Goal: Task Accomplishment & Management: Manage account settings

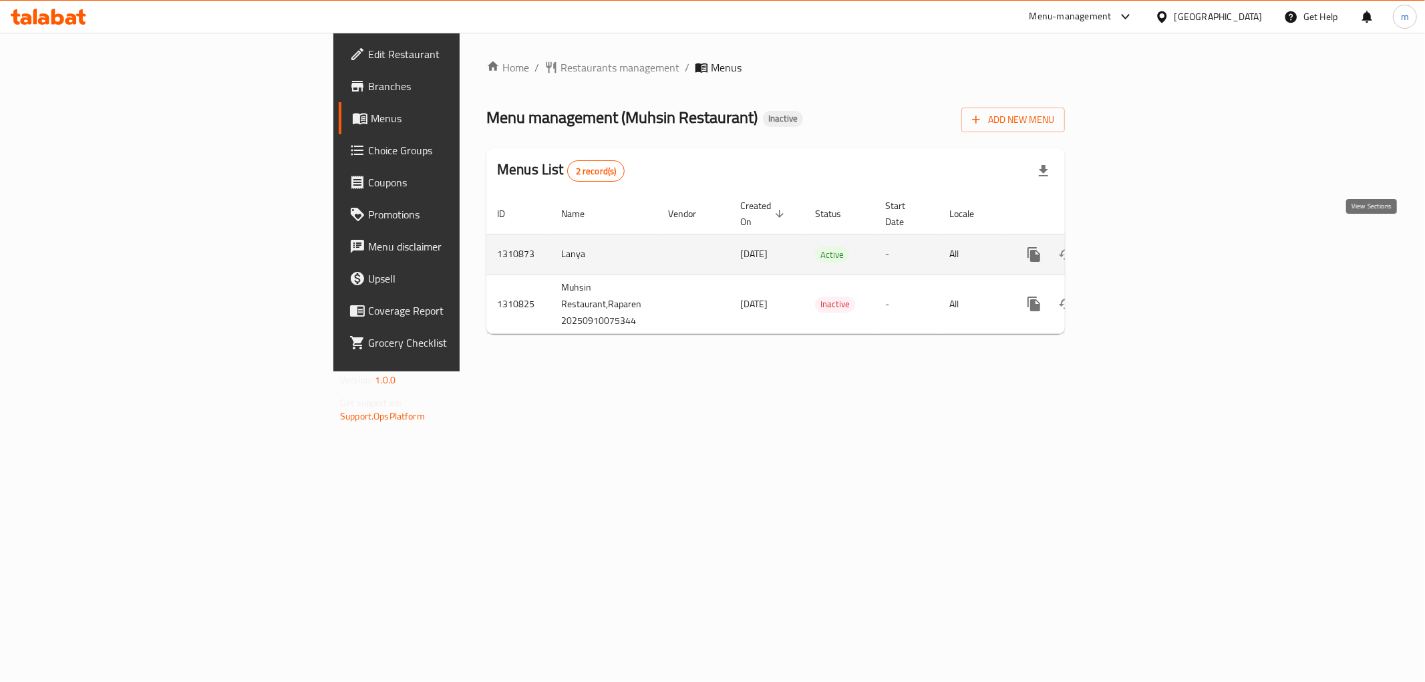
click at [1138, 246] on icon "enhanced table" at bounding box center [1130, 254] width 16 height 16
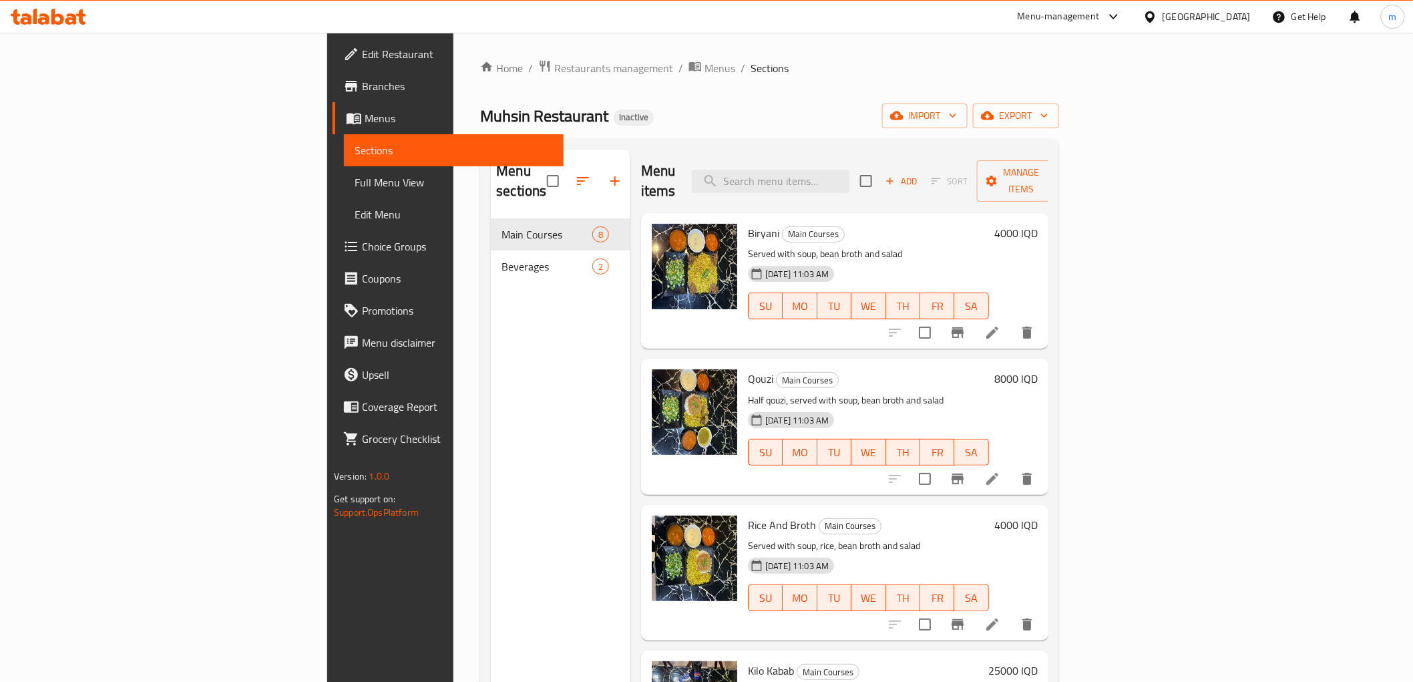
click at [344, 172] on link "Full Menu View" at bounding box center [453, 182] width 219 height 32
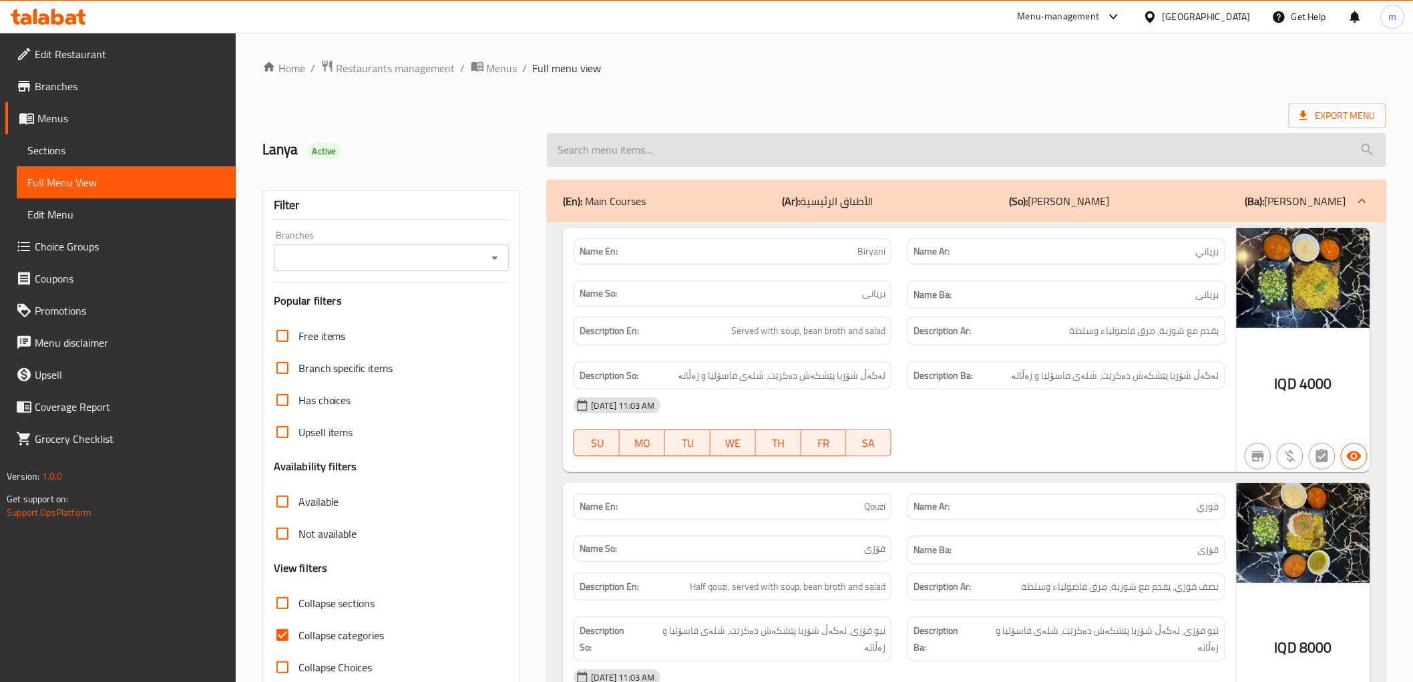
drag, startPoint x: 645, startPoint y: 137, endPoint x: 645, endPoint y: 150, distance: 13.4
click at [645, 141] on input "search" at bounding box center [966, 150] width 839 height 34
paste input "Kilo Kabab"
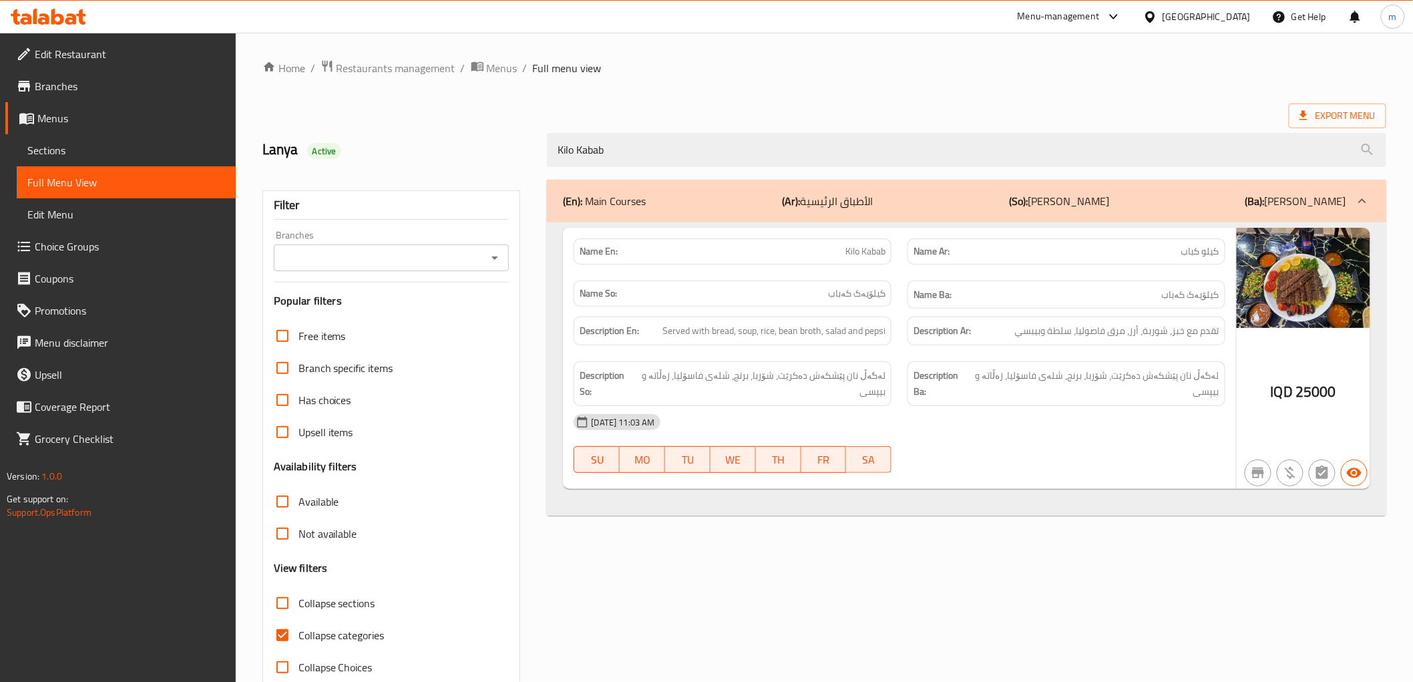
click at [492, 256] on icon "Open" at bounding box center [495, 258] width 16 height 16
type input "Kilo Kabab"
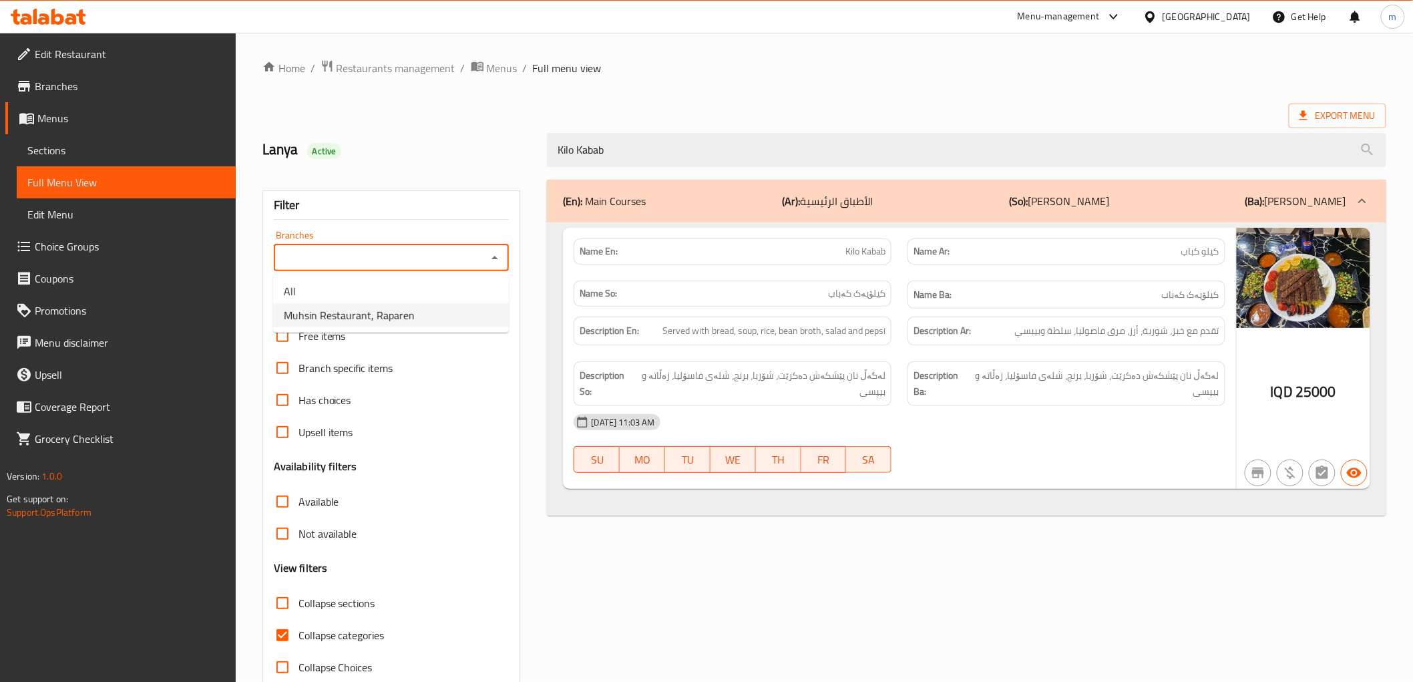
click at [411, 321] on span "Muhsin Restaurant, Raparen" at bounding box center [349, 315] width 131 height 16
type input "Muhsin Restaurant, Raparen"
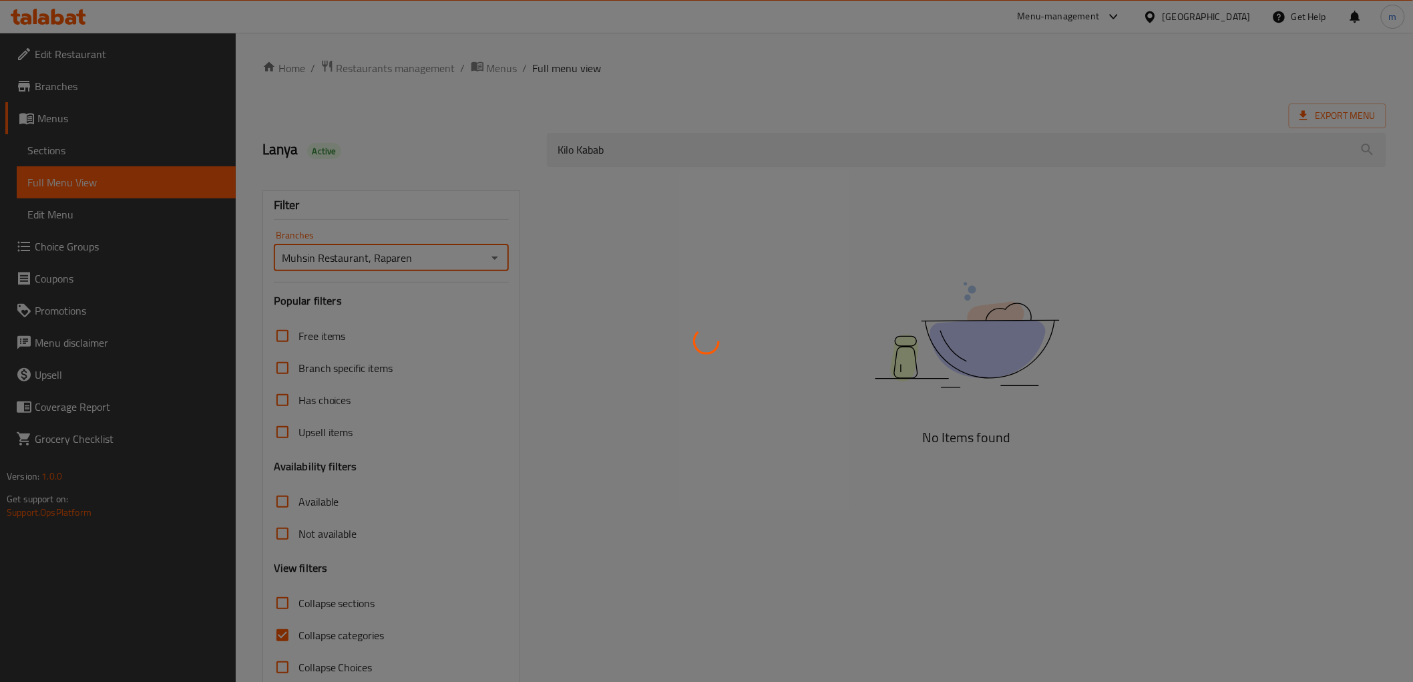
scroll to position [29, 0]
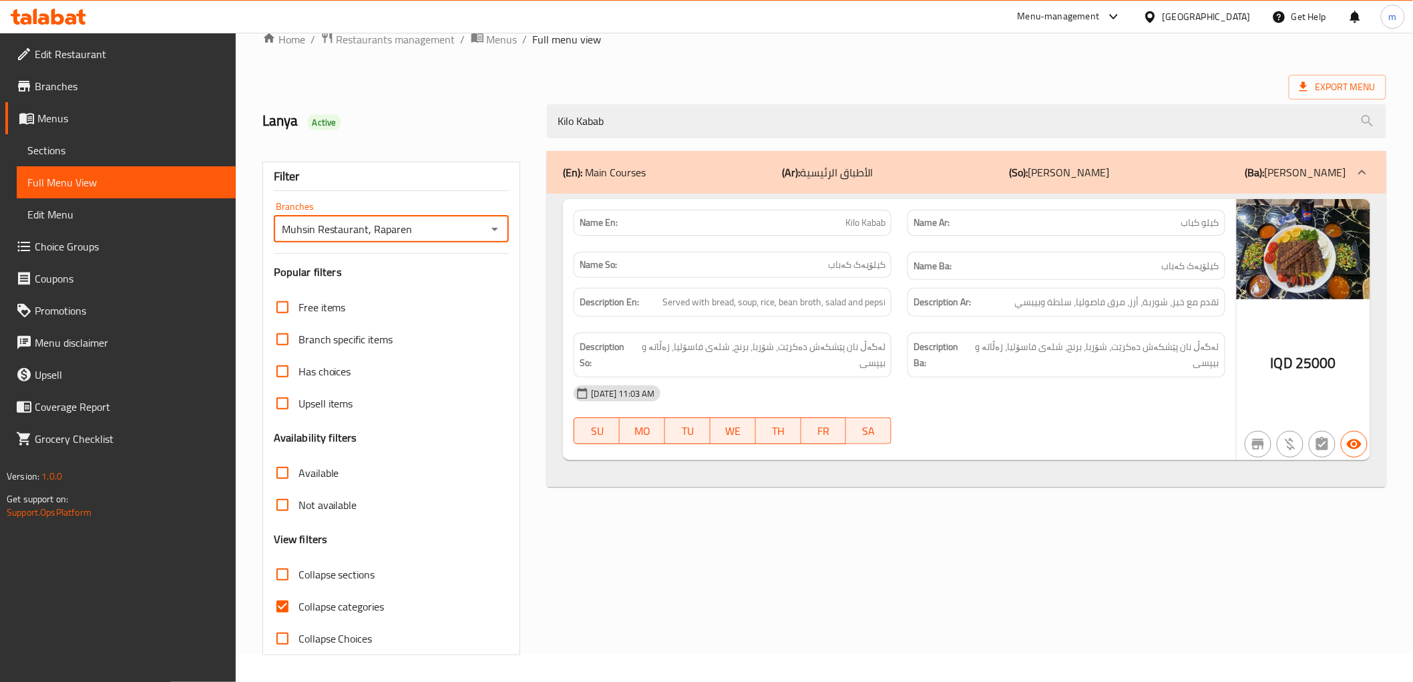
click at [289, 600] on input "Collapse categories" at bounding box center [282, 606] width 32 height 32
checkbox input "false"
click at [722, 458] on div "Name En: Kilo Kabab Name Ar: كيلو كباب Name So: کیلۆیەک کەباب Name Ba: کیلۆیەک …" at bounding box center [899, 329] width 673 height 261
click at [917, 520] on div "(En): Main Courses (Ar): الأطباق الرئيسية (So): ژەمە سەرەکییەکان (Ba): ژەمە سەر…" at bounding box center [966, 403] width 855 height 520
click at [1120, 315] on div "Description Ar: تقدم مع خبز، شوربة، أرز، مرق فاصوليا، سلطة وبيبسي" at bounding box center [1067, 302] width 318 height 29
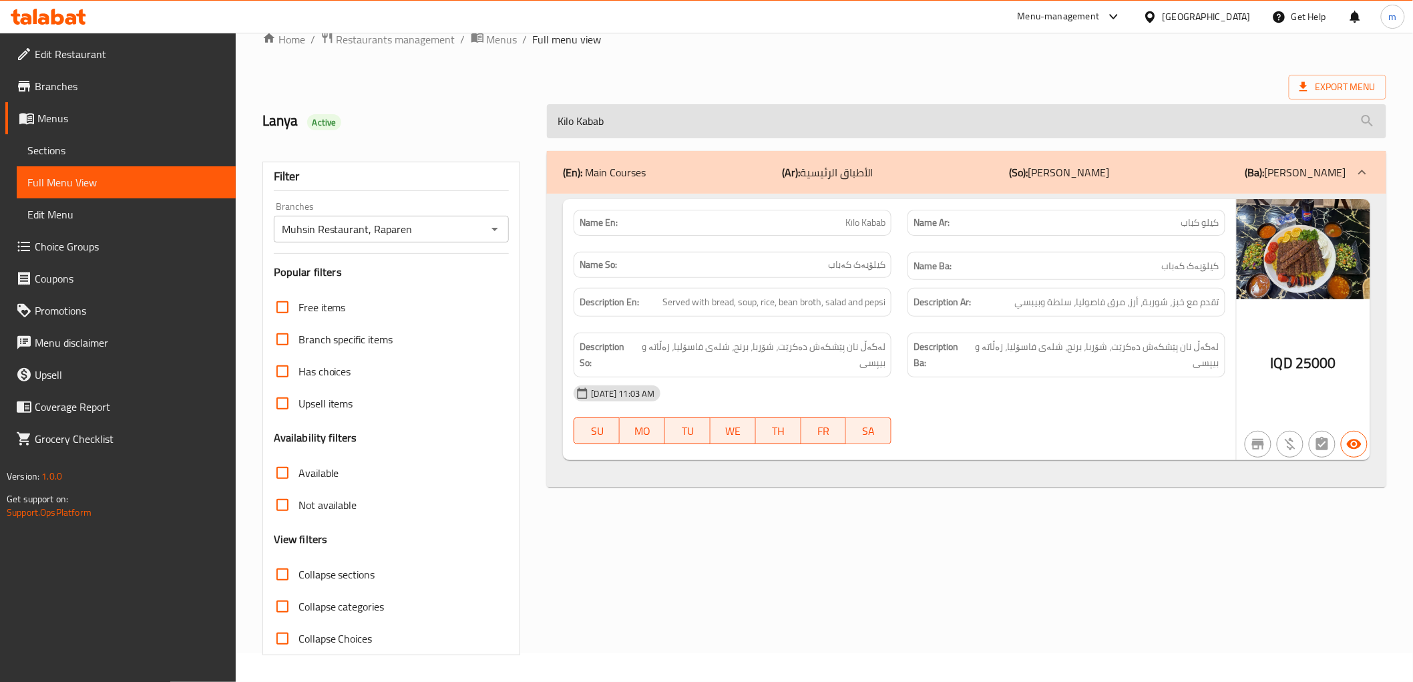
click at [668, 108] on div "Home / Restaurants management / Menus / Full menu view Export Menu Lanya Active…" at bounding box center [824, 343] width 1124 height 624
click at [659, 128] on input "Kilo Kabab" at bounding box center [966, 121] width 839 height 34
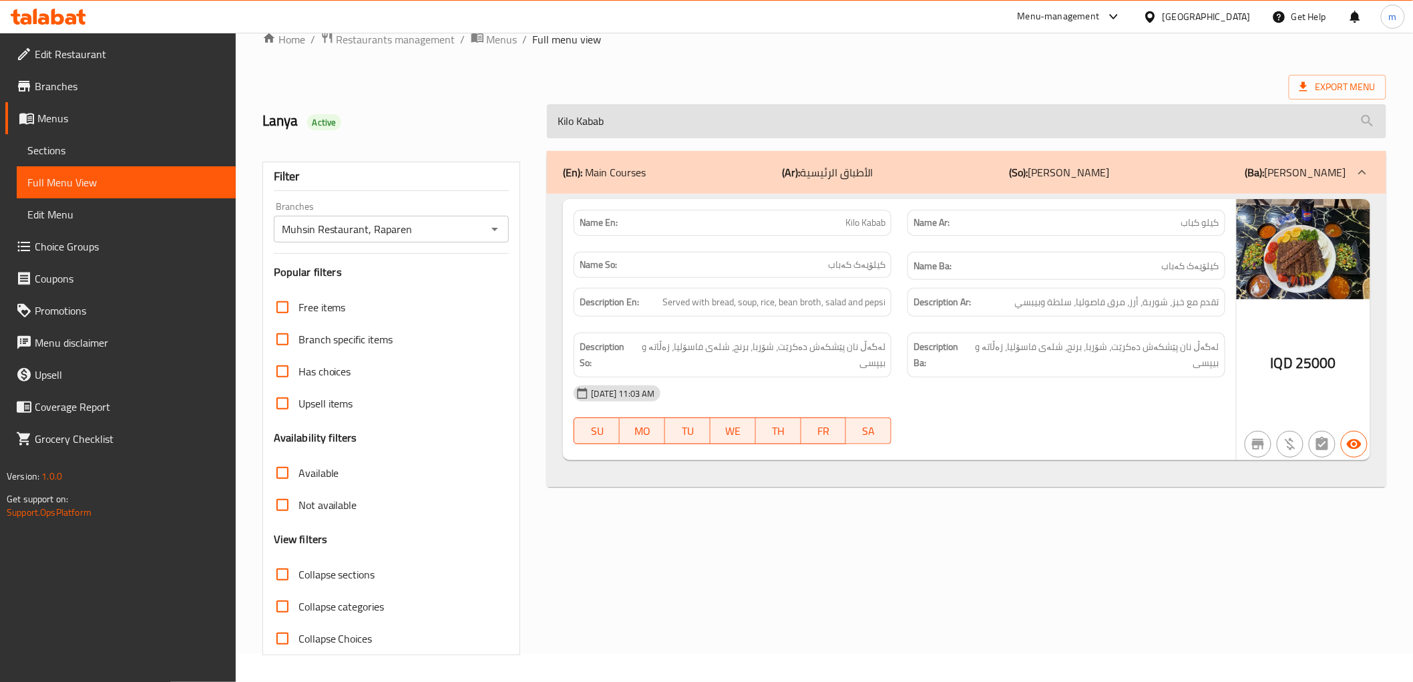
click at [659, 128] on input "Kilo Kabab" at bounding box center [966, 121] width 839 height 34
paste input "Whole Chicken"
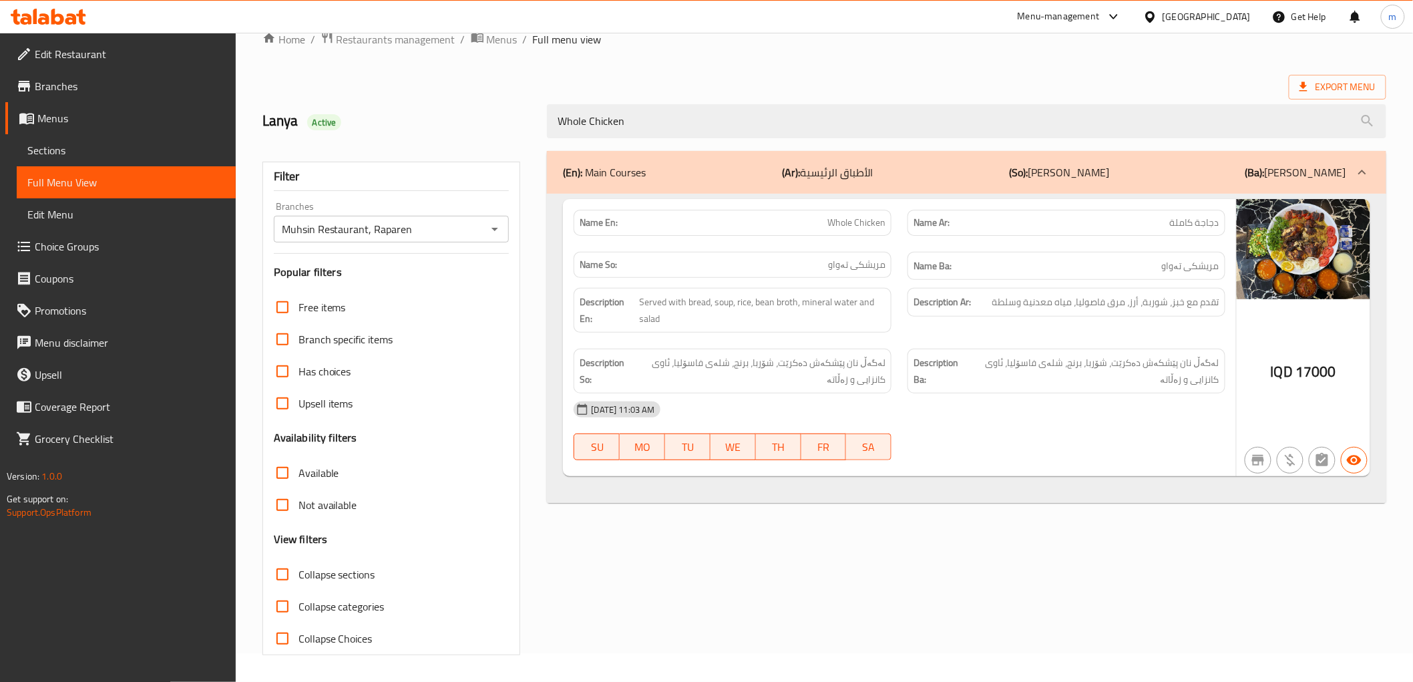
type input "Whole Chicken"
click at [866, 212] on div "Name En: Whole Chicken" at bounding box center [733, 223] width 318 height 26
copy span "Whole Chicken"
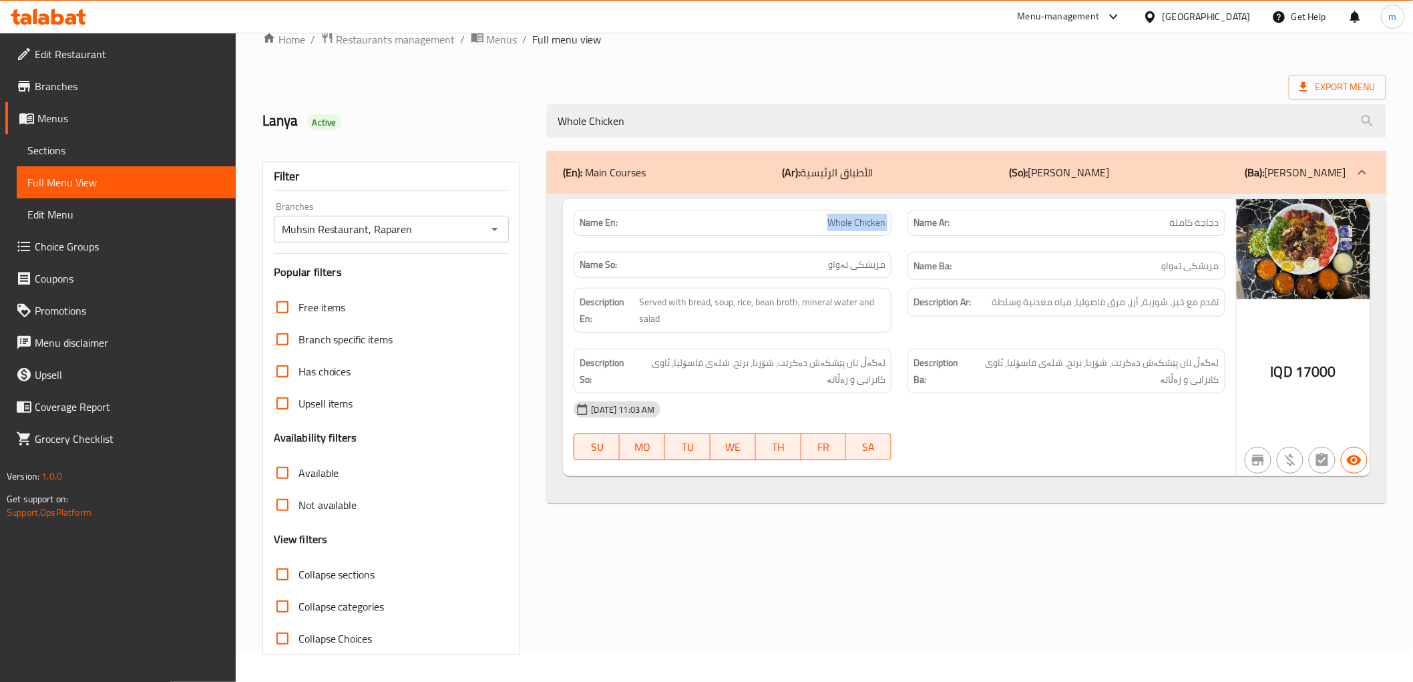
click at [104, 152] on span "Sections" at bounding box center [126, 150] width 198 height 16
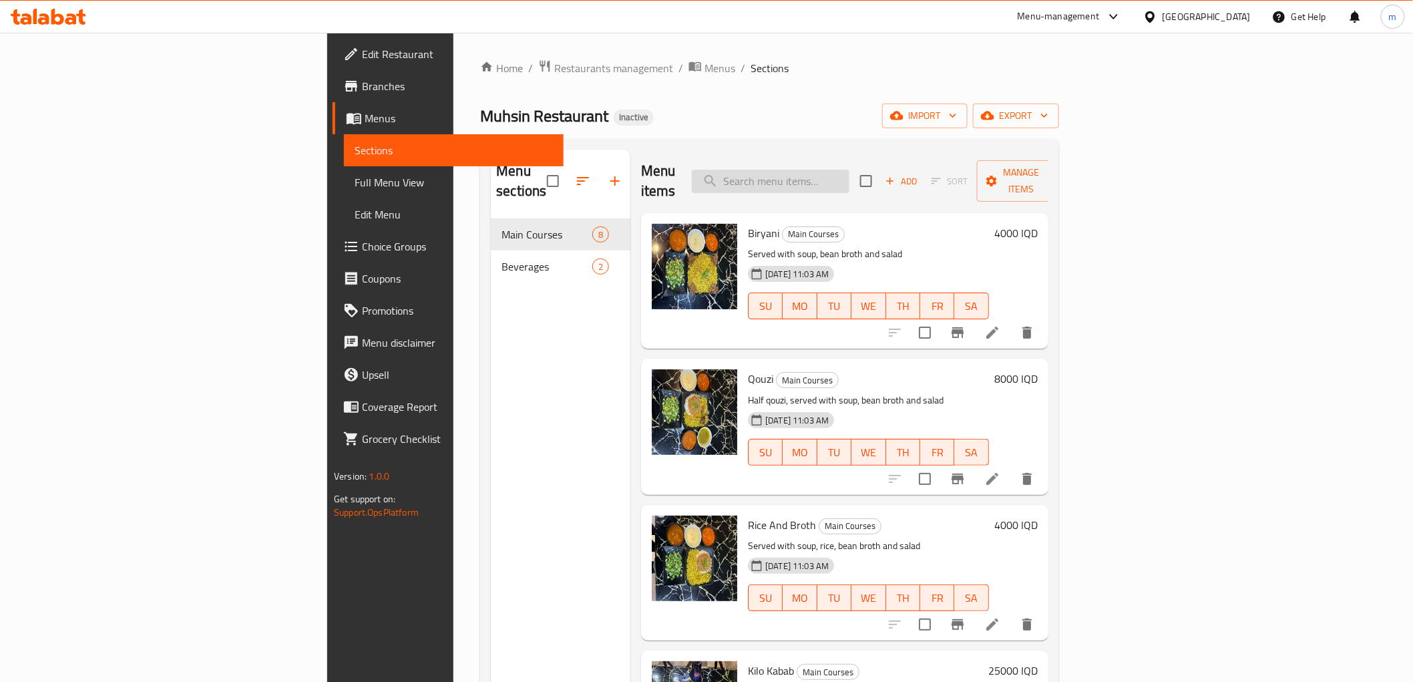
click at [850, 170] on input "search" at bounding box center [771, 181] width 158 height 23
paste input "Whole Chicken"
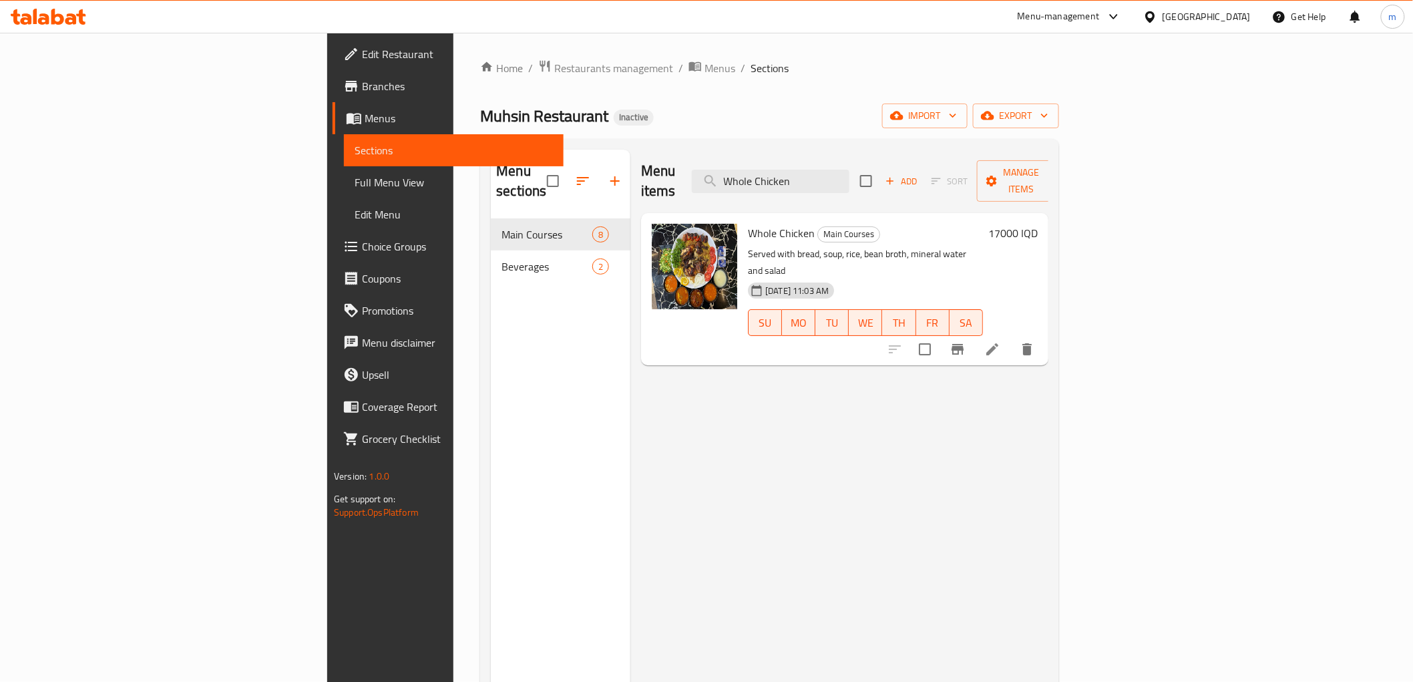
type input "Whole Chicken"
click at [1001, 341] on icon at bounding box center [992, 349] width 16 height 16
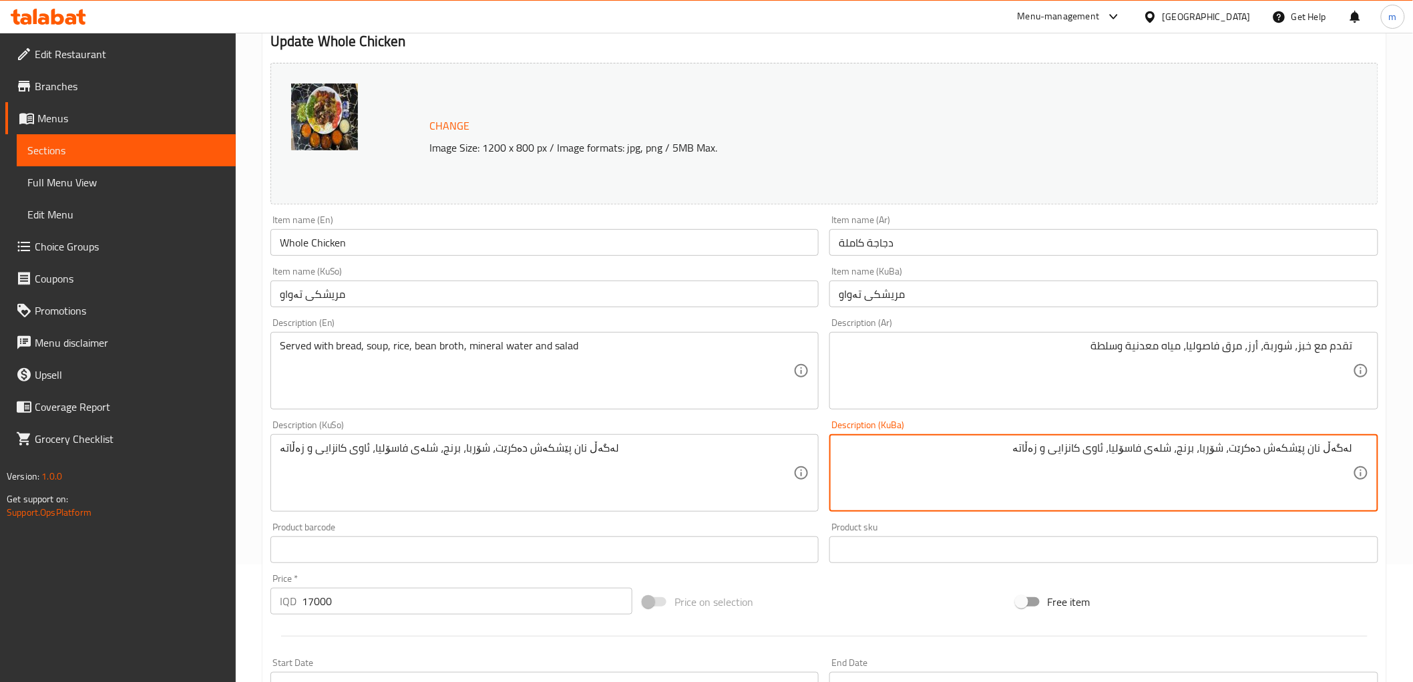
scroll to position [247, 0]
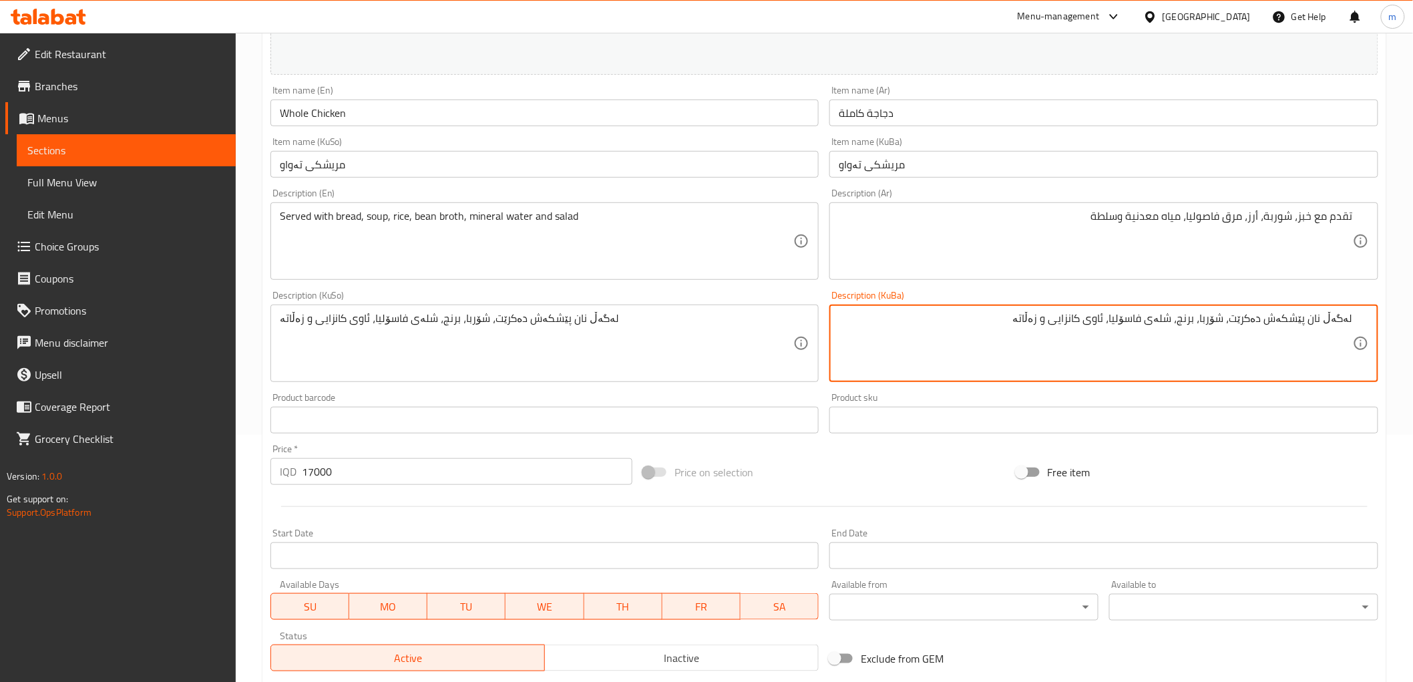
click at [1340, 318] on textarea "لەگەڵ نان پێشکەش دەکرێت، شۆربا، برنج، شلەی فاسۆلیا، ئاوی کانزایی و زەڵاتە" at bounding box center [1096, 343] width 514 height 63
click at [1353, 316] on textarea "نان پێشکەش دەکرێت، شۆربا، برنج، شلەی فاسۆلیا، ئاوی کانزایی و زەڵاتە" at bounding box center [1096, 343] width 514 height 63
click at [1350, 317] on textarea "نان پێشکەش دەکرێت، شۆربا، برنج، شلەی فاسۆلیا، ئاوی کانزایی و زەڵاتە" at bounding box center [1096, 343] width 514 height 63
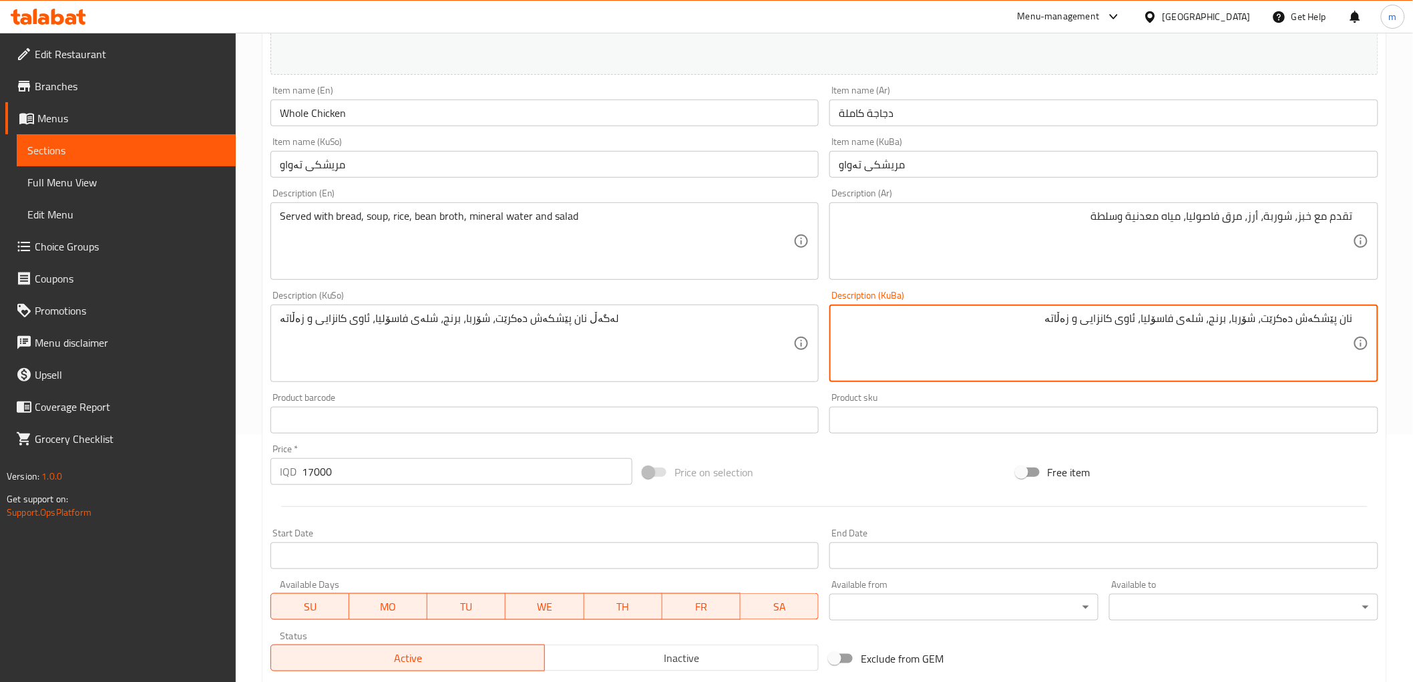
click at [1350, 317] on textarea "نان پێشکەش دەکرێت، شۆربا، برنج، شلەی فاسۆلیا، ئاوی کانزایی و زەڵاتە" at bounding box center [1096, 343] width 514 height 63
click at [1285, 323] on textarea "پێشکەش دەکرێت، شۆربا، برنج، شلەی فاسۆلیا، ئاوی کانزایی و زەڵاتە" at bounding box center [1096, 343] width 514 height 63
paste textarea "لەگەڵ"
paste textarea "نان"
click at [1222, 364] on textarea "پێشکەش دەکرێت لەگەڵ نان ، شۆربا، برنج، شلەی فاسۆلیا، ئاوی کانزایی و زەڵاتە" at bounding box center [1096, 343] width 514 height 63
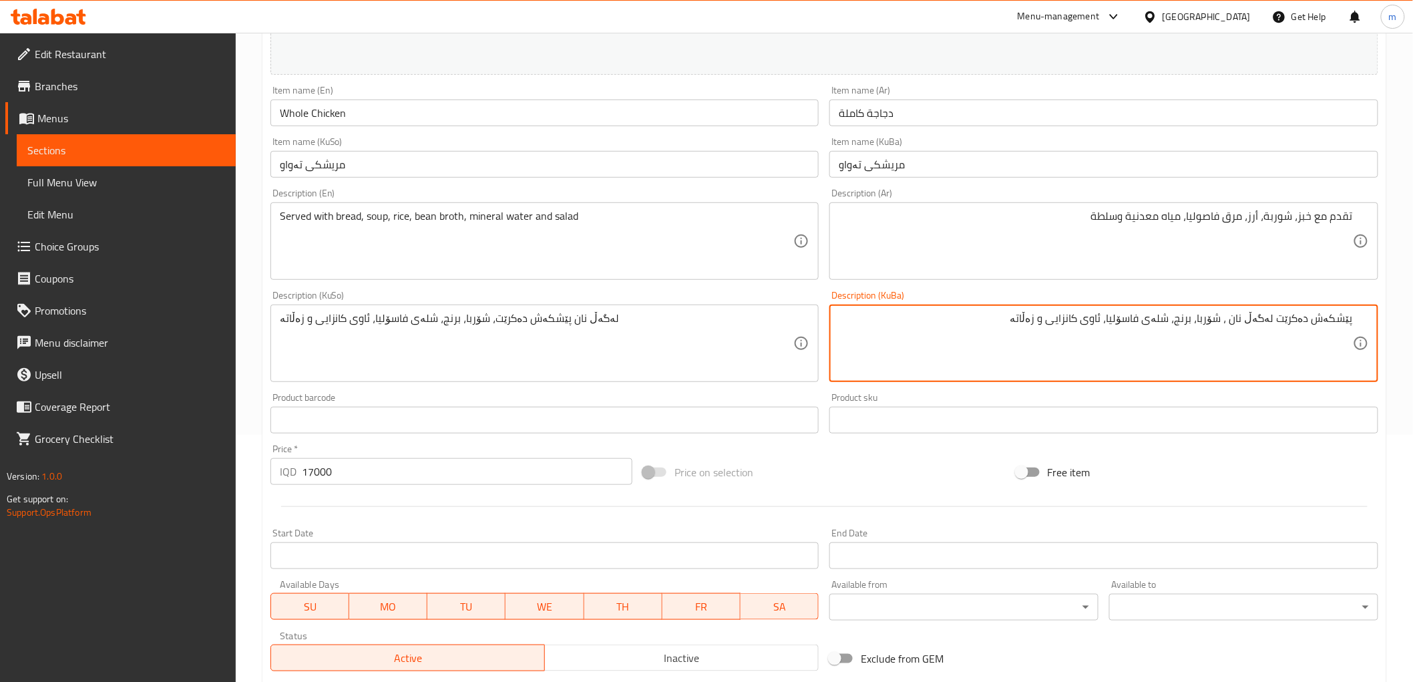
click at [1222, 364] on textarea "پێشکەش دەکرێت لەگەڵ نان ، شۆربا، برنج، شلەی فاسۆلیا، ئاوی کانزایی و زەڵاتە" at bounding box center [1096, 343] width 514 height 63
type textarea "پێشکەش دەکرێت لەگەڵ نان ، شۆربا، برنج، شلەی فاسۆلیا، ئاوی کانزایی و زەڵاتە"
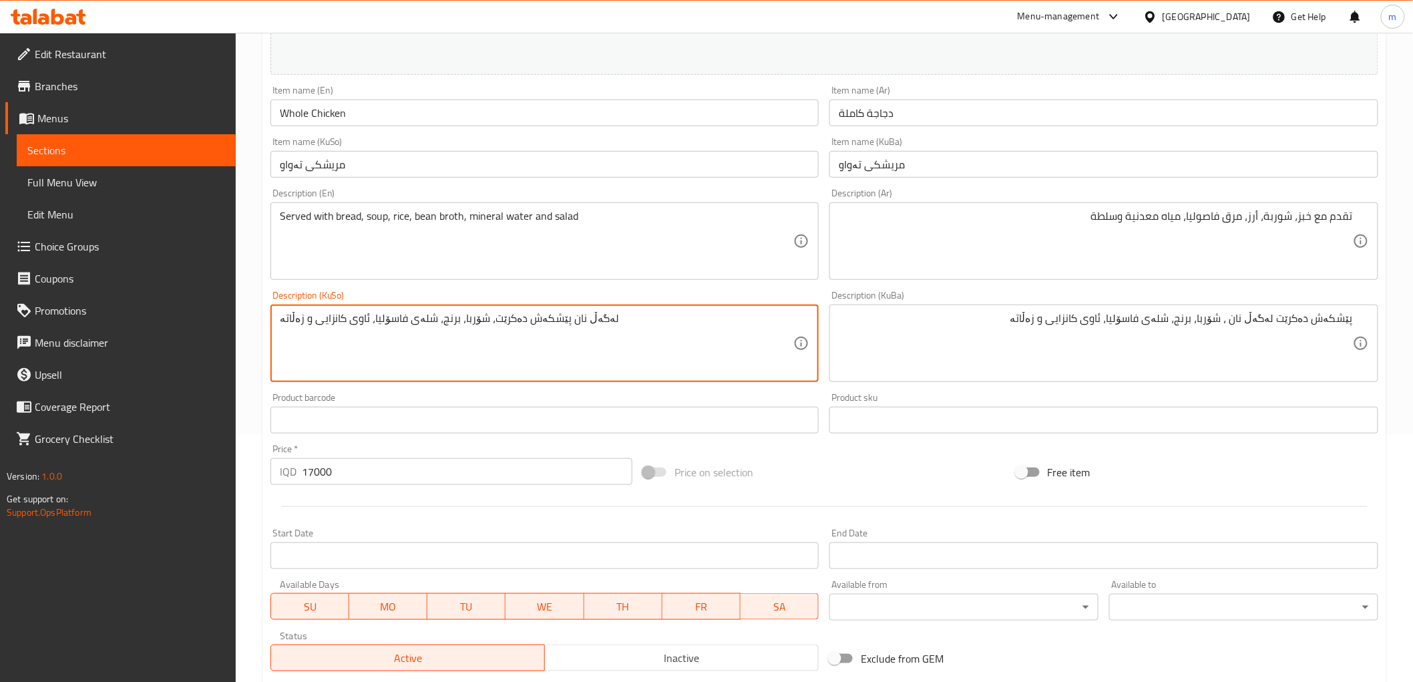
click at [720, 361] on textarea "لەگەڵ نان پێشکەش دەکرێت، شۆربا، برنج، شلەی فاسۆلیا، ئاوی کانزایی و زەڵاتە" at bounding box center [537, 343] width 514 height 63
paste textarea "ێشکەش دەکرێت لەگەڵ نان"
type textarea "پێشکەش دەکرێت لەگەڵ نان ، شۆربا، برنج، شلەی فاسۆلیا، ئاوی کانزایی و زەڵاتە"
click at [605, 178] on input "مریشکی تەواو" at bounding box center [544, 164] width 549 height 27
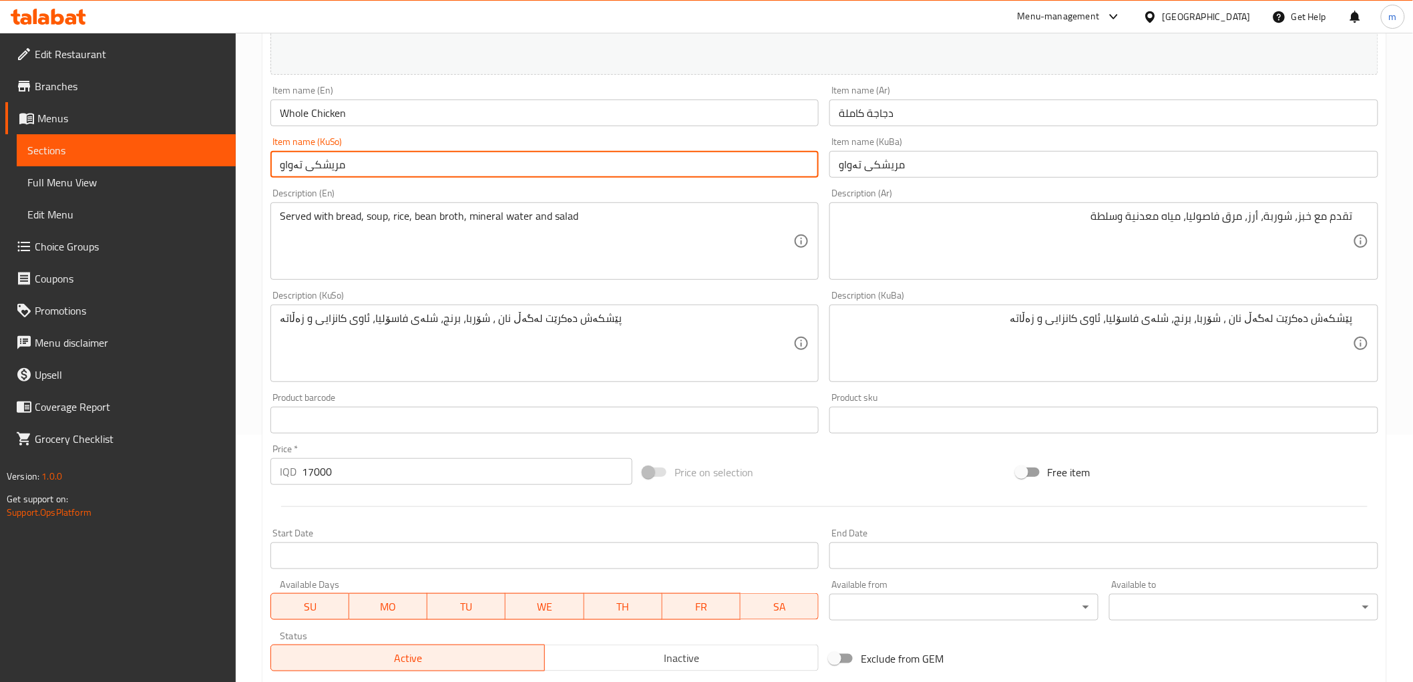
click at [605, 170] on input "مریشکی تەواو" at bounding box center [544, 164] width 549 height 27
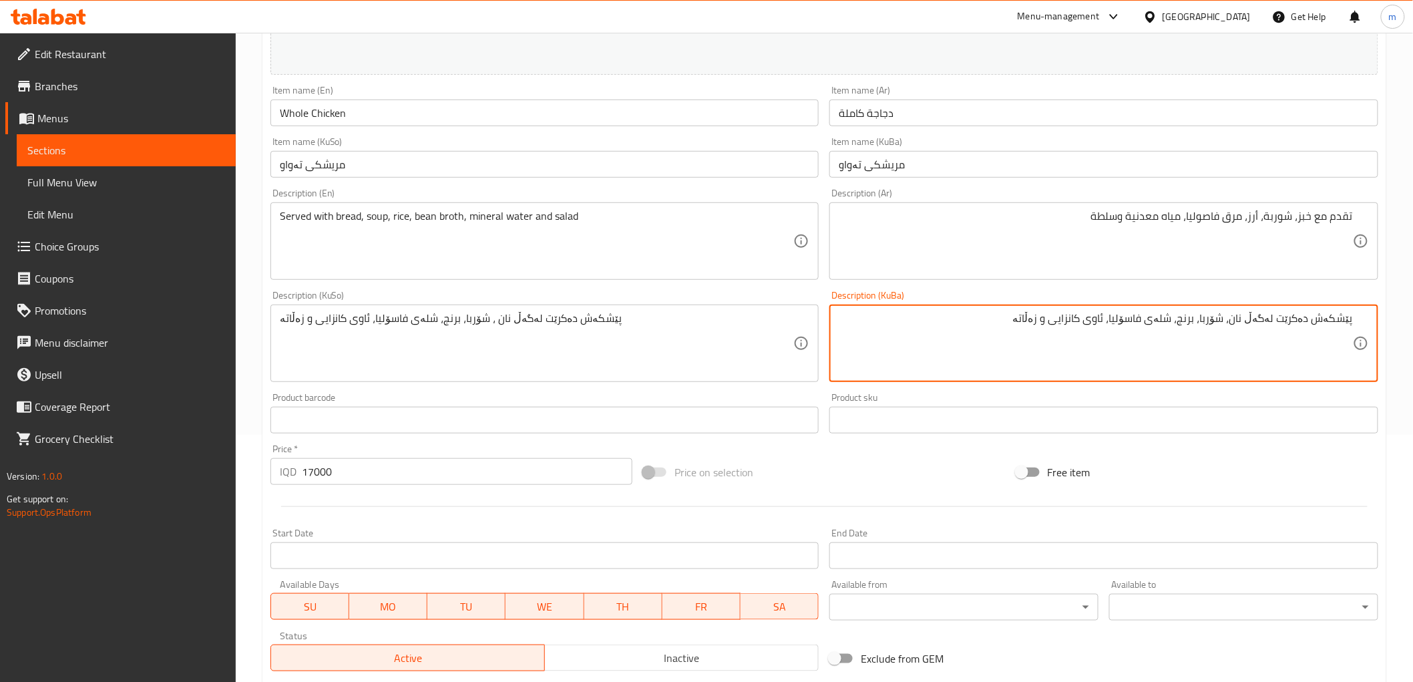
type textarea "پێشکەش دەکرێت لەگەڵ نان، شۆربا، برنج، شلەی فاسۆلیا، ئاوی کانزایی و زەڵاتە"
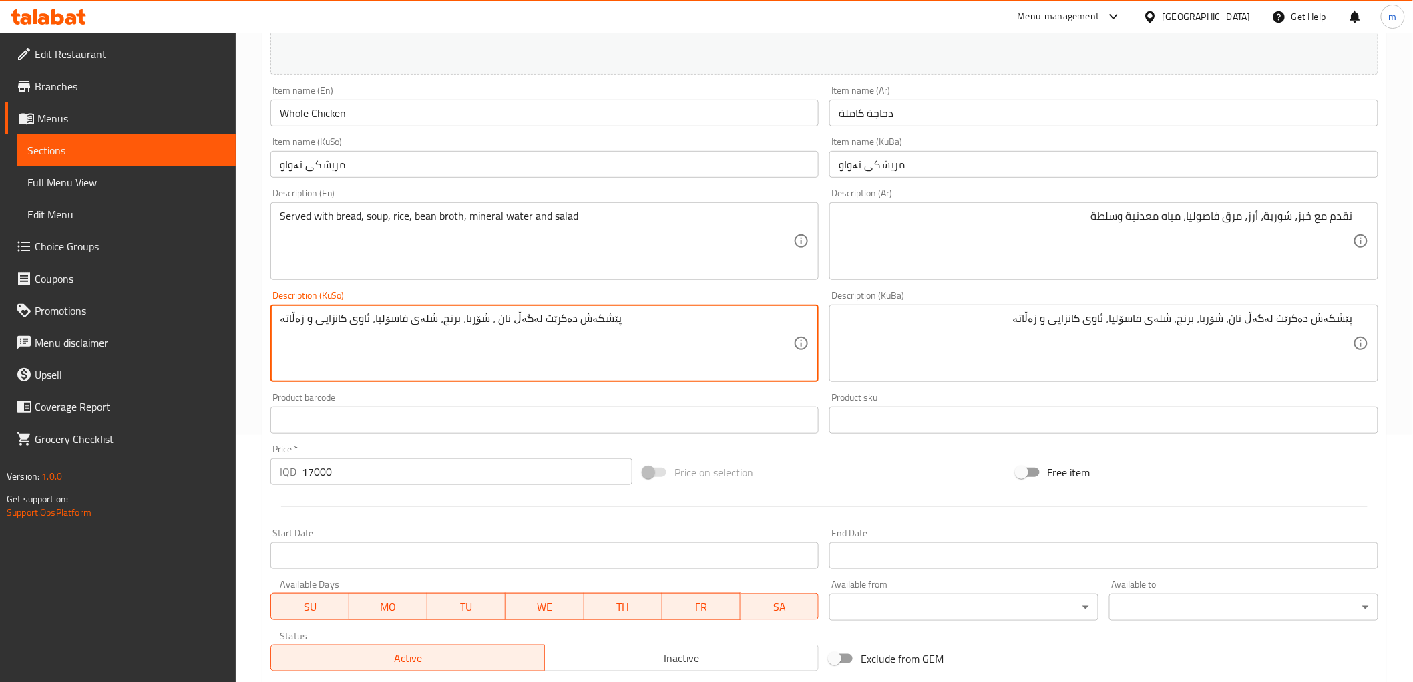
paste textarea
type textarea "پێشکەش دەکرێت لەگەڵ نان، شۆربا، برنج، شلەی فاسۆلیا، ئاوی کانزایی و زەڵاتە"
click at [351, 159] on input "مریشکی تەواو" at bounding box center [544, 164] width 549 height 27
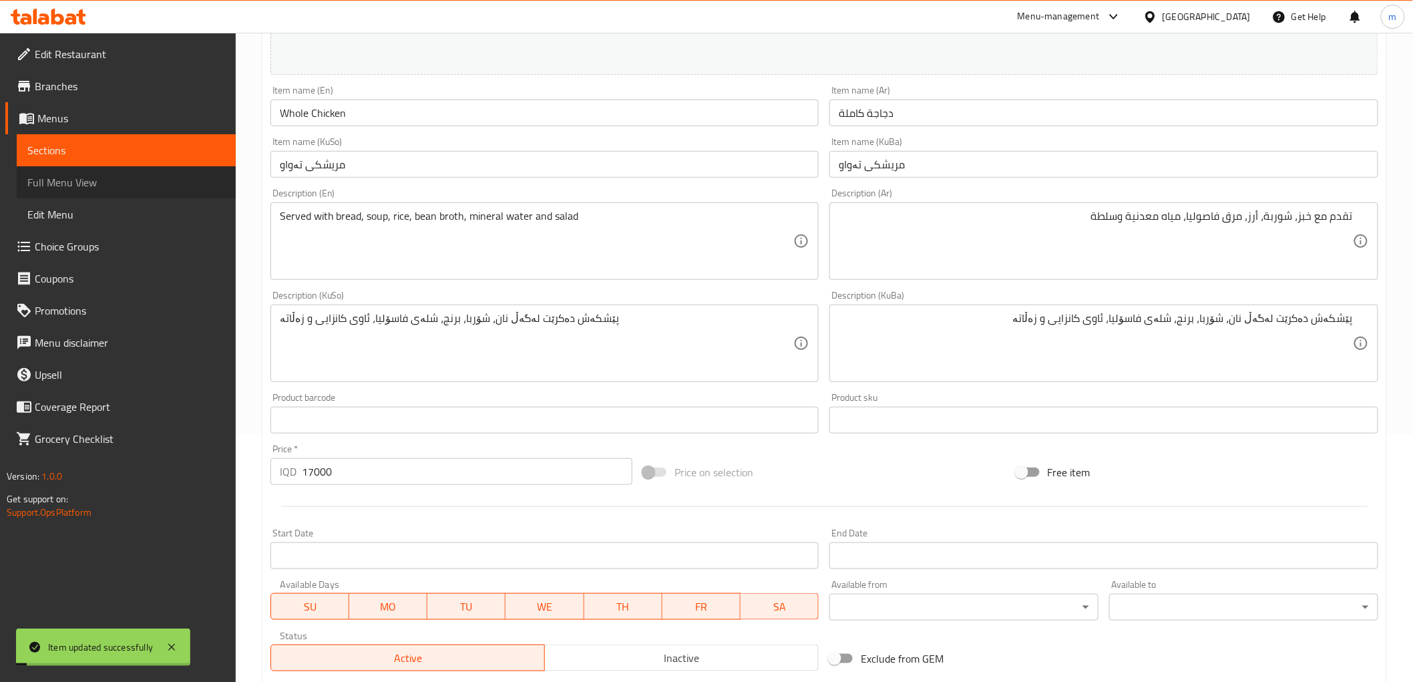
click at [132, 182] on span "Full Menu View" at bounding box center [126, 182] width 198 height 16
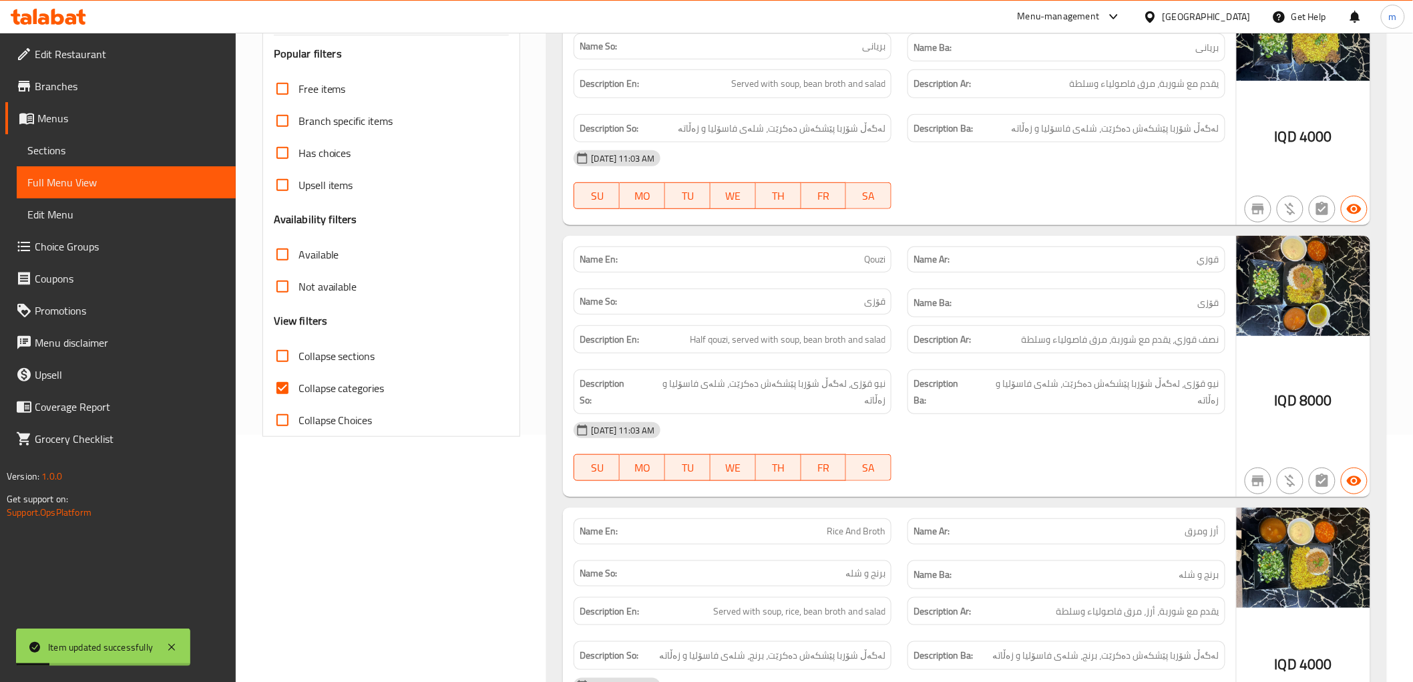
click at [367, 383] on span "Collapse categories" at bounding box center [342, 388] width 86 height 16
click at [299, 383] on input "Collapse categories" at bounding box center [282, 388] width 32 height 32
checkbox input "false"
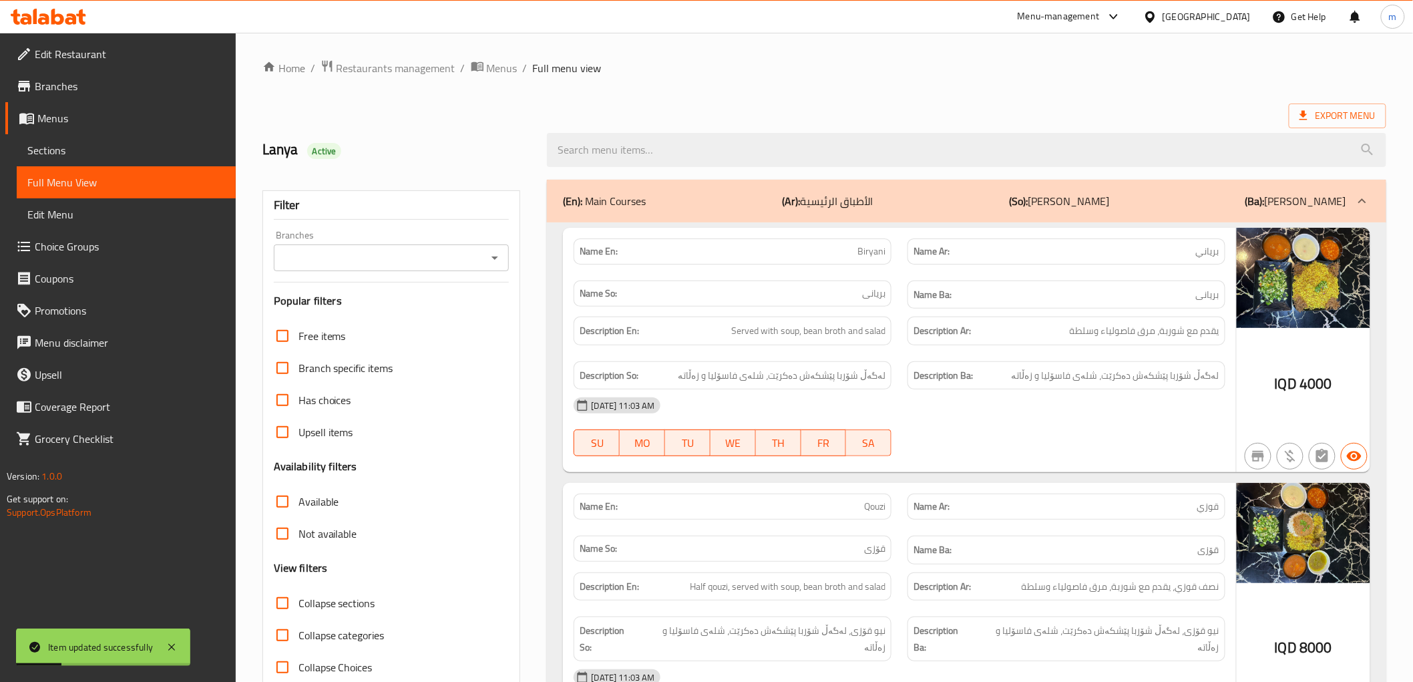
click at [492, 264] on icon "Open" at bounding box center [495, 258] width 16 height 16
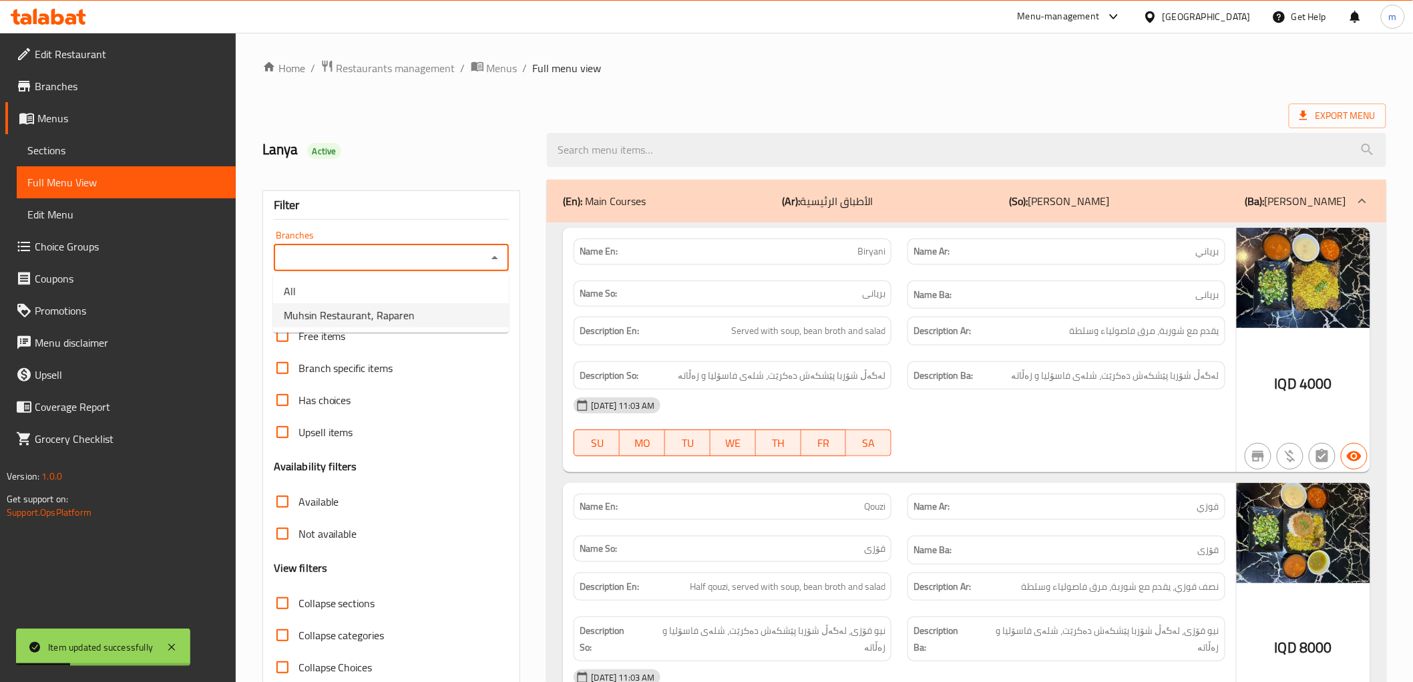
click at [450, 317] on li "Muhsin Restaurant, Raparen" at bounding box center [391, 315] width 236 height 24
type input "Muhsin Restaurant, Raparen"
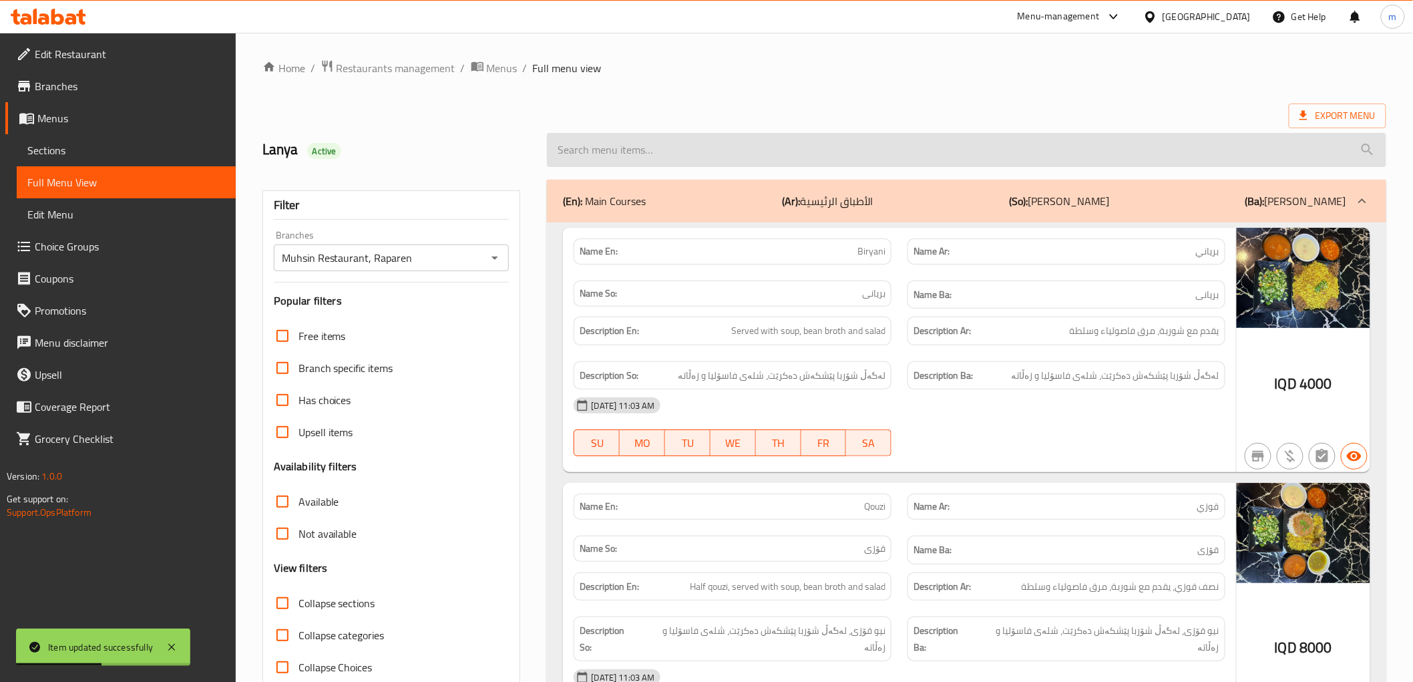
click at [649, 154] on input "search" at bounding box center [966, 150] width 839 height 34
paste input "Whole Chicken"
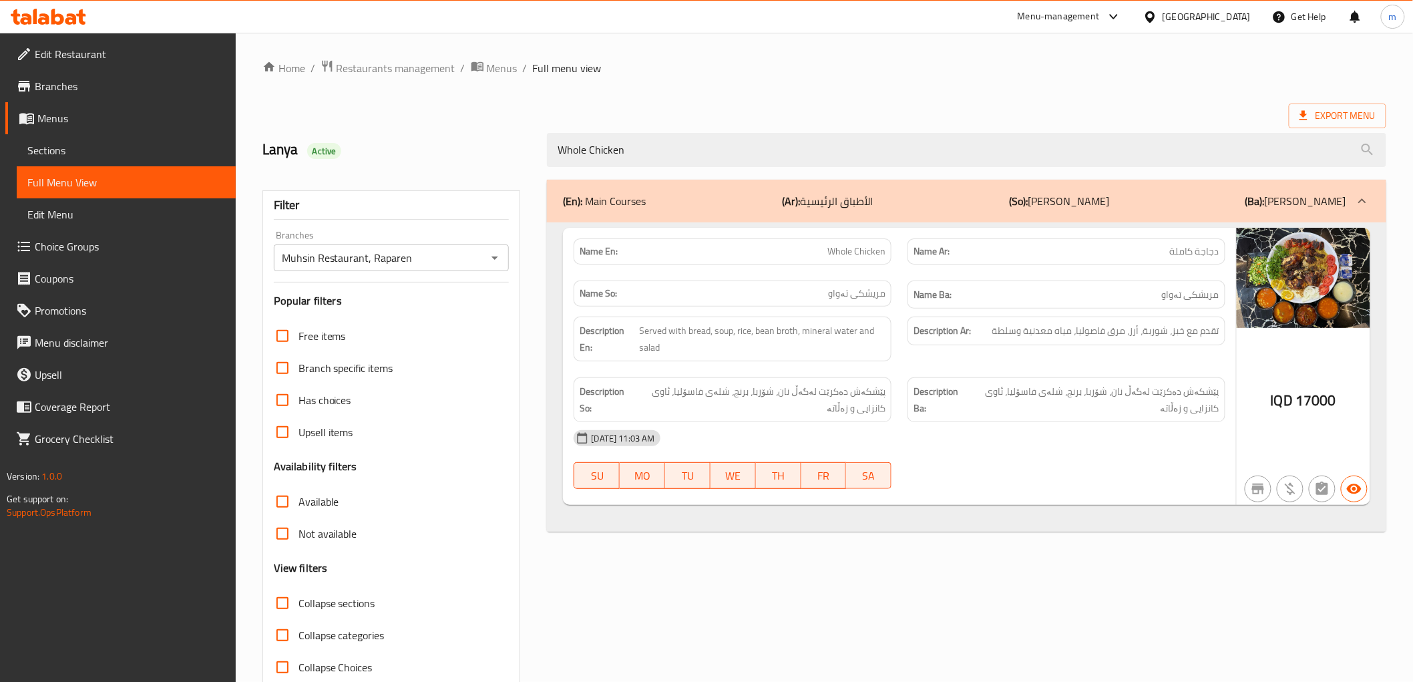
click at [1133, 453] on div "10-09-2025 11:03 AM" at bounding box center [899, 438] width 667 height 32
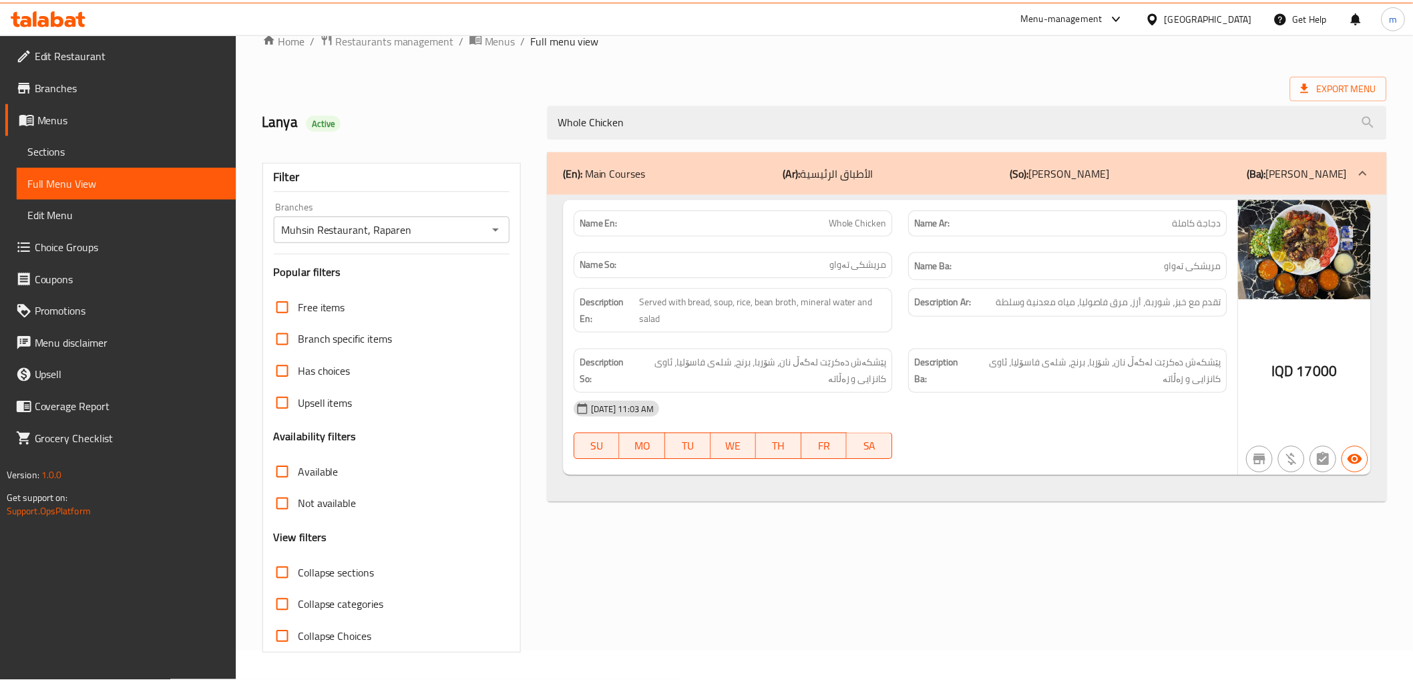
scroll to position [29, 0]
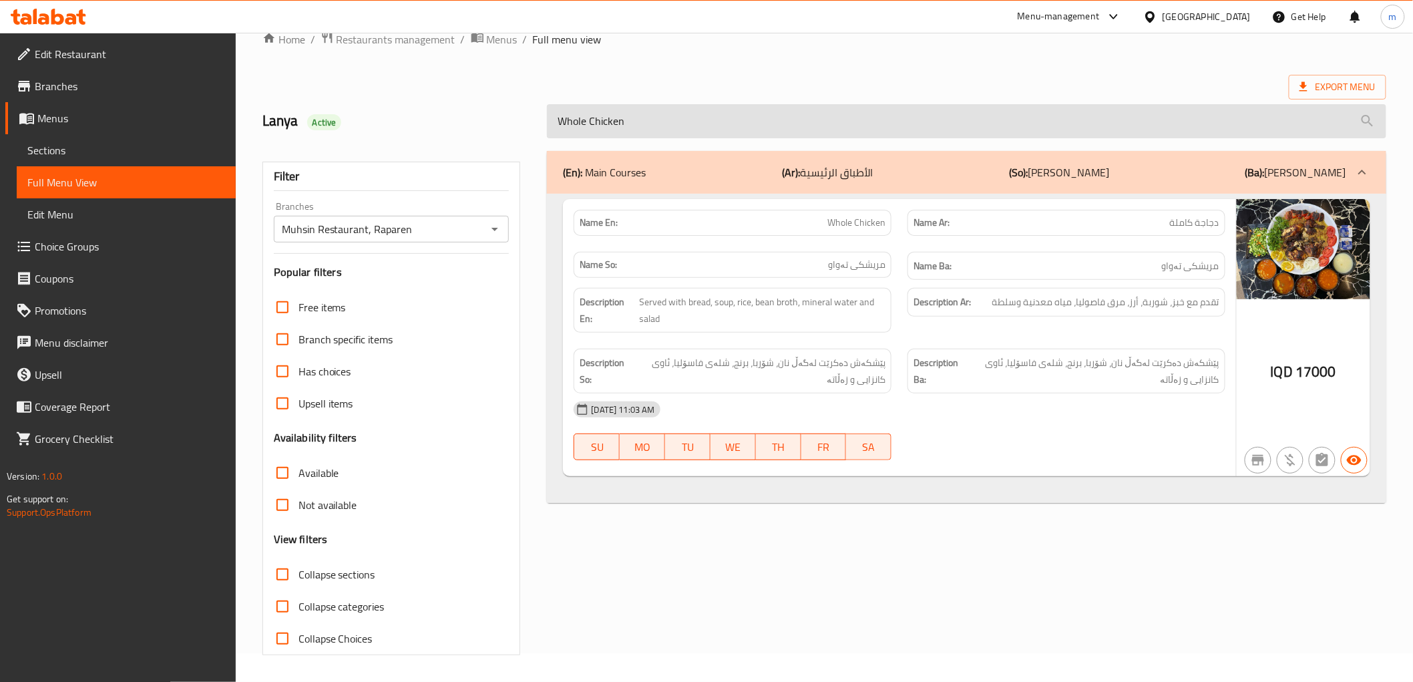
click at [578, 114] on input "Whole Chicken" at bounding box center [966, 121] width 839 height 34
paste input "Half"
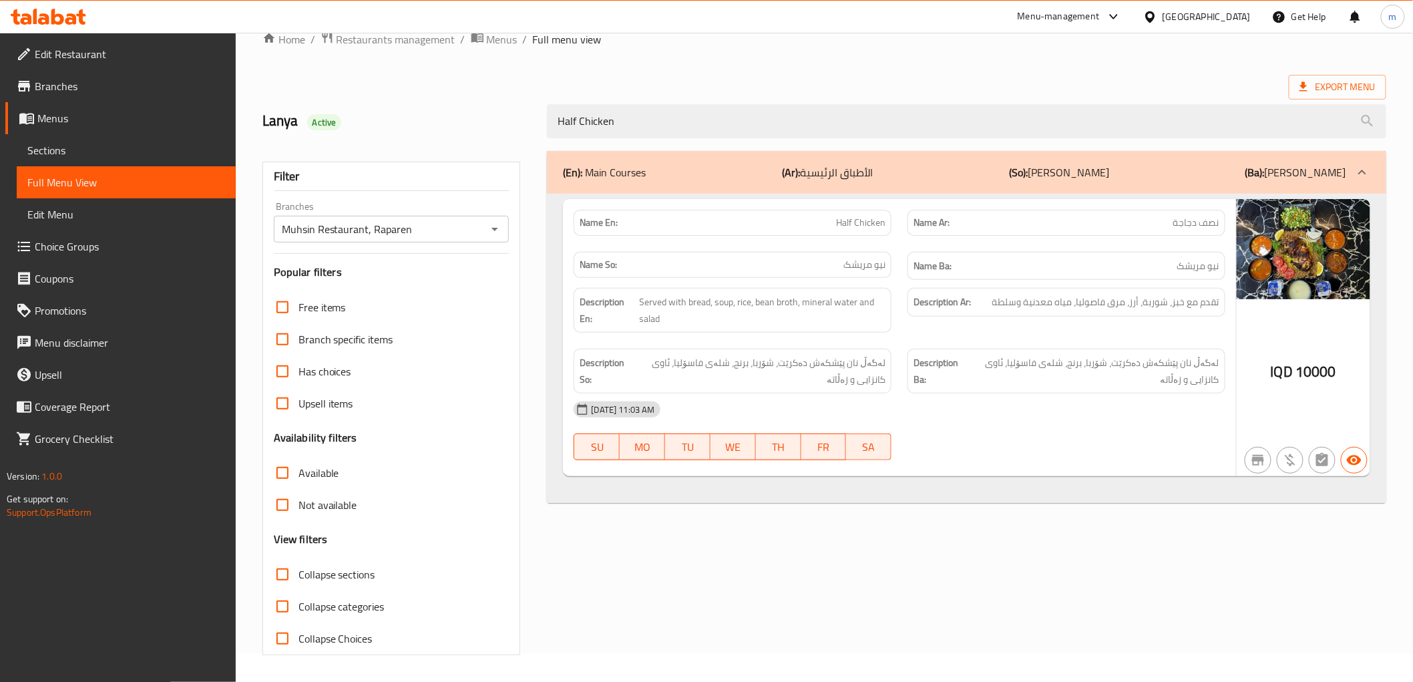
type input "Half Chicken"
click at [859, 221] on span "Half Chicken" at bounding box center [860, 223] width 49 height 14
click at [859, 219] on span "Half Chicken" at bounding box center [860, 223] width 49 height 14
copy span "Half Chicken"
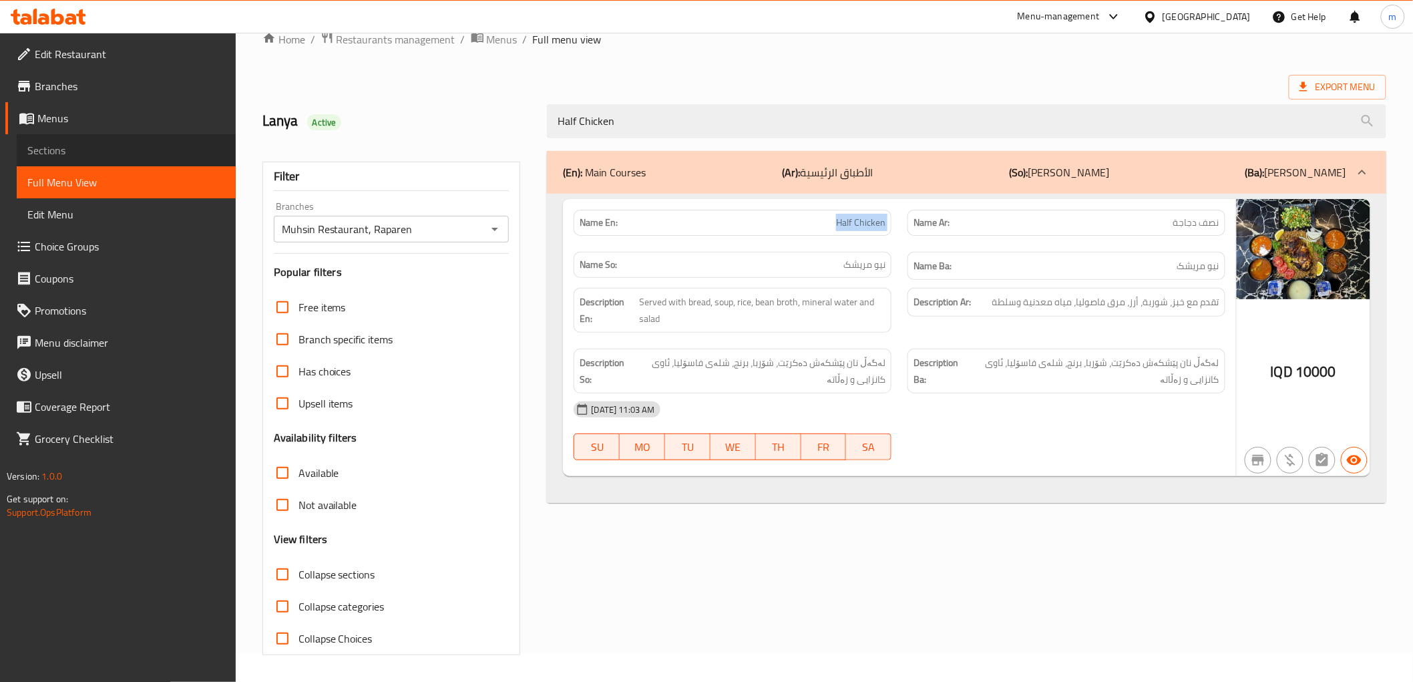
click at [41, 156] on span "Sections" at bounding box center [126, 150] width 198 height 16
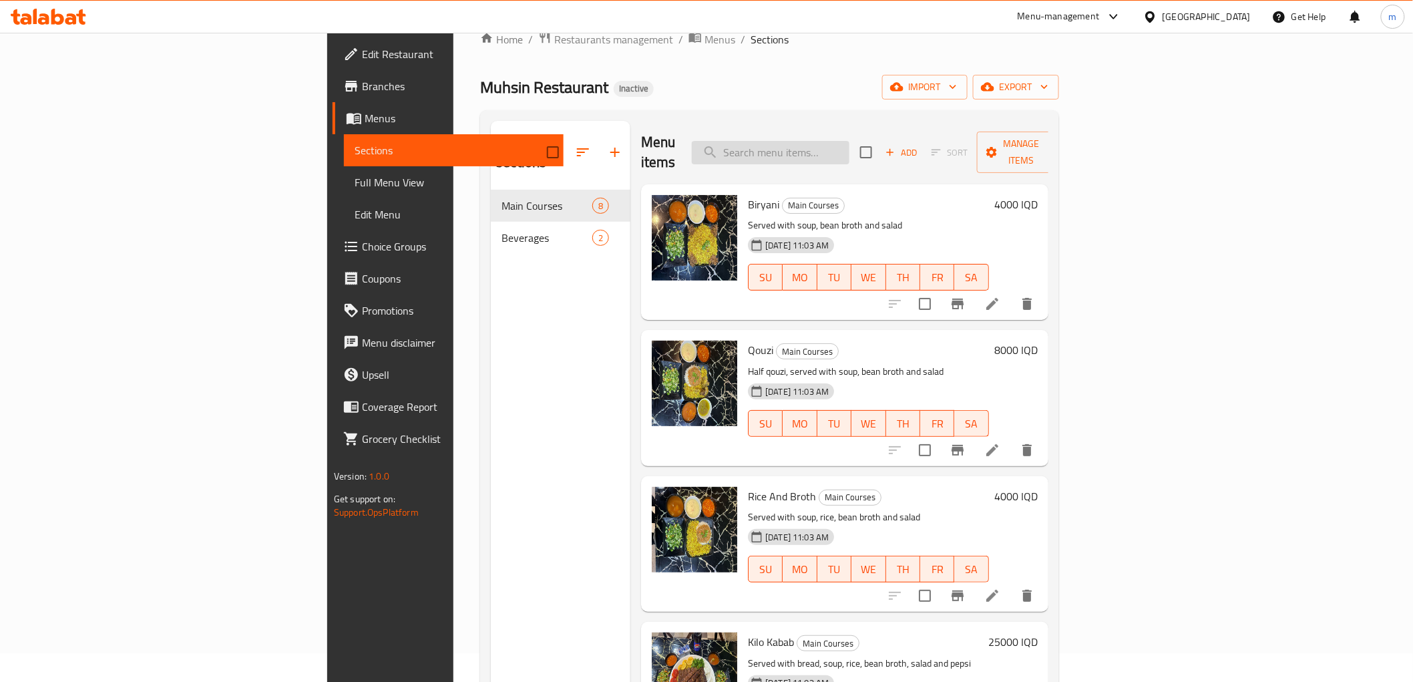
click at [850, 151] on input "search" at bounding box center [771, 152] width 158 height 23
paste input "Half Chicken"
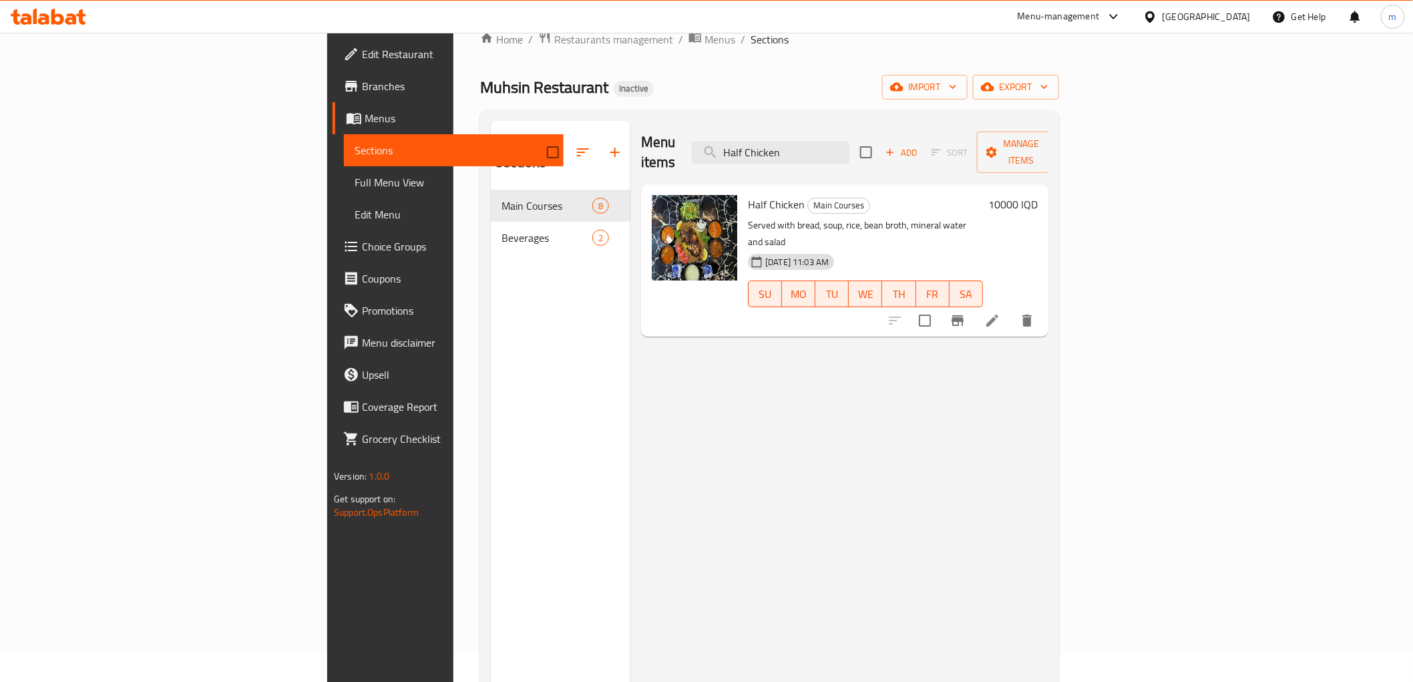
type input "Half Chicken"
click at [1001, 313] on icon at bounding box center [992, 321] width 16 height 16
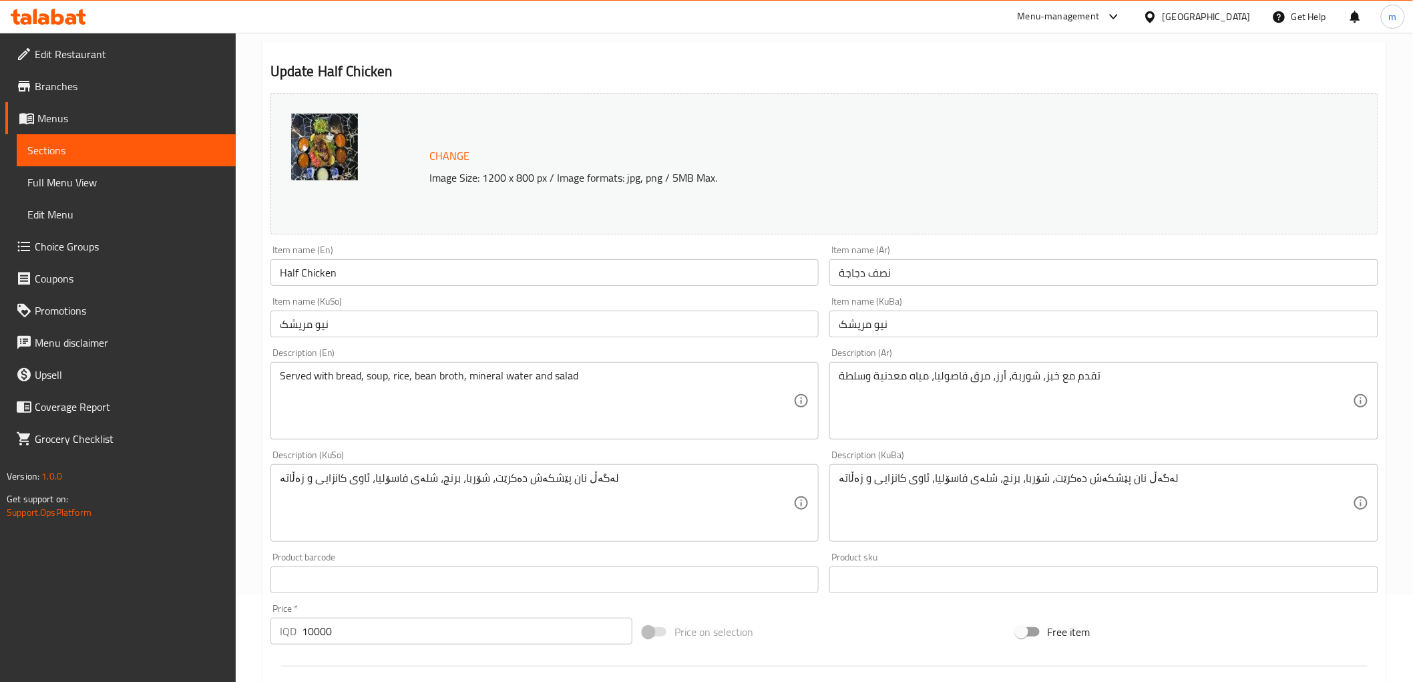
scroll to position [124, 0]
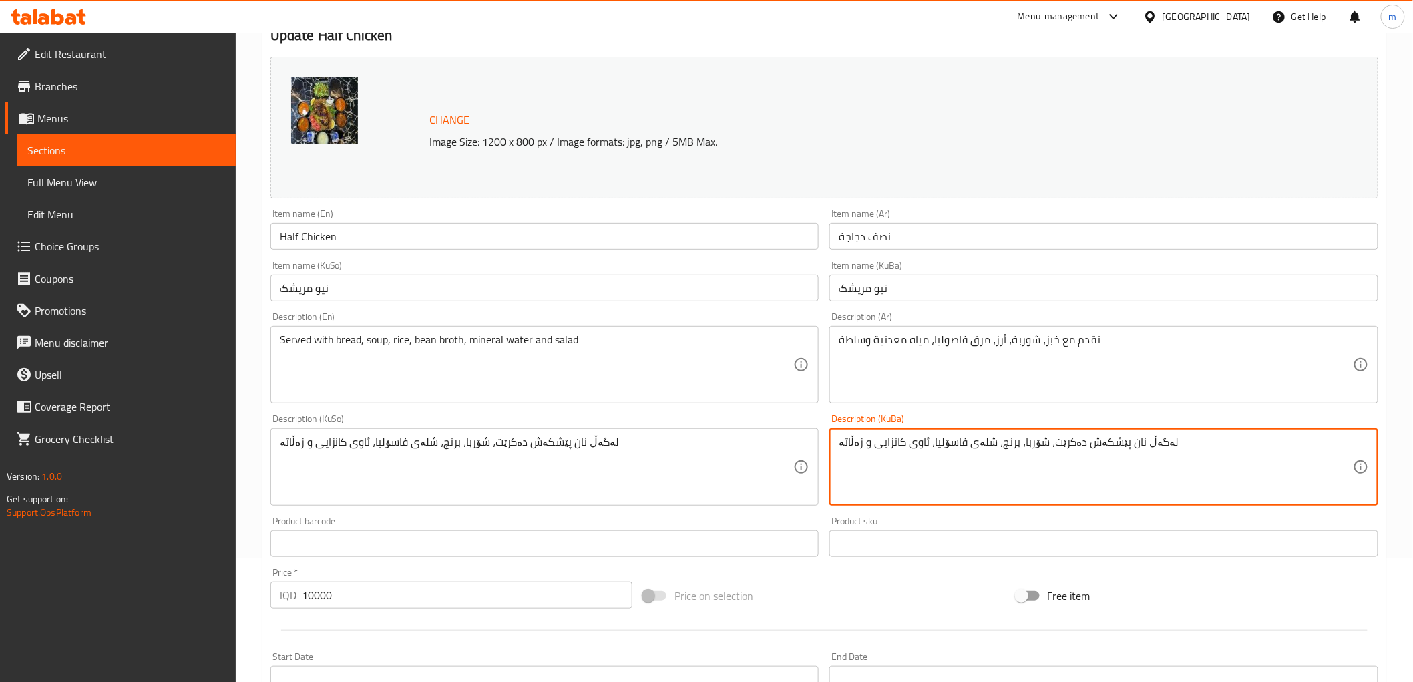
paste textarea "پێشکەش دەکرێت لەگەڵ نان، شۆربا، برنج، شلەی فاسۆلیا، ئاوی کانزایی و زەڵاتە"
drag, startPoint x: 1158, startPoint y: 462, endPoint x: 1042, endPoint y: 457, distance: 116.3
click at [1042, 457] on textarea "لەگەڵ نان پێشکەش دەکرێت، شۆربا، برنج، شلەی فاسۆلیا، ئاوی کانزایی و زەڵاتە پێشکە…" at bounding box center [1096, 466] width 514 height 63
type textarea "لەگەڵ نان پێشکەش دەکرێت، شۆربا، برنج، شلەی فاسۆلیا، ئاوی کانزایی و زەڵاتە پێشکە…"
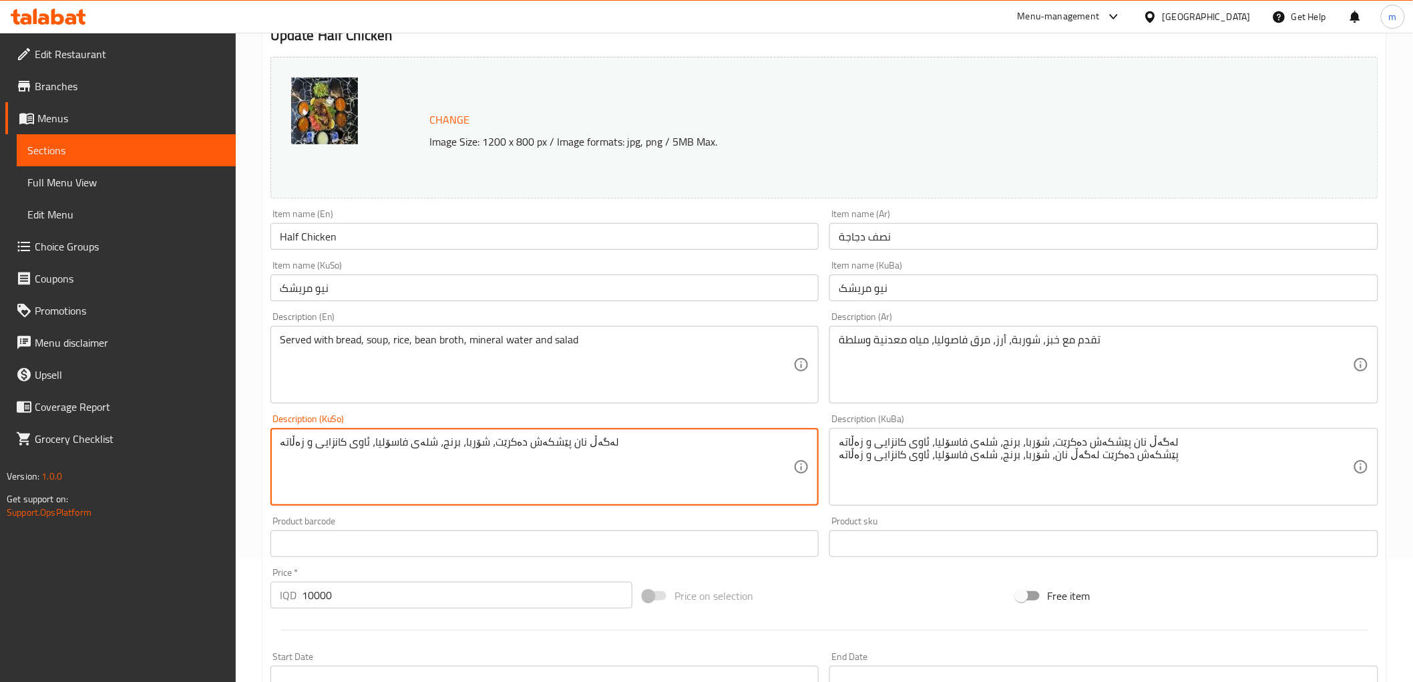
drag, startPoint x: 630, startPoint y: 445, endPoint x: 481, endPoint y: 445, distance: 148.9
paste textarea "ێشکەش دەکرێت لەگەڵ نان"
click at [622, 458] on textarea "پێشکەش دەکرێت لەگەڵ نان، شۆربا، برنج، شلەی فاسۆلیا، ئاوی کانزایی و زەڵاتە" at bounding box center [537, 466] width 514 height 63
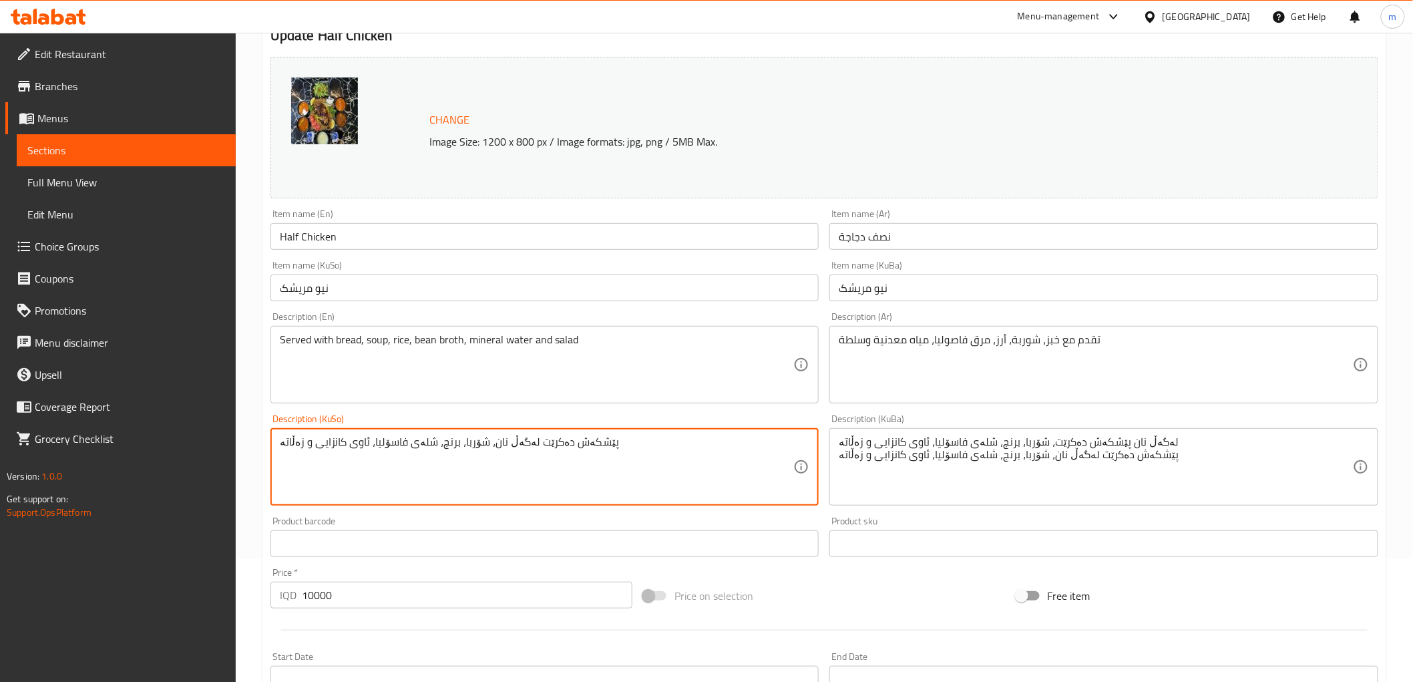
type textarea "پێشکەش دەکرێت لەگەڵ نان، شۆربا، برنج، شلەی فاسۆلیا، ئاوی کانزایی و زەڵاتە"
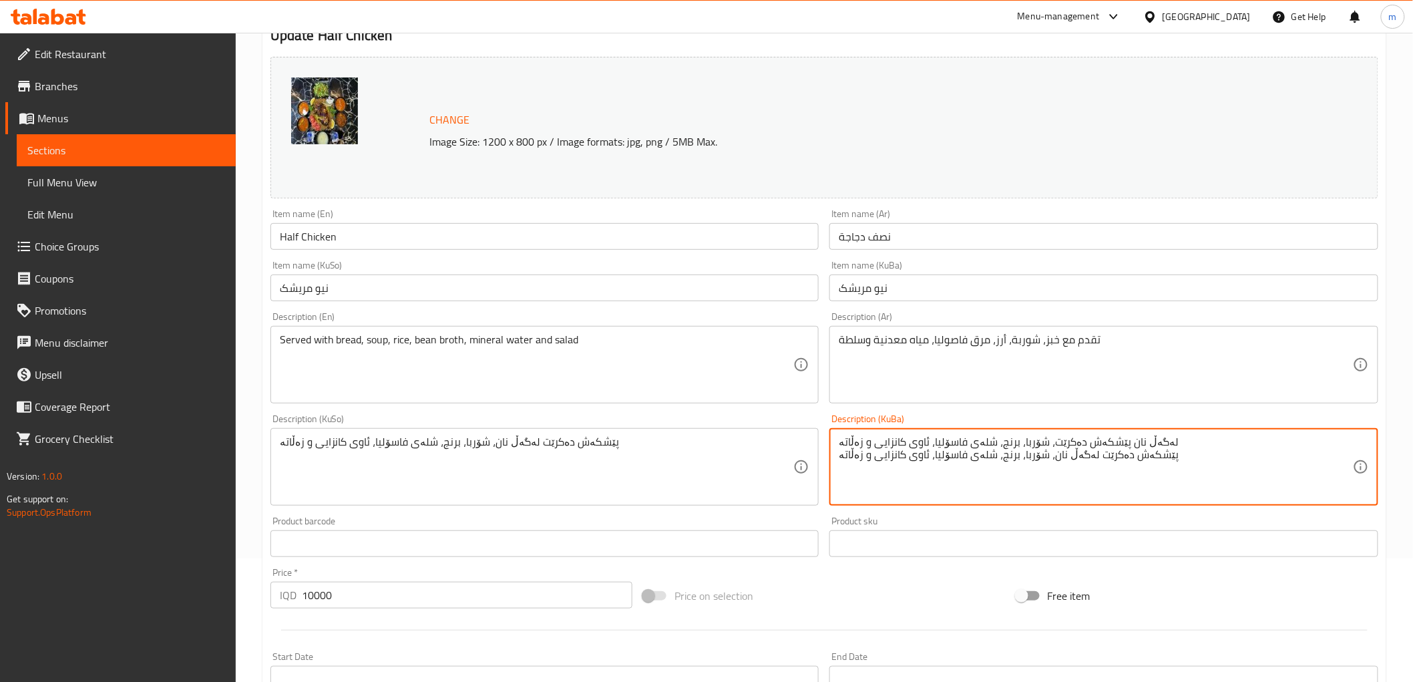
paste textarea
type textarea "پێشکەش دەکرێت لەگەڵ نان، شۆربا، برنج، شلەی فاسۆلیا، ئاوی کانزایی و زەڵاتە"
click at [659, 264] on div "Item name (KuSo) نیو مریشک Item name (KuSo)" at bounding box center [544, 280] width 549 height 41
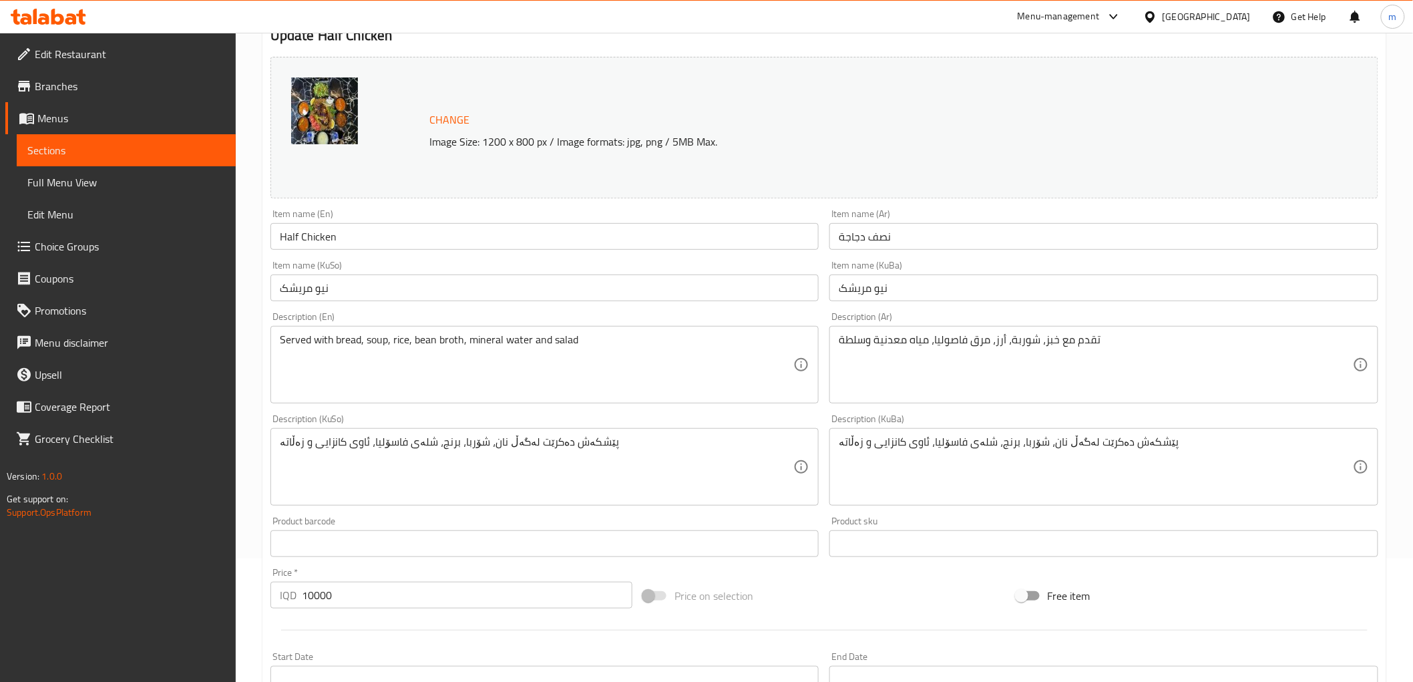
click at [661, 275] on input "نیو مریشک" at bounding box center [544, 288] width 549 height 27
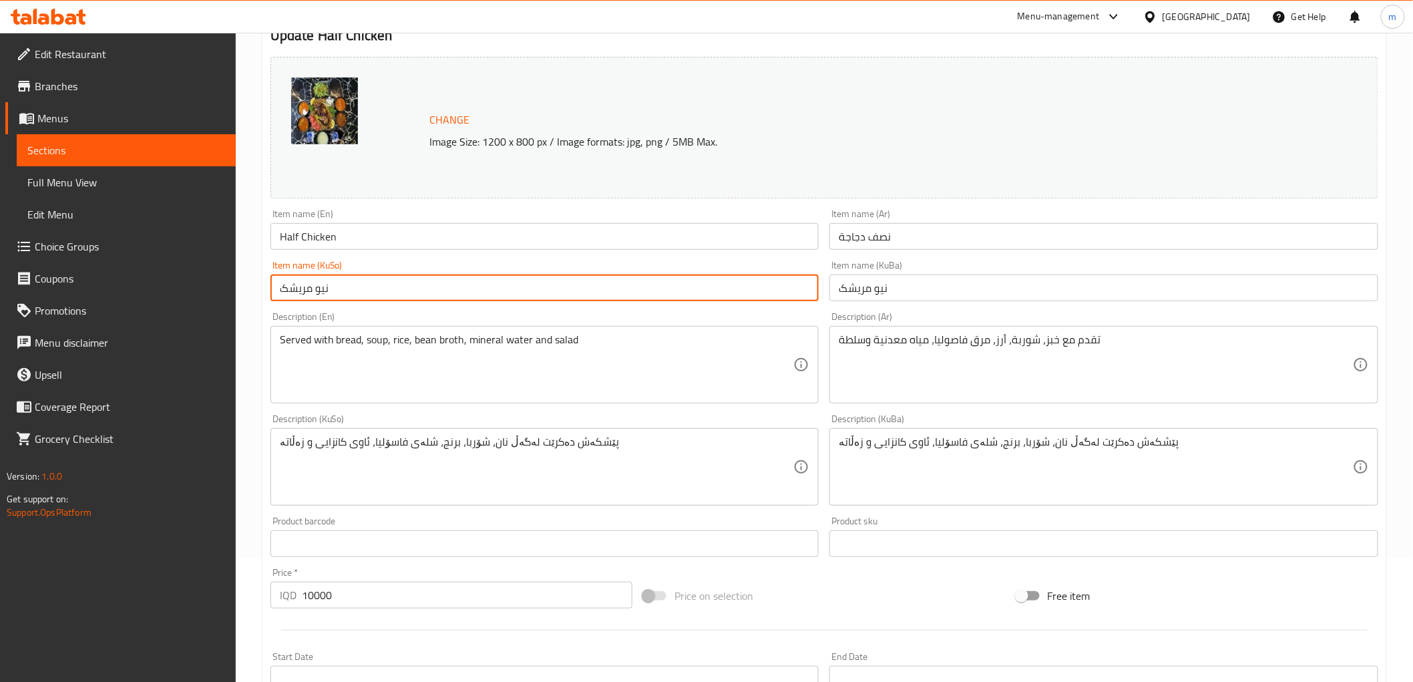
click at [116, 178] on span "Full Menu View" at bounding box center [126, 182] width 198 height 16
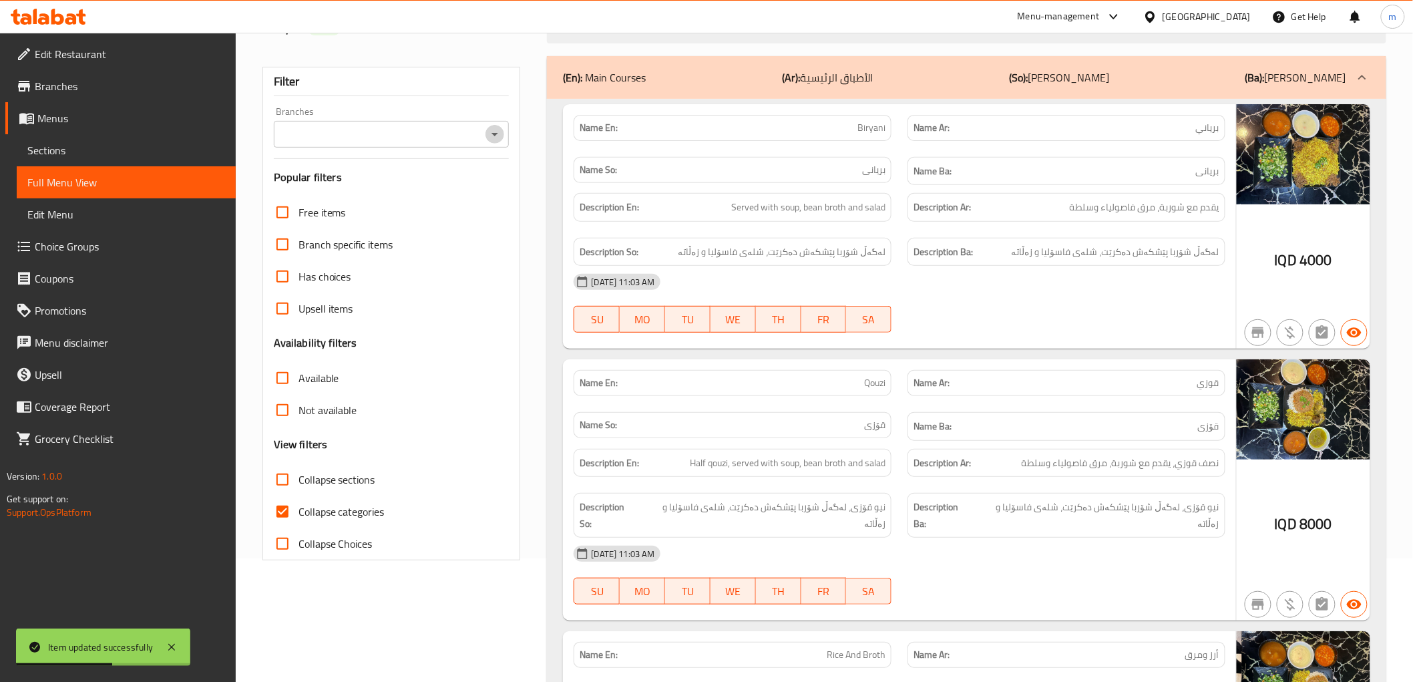
click at [493, 129] on icon "Open" at bounding box center [495, 134] width 16 height 16
click at [379, 192] on span "Muhsin Restaurant, Raparen" at bounding box center [349, 192] width 131 height 16
type input "Muhsin Restaurant, Raparen"
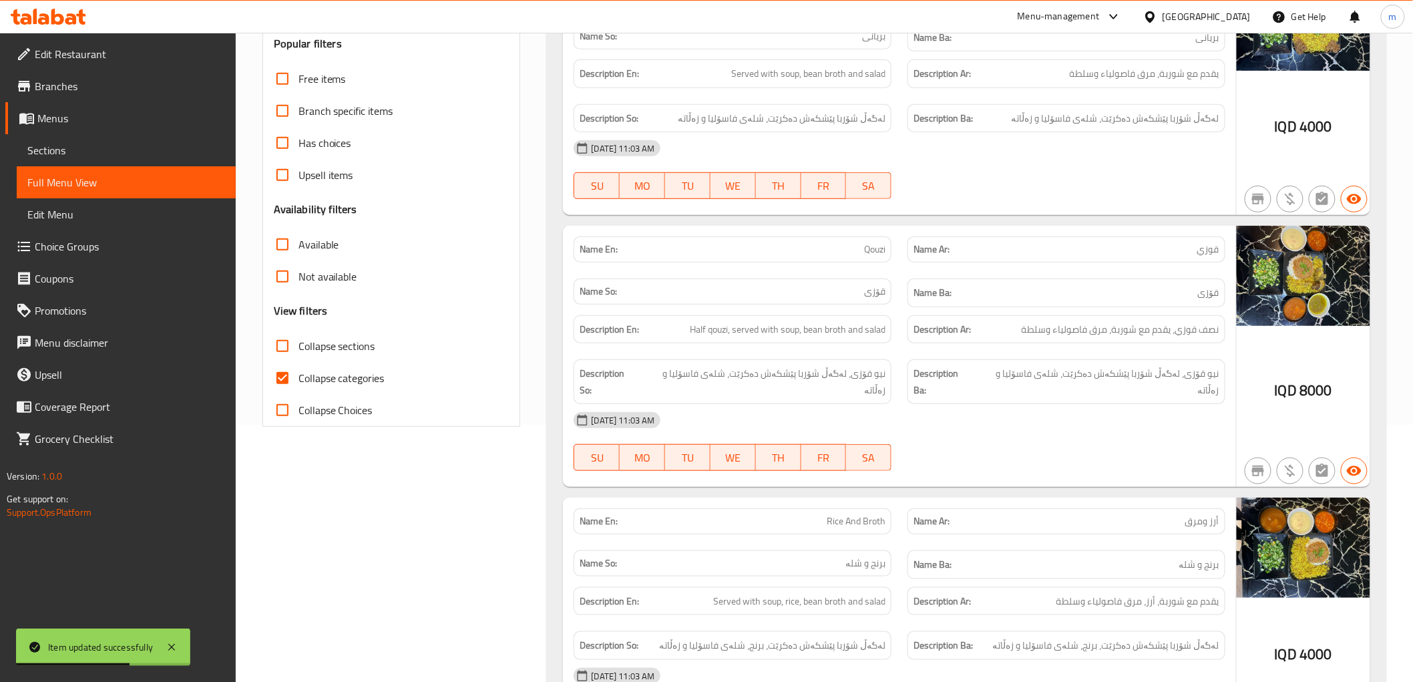
scroll to position [371, 0]
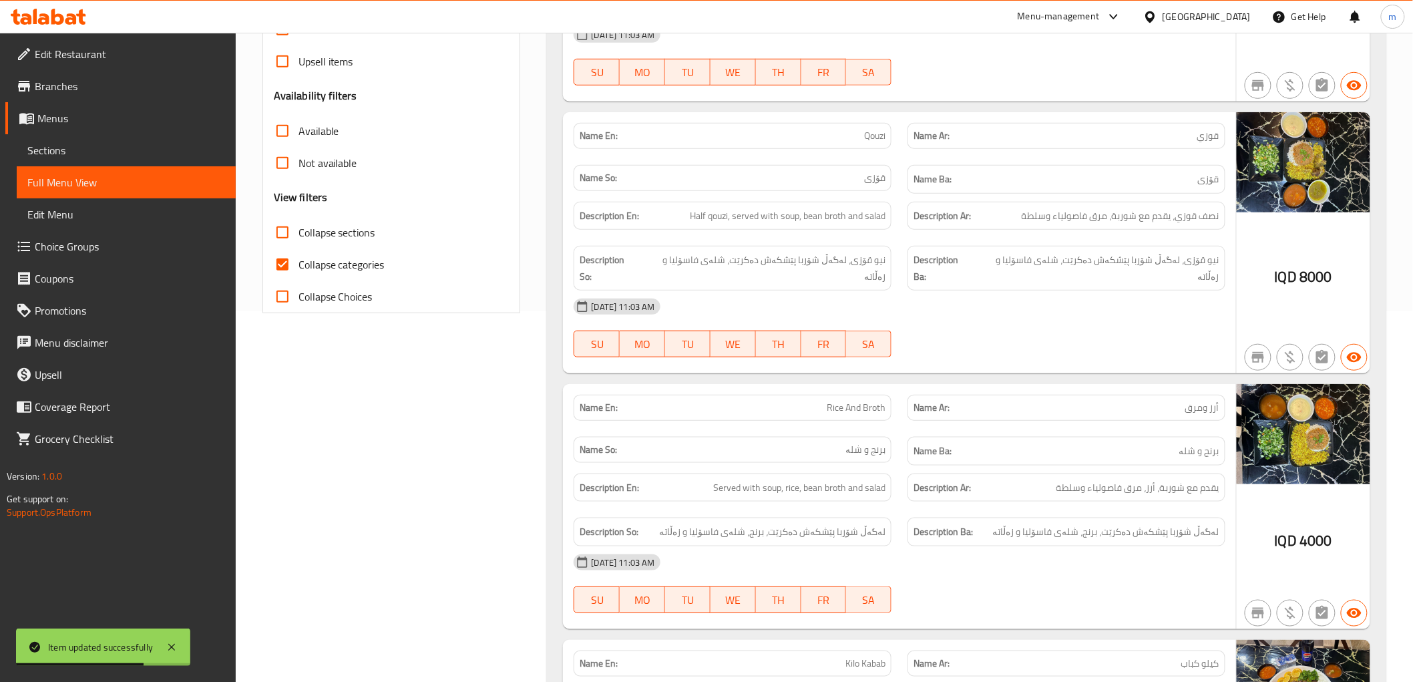
click at [343, 261] on span "Collapse categories" at bounding box center [342, 264] width 86 height 16
click at [299, 261] on input "Collapse categories" at bounding box center [282, 264] width 32 height 32
checkbox input "false"
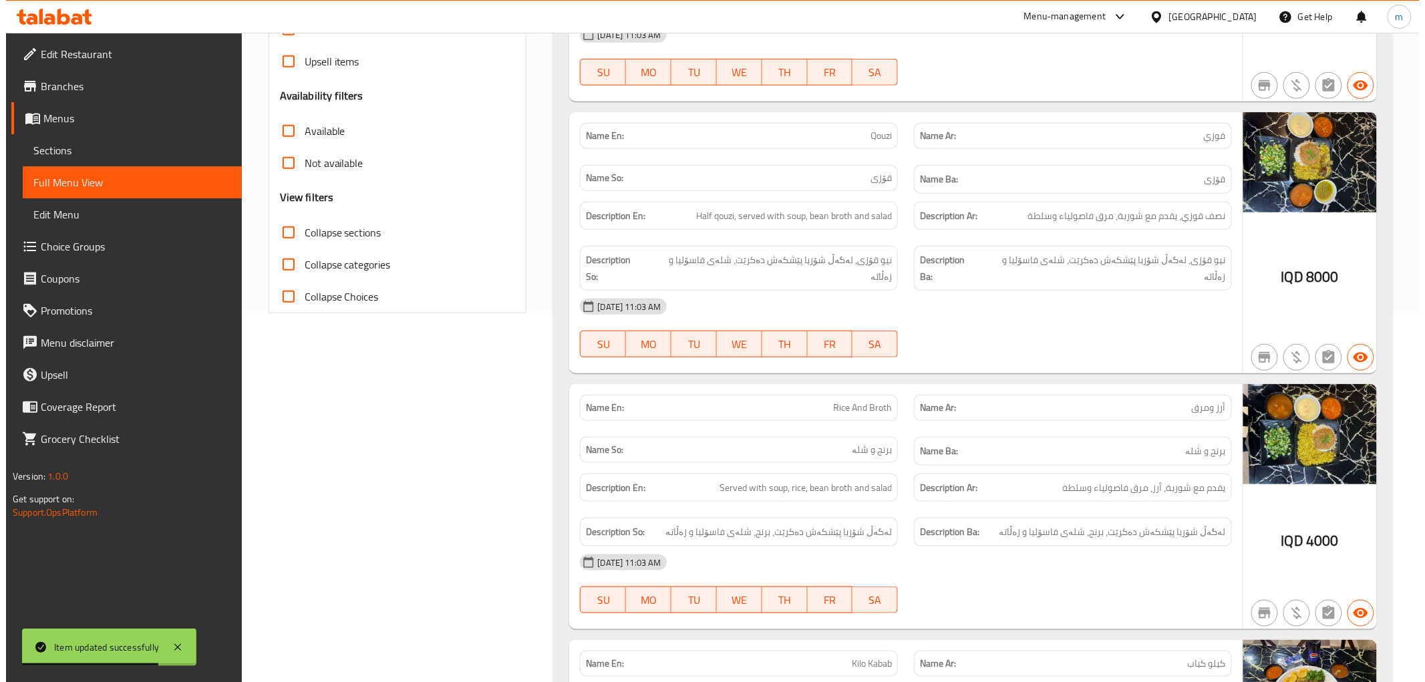
scroll to position [0, 0]
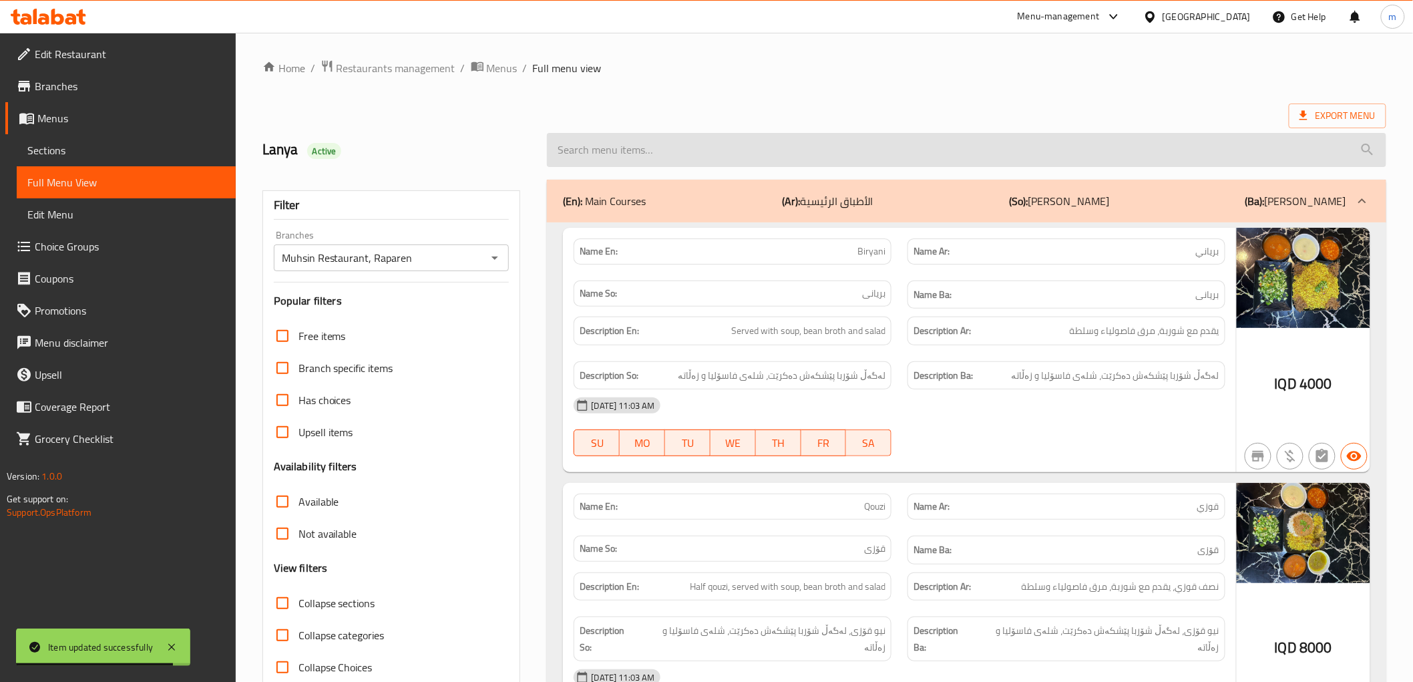
click at [664, 156] on input "search" at bounding box center [966, 150] width 839 height 34
paste input "Half Chicken"
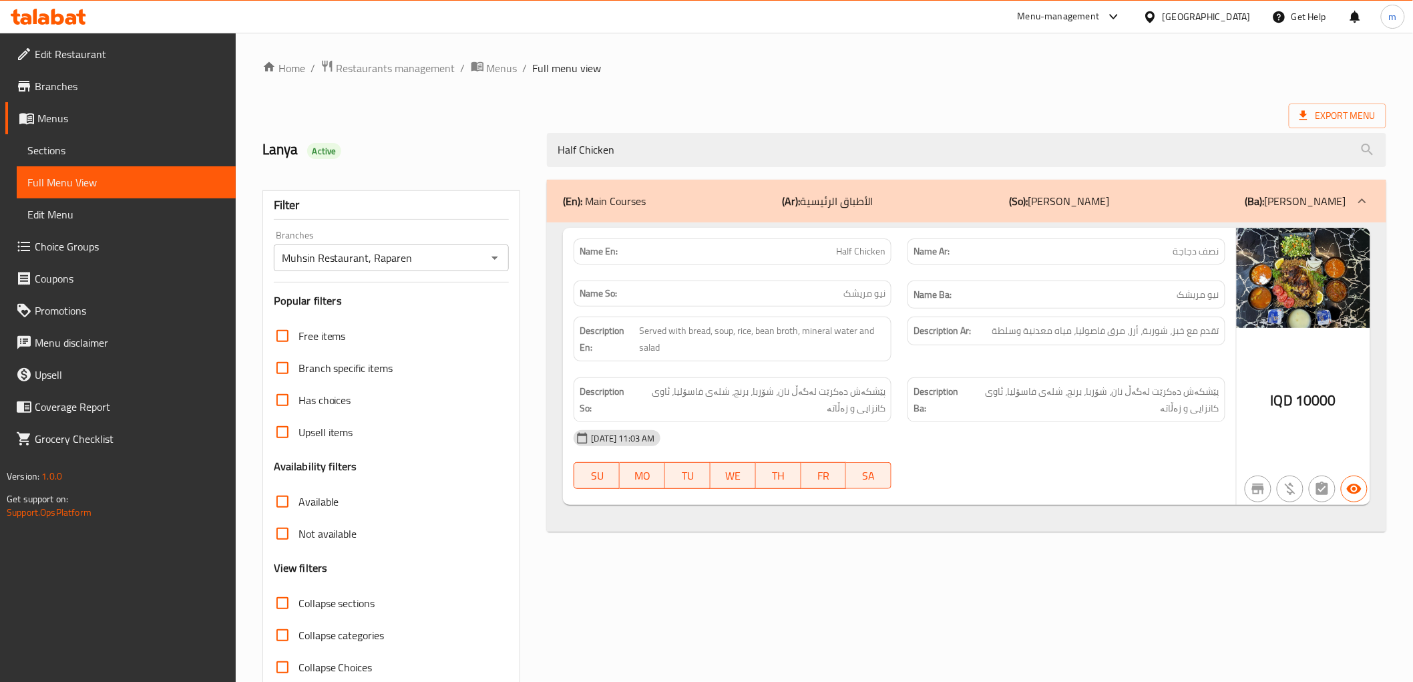
click at [1154, 422] on div "Description Ba: پێشکەش دەکرێت لەگەڵ نان، شۆربا، برنج، شلەی فاسۆلیا، ئاوی کانزای…" at bounding box center [1067, 399] width 318 height 45
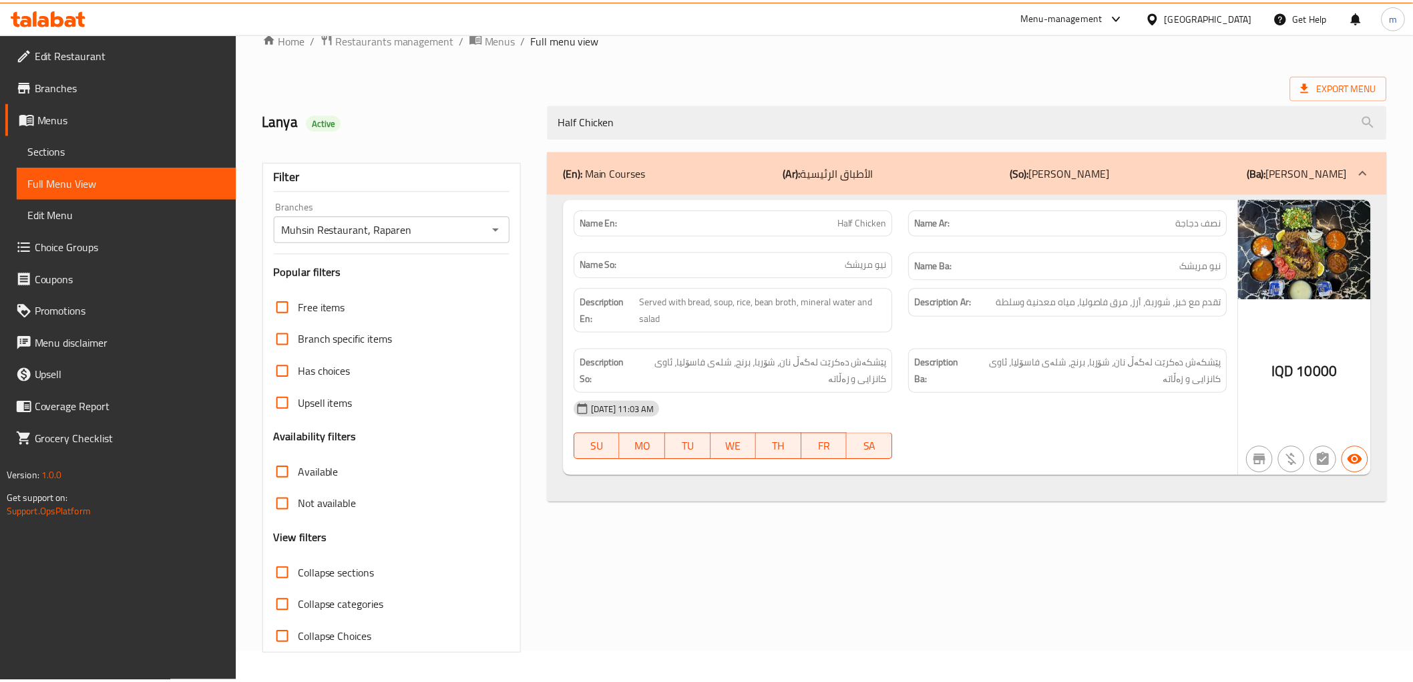
scroll to position [29, 0]
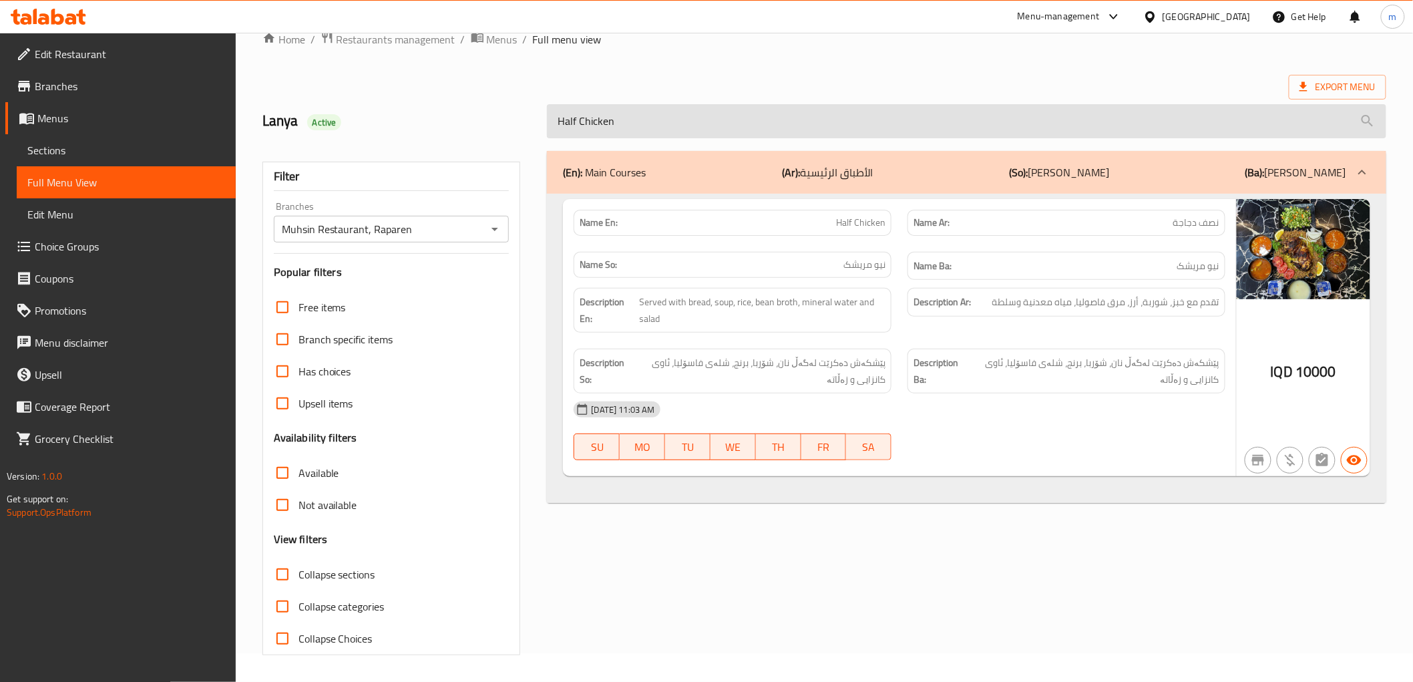
click at [598, 112] on input "Half Chicken" at bounding box center [966, 121] width 839 height 34
click at [602, 114] on input "Half Chicken" at bounding box center [966, 121] width 839 height 34
click at [603, 116] on input "Half Chicken" at bounding box center [966, 121] width 839 height 34
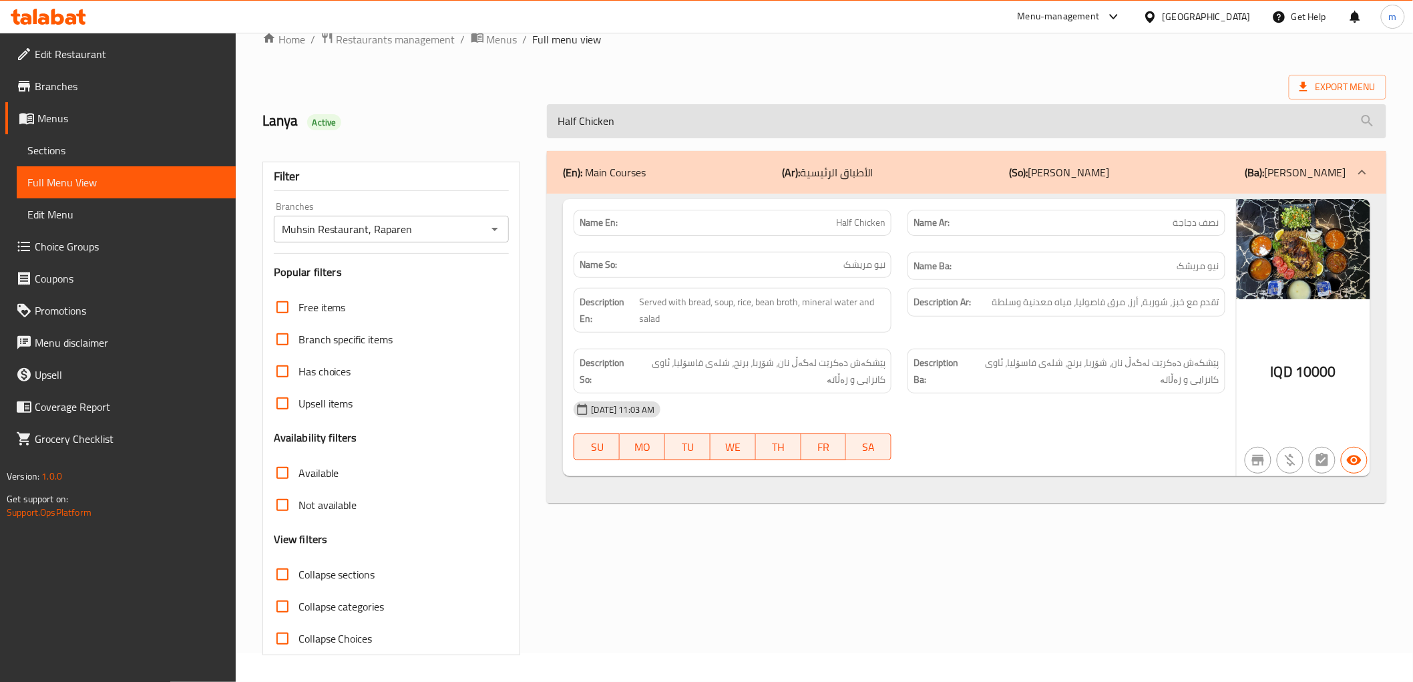
click at [603, 116] on input "Half Chicken" at bounding box center [966, 121] width 839 height 34
paste input "Chicken And Rice"
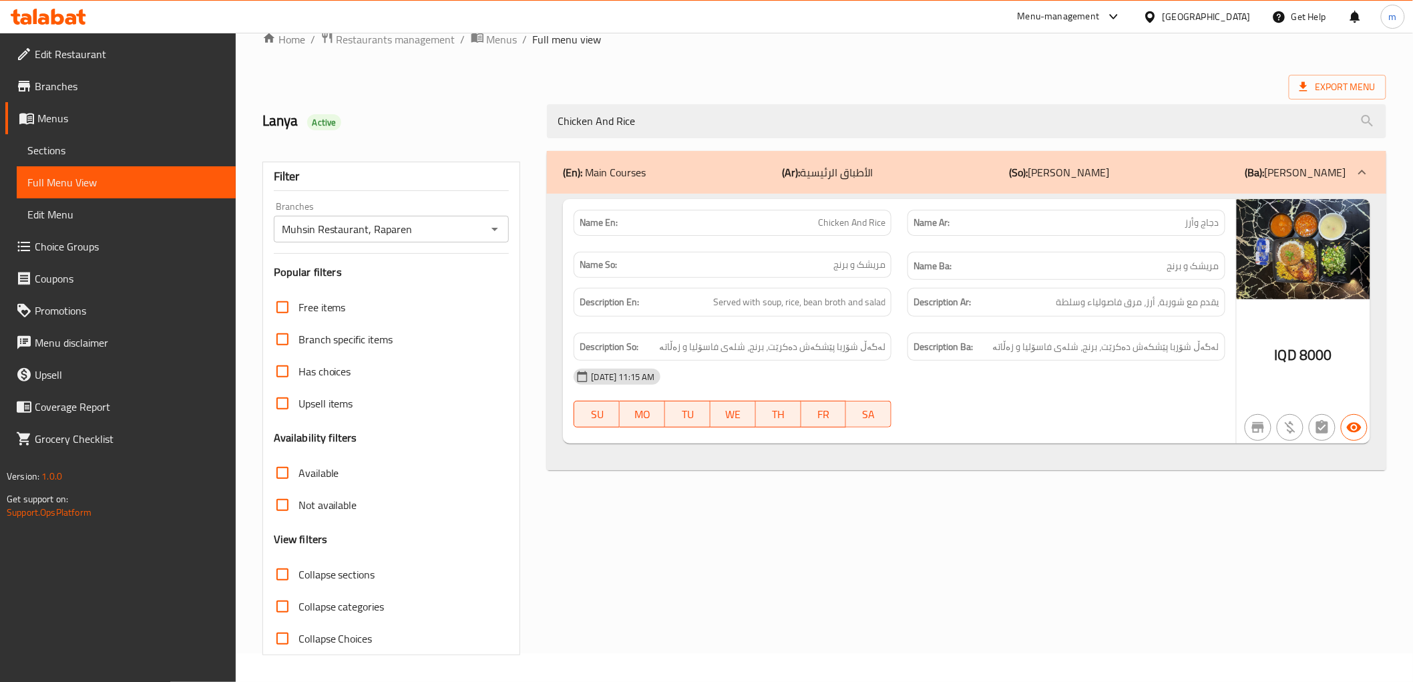
type input "Chicken And Rice"
click at [858, 221] on span "Chicken And Rice" at bounding box center [851, 223] width 67 height 14
copy span "Chicken And Rice"
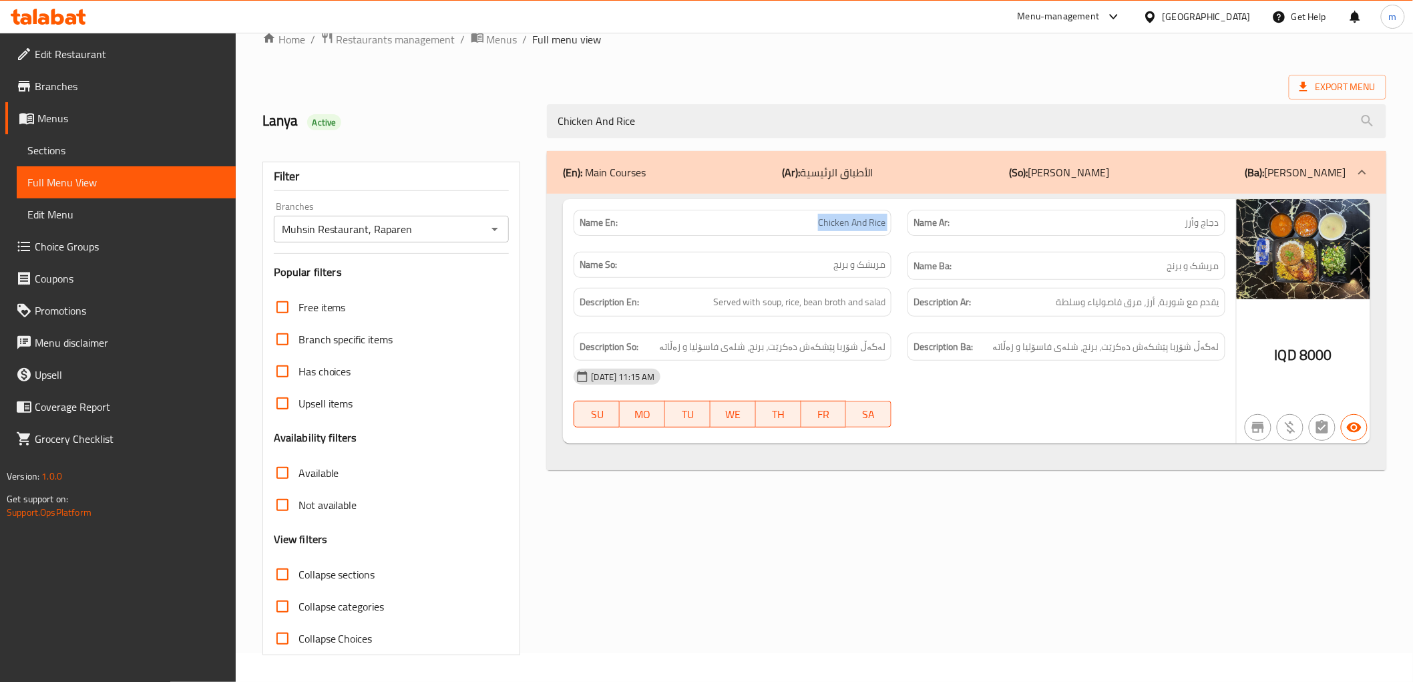
click at [68, 151] on span "Sections" at bounding box center [126, 150] width 198 height 16
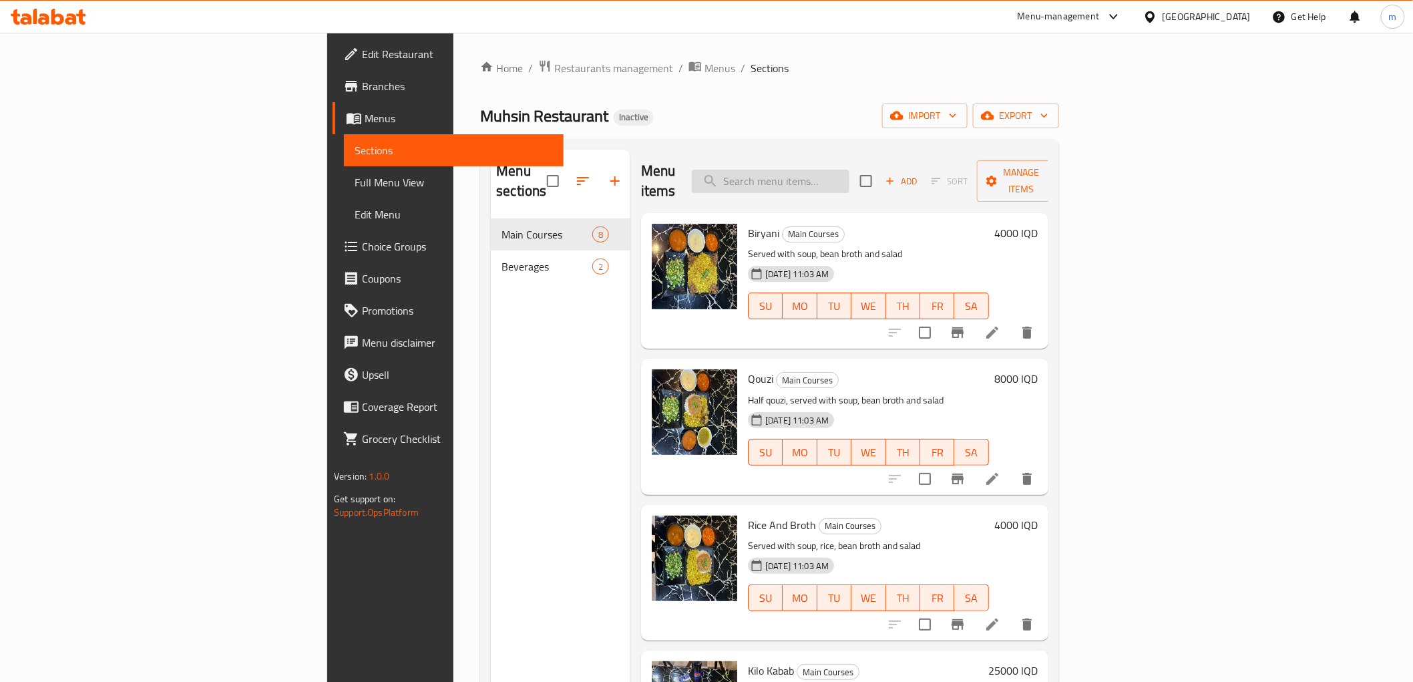
click at [850, 174] on input "search" at bounding box center [771, 181] width 158 height 23
paste input "Chicken And Rice"
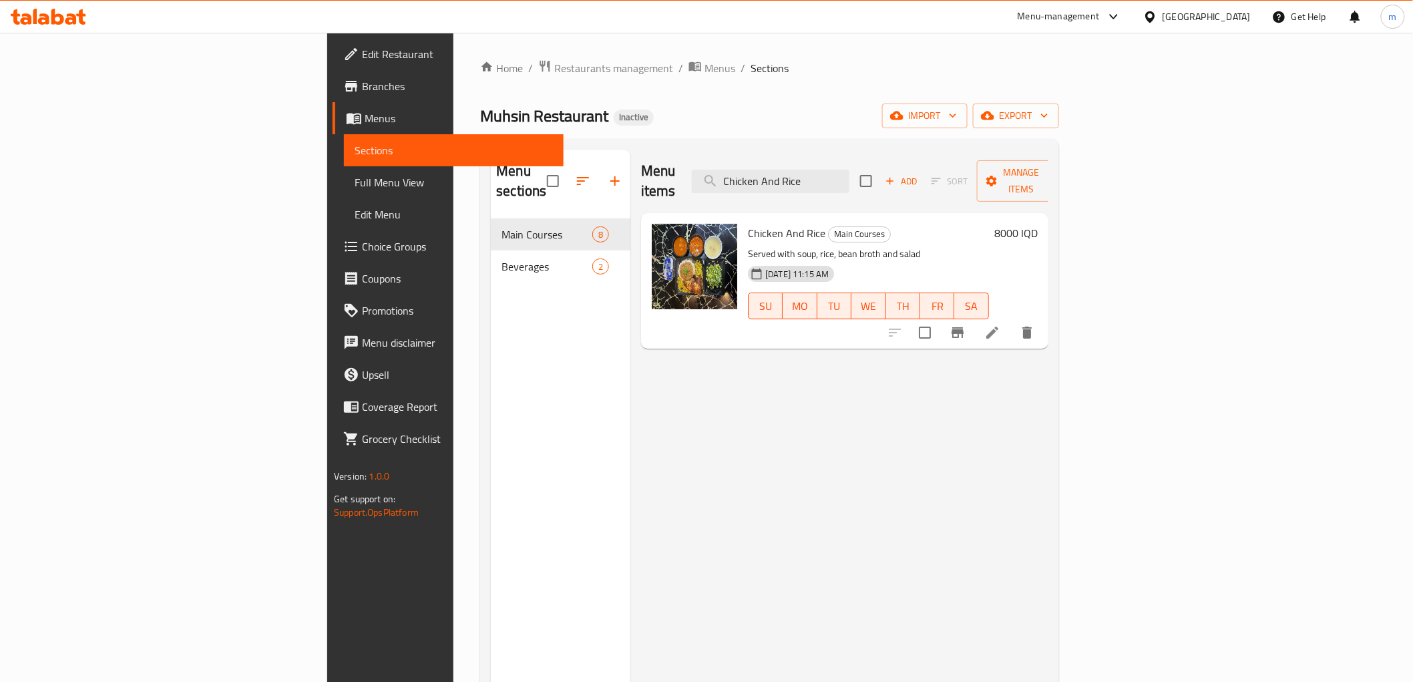
type input "Chicken And Rice"
click at [1001, 325] on icon at bounding box center [992, 333] width 16 height 16
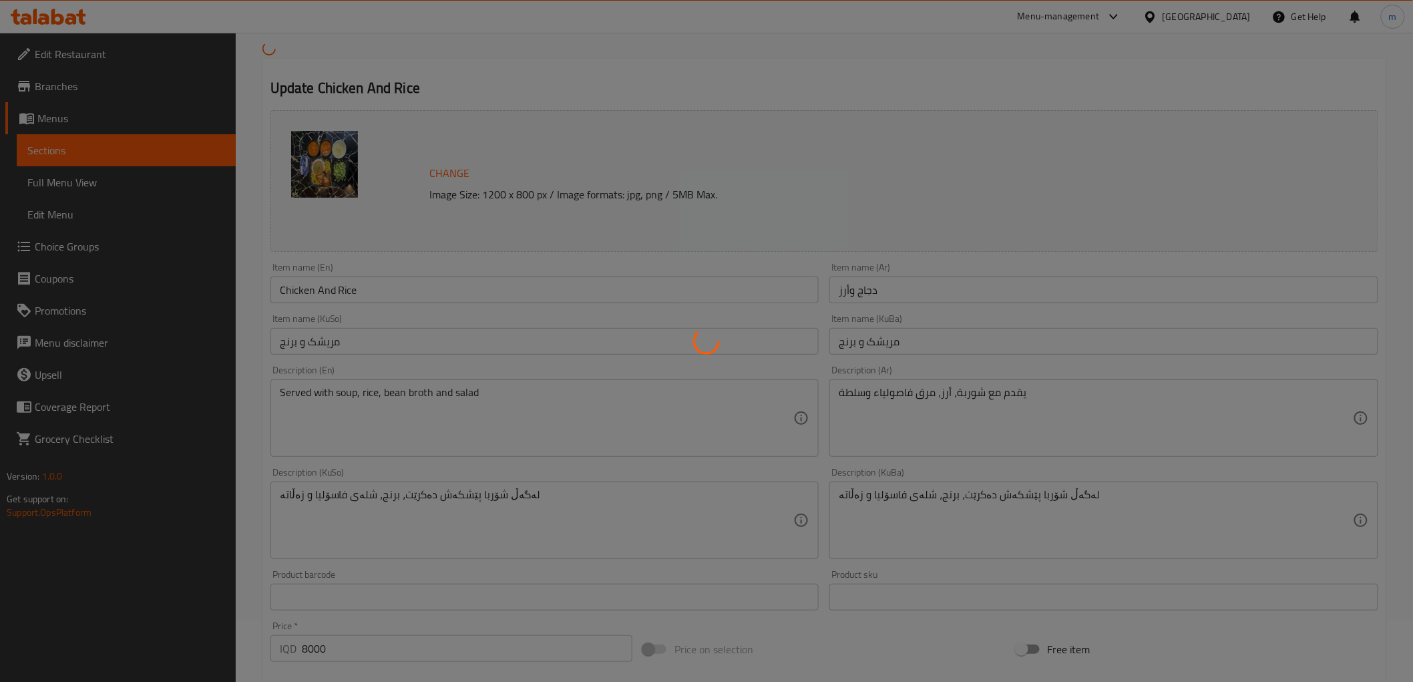
scroll to position [247, 0]
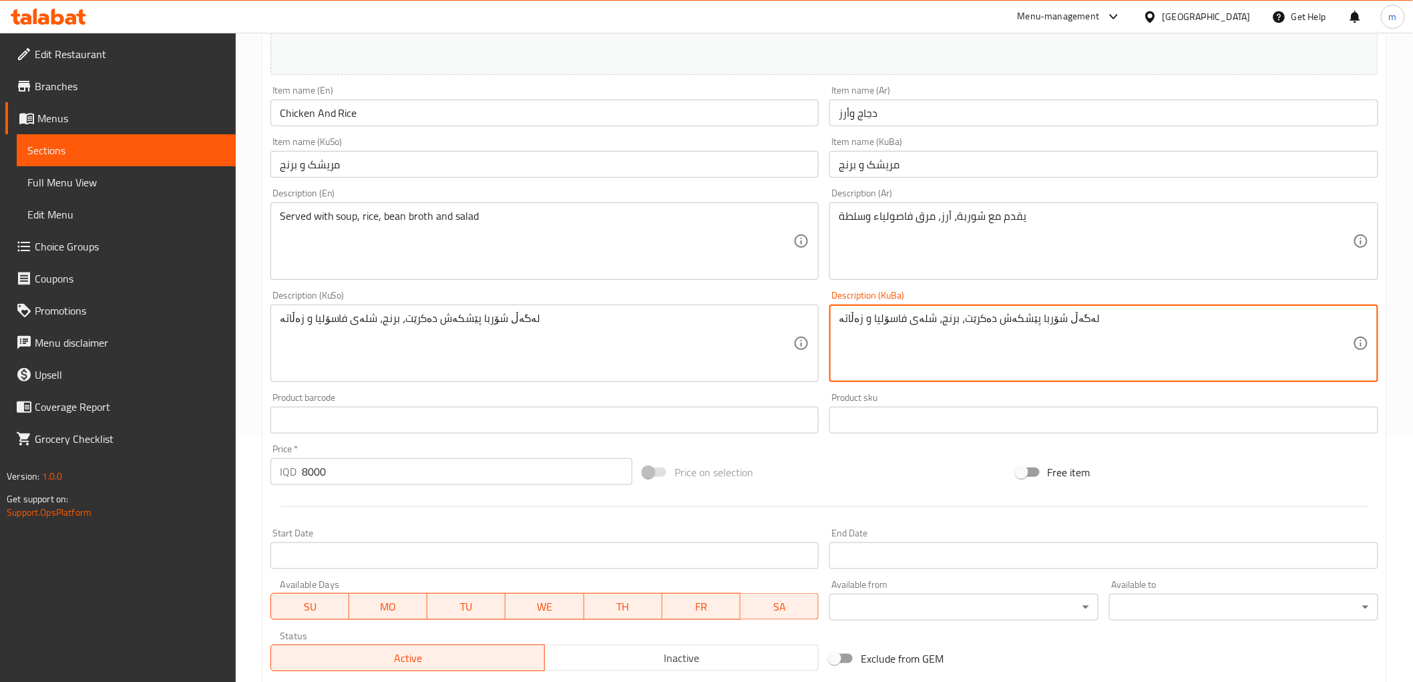
drag, startPoint x: 1105, startPoint y: 329, endPoint x: 958, endPoint y: 323, distance: 147.1
click at [958, 323] on textarea "لەگەڵ شۆربا پێشکەش دەکرێت، برنج، شلەی فاسۆلیا و زەڵاتە" at bounding box center [1096, 343] width 514 height 63
click at [1137, 317] on textarea "لەگەڵ شۆربا پێشکەش دەکرێت، برنج، شلەی فاسۆلیا و زەڵاتە" at bounding box center [1096, 343] width 514 height 63
drag, startPoint x: 1117, startPoint y: 322, endPoint x: 990, endPoint y: 332, distance: 127.3
click at [990, 332] on textarea "لەگەڵ شۆربا پێشکەش دەکرێت، برنج، شلەی فاسۆلیا و زەڵاتە" at bounding box center [1096, 343] width 514 height 63
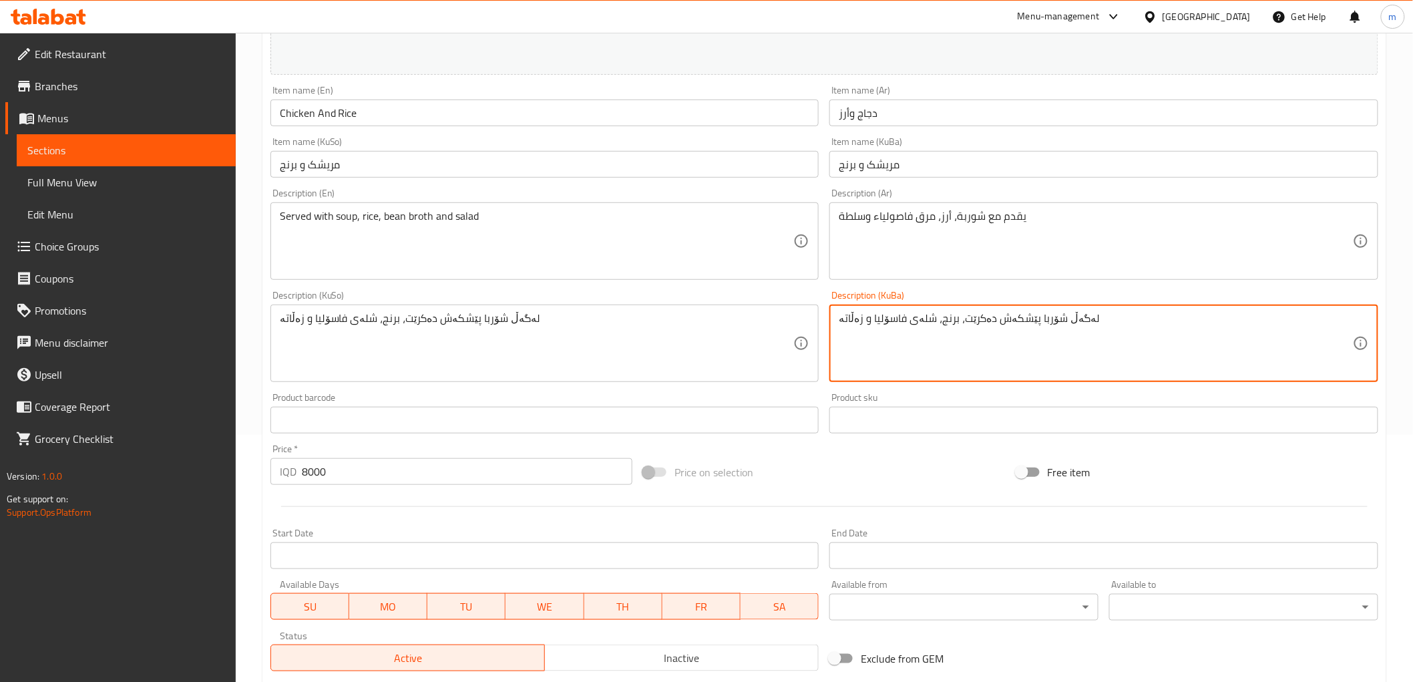
paste textarea "ێشکەش دەکرێت لەگەڵ نان،"
type textarea "پێشکەش دەکرێت لەگەڵ نان، دەکرێت، برنج، شلەی فاسۆلیا و زەڵاتە"
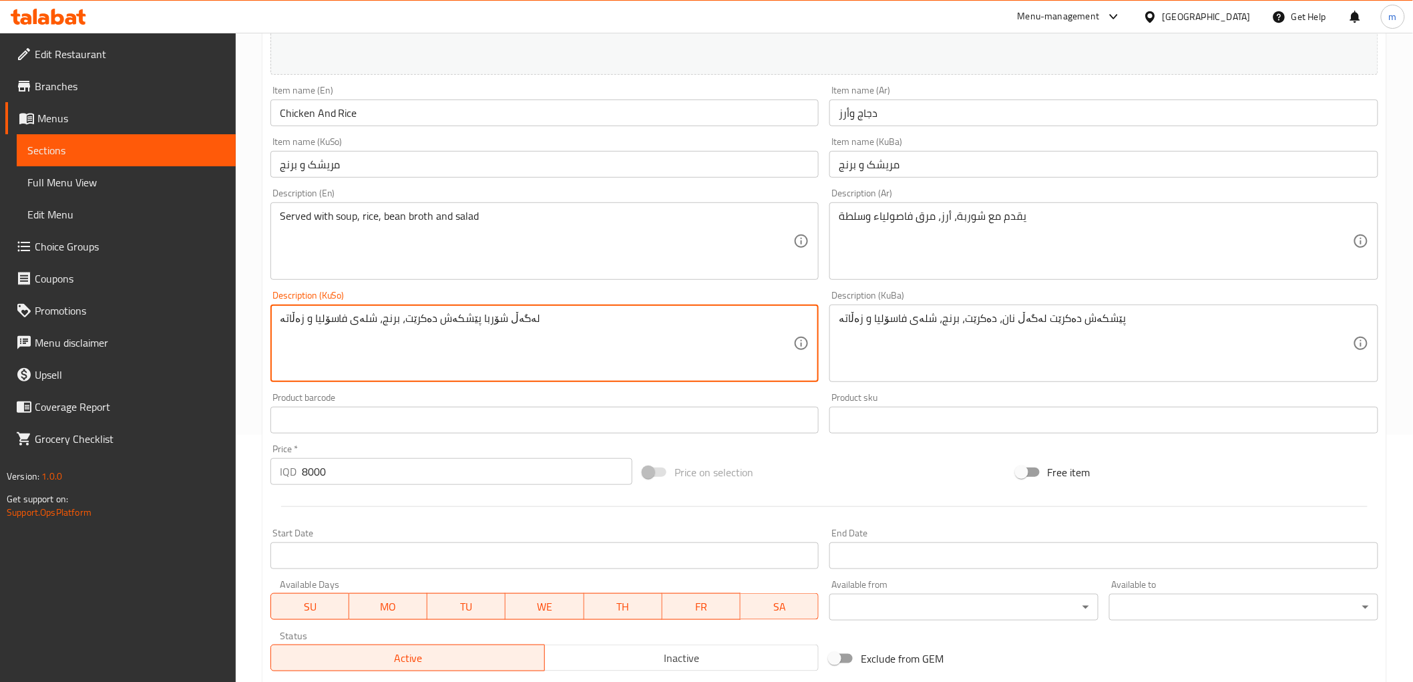
click at [765, 342] on textarea "لەگەڵ شۆربا پێشکەش دەکرێت، برنج، شلەی فاسۆلیا و زەڵاتە" at bounding box center [537, 343] width 514 height 63
click at [616, 339] on textarea "لەگەڵ شۆربا پێشکەش دەکرێت، برنج، شلەی فاسۆلیا و زەڵاتە" at bounding box center [537, 343] width 514 height 63
click at [573, 328] on textarea "لەگەڵ شۆربا پێشکەش دەکرێت، برنج، شلەی فاسۆلیا و زەڵاتە" at bounding box center [537, 343] width 514 height 63
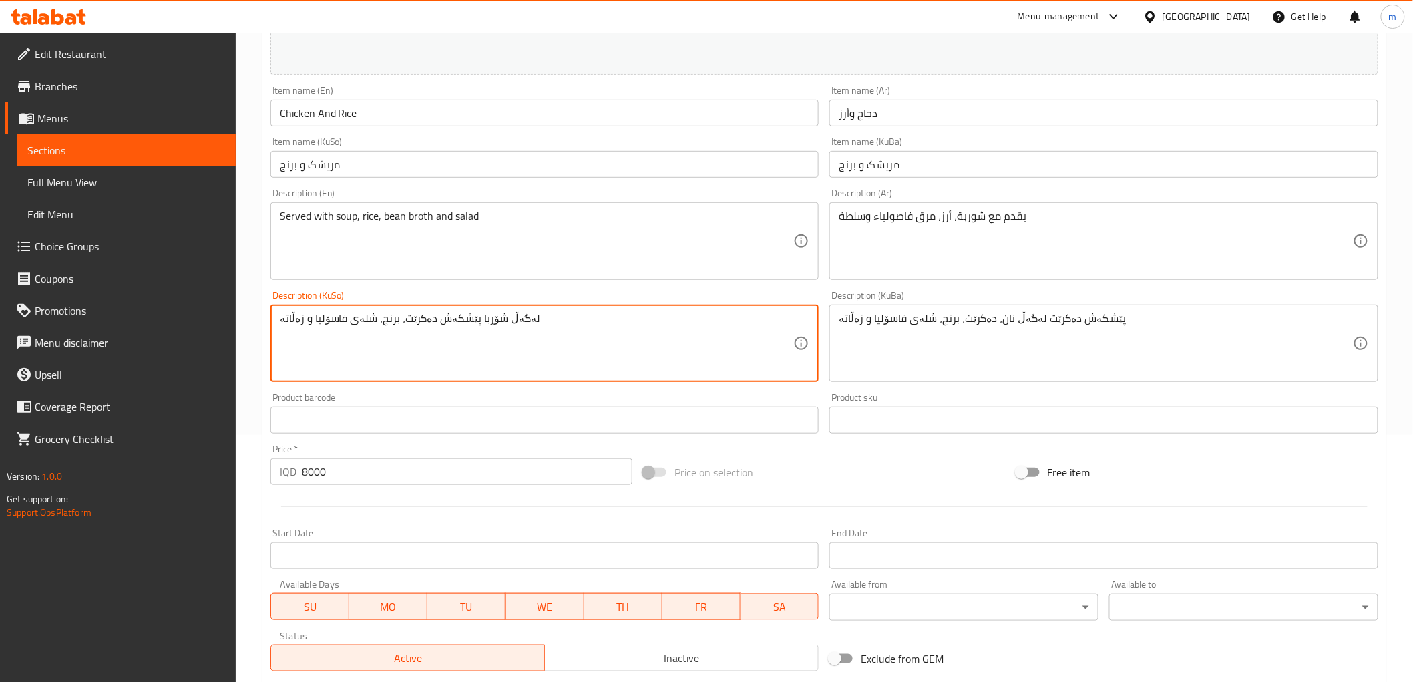
click at [544, 331] on textarea "لەگەڵ شۆربا پێشکەش دەکرێت، برنج، شلەی فاسۆلیا و زەڵاتە" at bounding box center [537, 343] width 514 height 63
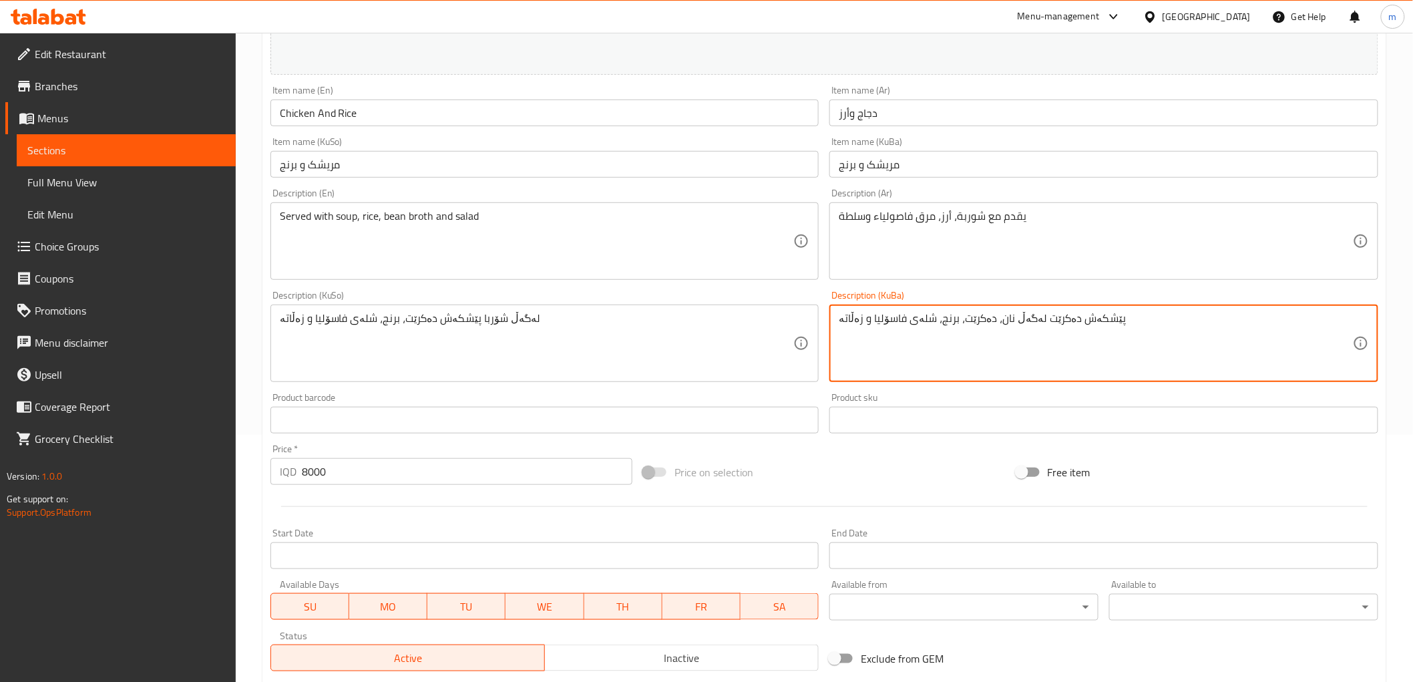
drag, startPoint x: 1116, startPoint y: 324, endPoint x: 1004, endPoint y: 319, distance: 112.3
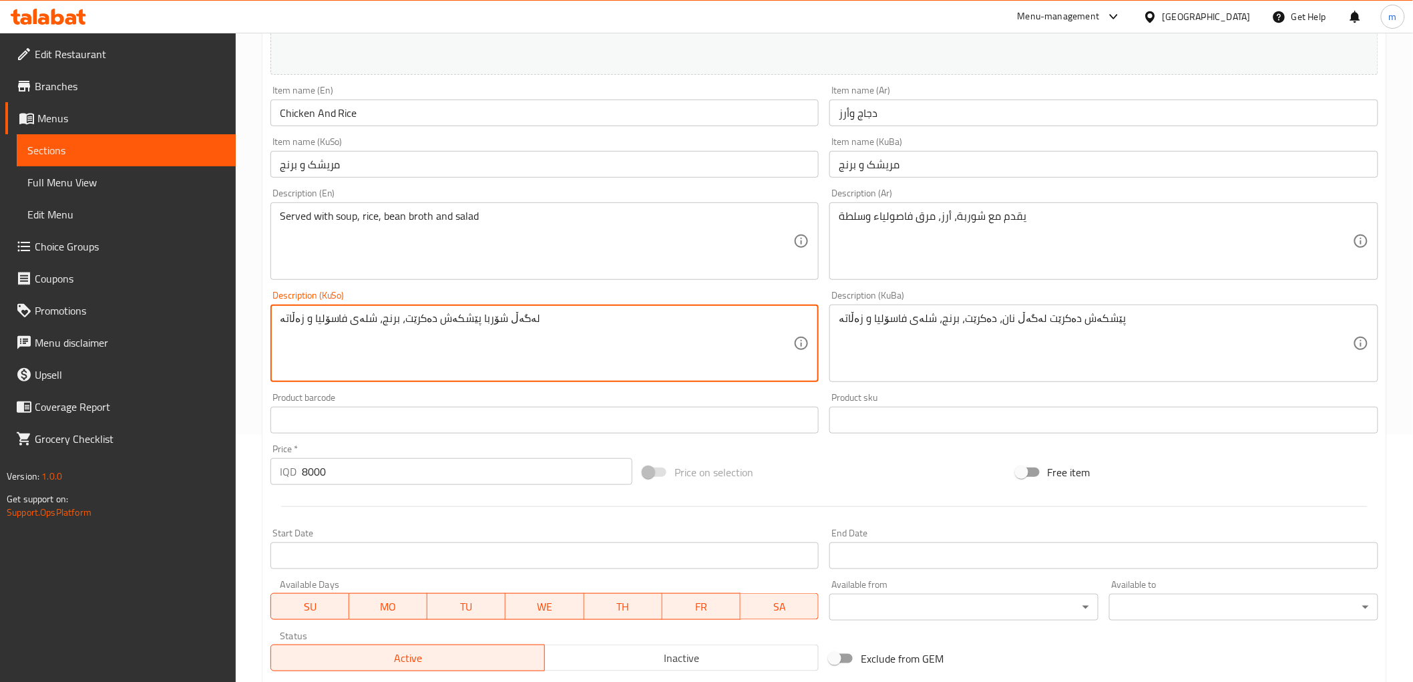
drag, startPoint x: 484, startPoint y: 331, endPoint x: 395, endPoint y: 323, distance: 89.9
click at [538, 337] on textarea "لەگەڵ شۆربا پێشکەش دەکرێت، برنج، شلەی فاسۆلیا و زەڵاتە" at bounding box center [537, 343] width 514 height 63
click at [506, 321] on textarea "لەگەڵ شۆربا پێشکەش دەکرێت، برنج، شلەی فاسۆلیا و زەڵاتە" at bounding box center [537, 343] width 514 height 63
click at [573, 341] on textarea "لەگەڵ شۆربا پێشکەش دەکرێت، برنج، شلەی فاسۆلیا و زەڵاتە" at bounding box center [537, 343] width 514 height 63
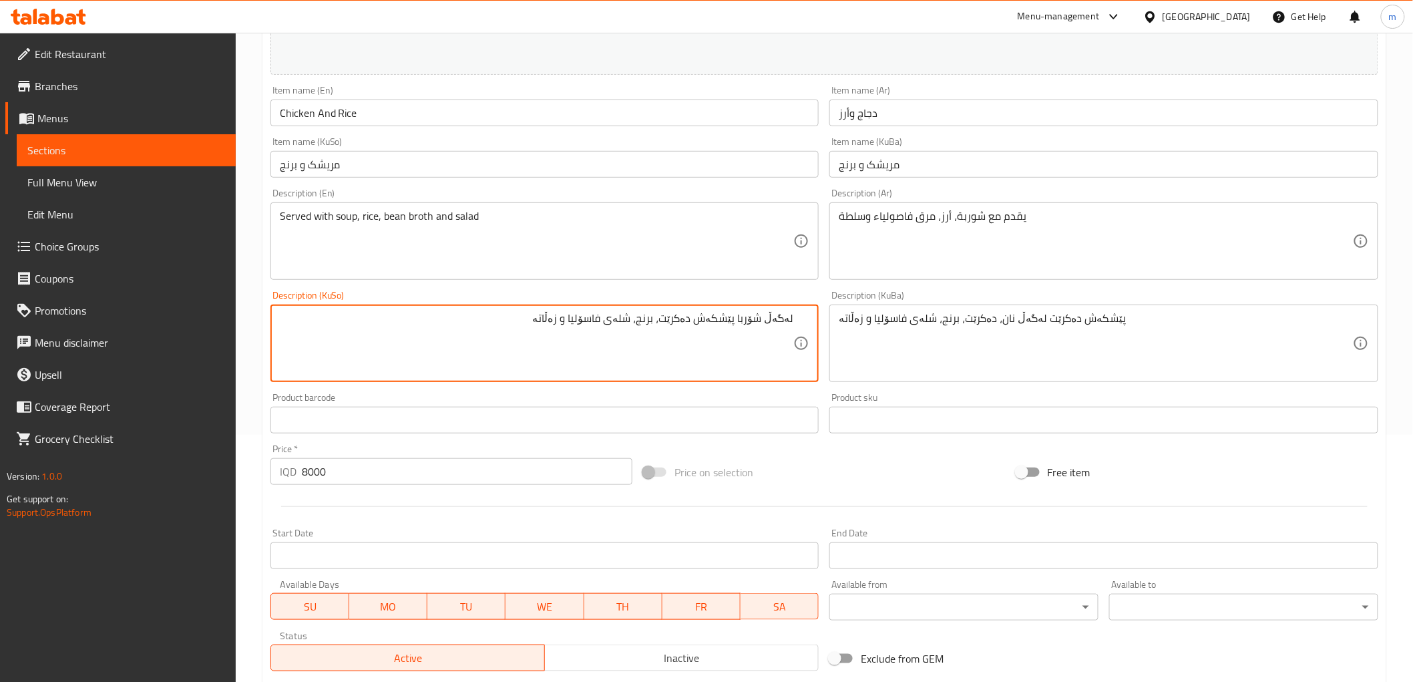
paste textarea "پێشکەش دەکرێت لەگەڵ"
click at [758, 321] on textarea "لەگەڵ شۆربا پێشکەش دەکرێت، برنج، شلەی فاسۆلیا و زەڵاتە پێشکەش دەکرێت لەگەڵ" at bounding box center [537, 343] width 514 height 63
click at [677, 344] on textarea "لەگەڵ شۆربا پێشکەش دەکرێت، برنج، شلەی فاسۆلیا و زەڵاتە پێشکەش دەکرێت لەگەڵ" at bounding box center [537, 343] width 514 height 63
paste textarea "شۆربا"
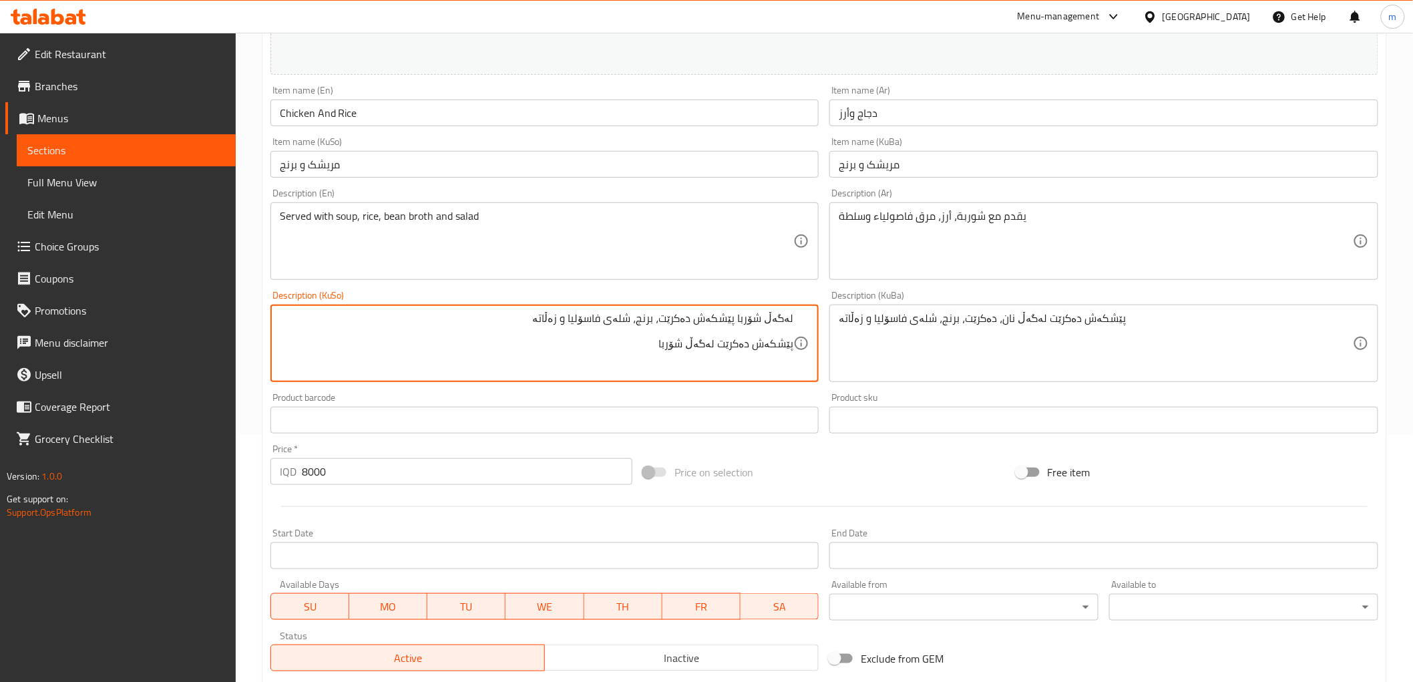
drag, startPoint x: 534, startPoint y: 324, endPoint x: 667, endPoint y: 318, distance: 132.4
click at [667, 318] on textarea "لەگەڵ شۆربا پێشکەش دەکرێت، برنج، شلەی فاسۆلیا و زەڵاتە پێشکەش دەکرێت لەگەڵ شۆربا" at bounding box center [537, 343] width 514 height 63
click at [647, 339] on textarea "لەگەڵ شۆربا پێشکەش دەکرێت، برنج، شلەی فاسۆلیا و زەڵاتە پێشکەش دەکرێت لەگەڵ شۆربا" at bounding box center [537, 343] width 514 height 63
paste textarea "برنج، شلەی فاسۆلیا و زەڵاتە"
click at [664, 348] on textarea "لەگەڵ شۆربا پێشکەش دەکرێت، برنج، شلەی فاسۆلیا و زەڵاتە پێشکەش دەکرێت لەگەڵ شۆربا" at bounding box center [537, 343] width 514 height 63
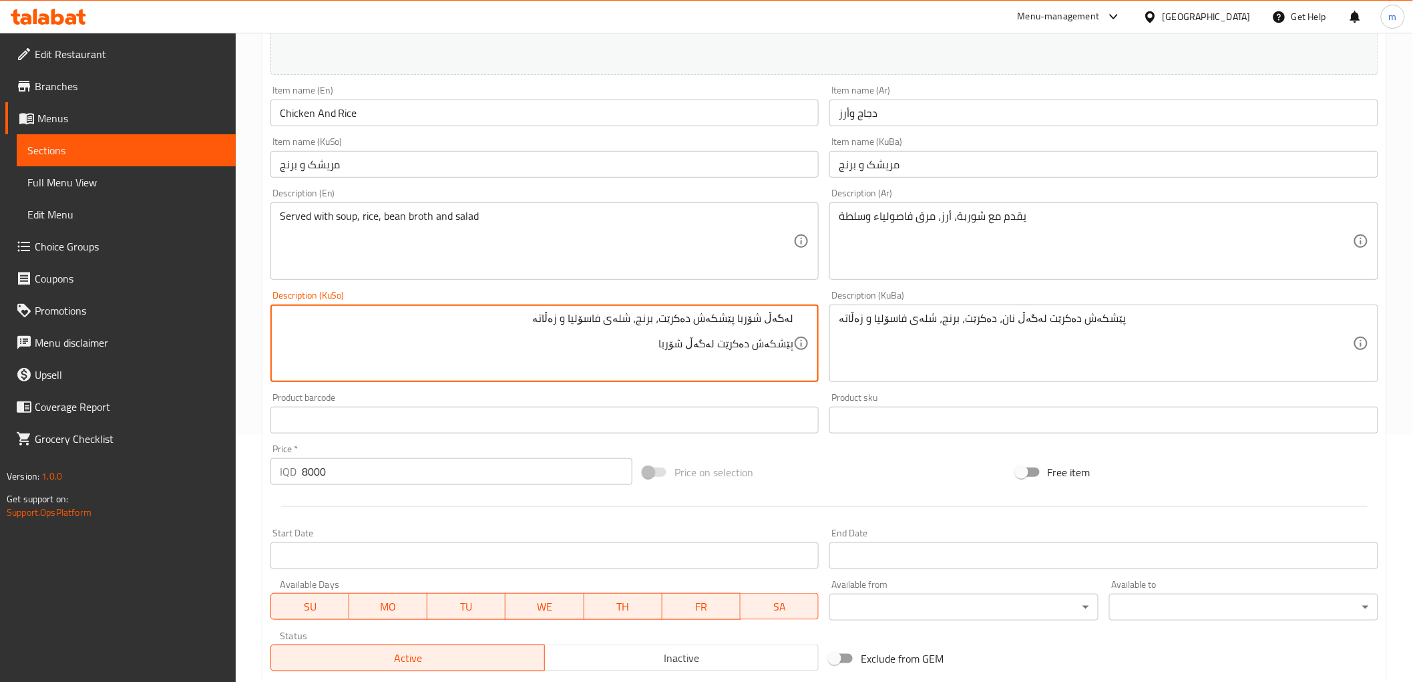
drag, startPoint x: 671, startPoint y: 322, endPoint x: 539, endPoint y: 322, distance: 132.2
click at [539, 322] on textarea "لەگەڵ شۆربا پێشکەش دەکرێت، برنج، شلەی فاسۆلیا و زەڵاتە پێشکەش دەکرێت لەگەڵ شۆربا" at bounding box center [537, 343] width 514 height 63
click at [593, 344] on textarea "لەگەڵ شۆربا پێشکەش دەکرێت، برنج، شلەی فاسۆلیا و زەڵاتە پێشکەش دەکرێت لەگەڵ شۆربا" at bounding box center [537, 343] width 514 height 63
paste textarea "، برنج، شلەی فاسۆلیا و زەڵاتە"
click at [635, 353] on textarea "لەگەڵ شۆربا پێشکەش دەکرێت، برنج، شلەی فاسۆلیا و زەڵاتە پێشکەش دەکرێت لەگەڵ شۆرب…" at bounding box center [537, 343] width 514 height 63
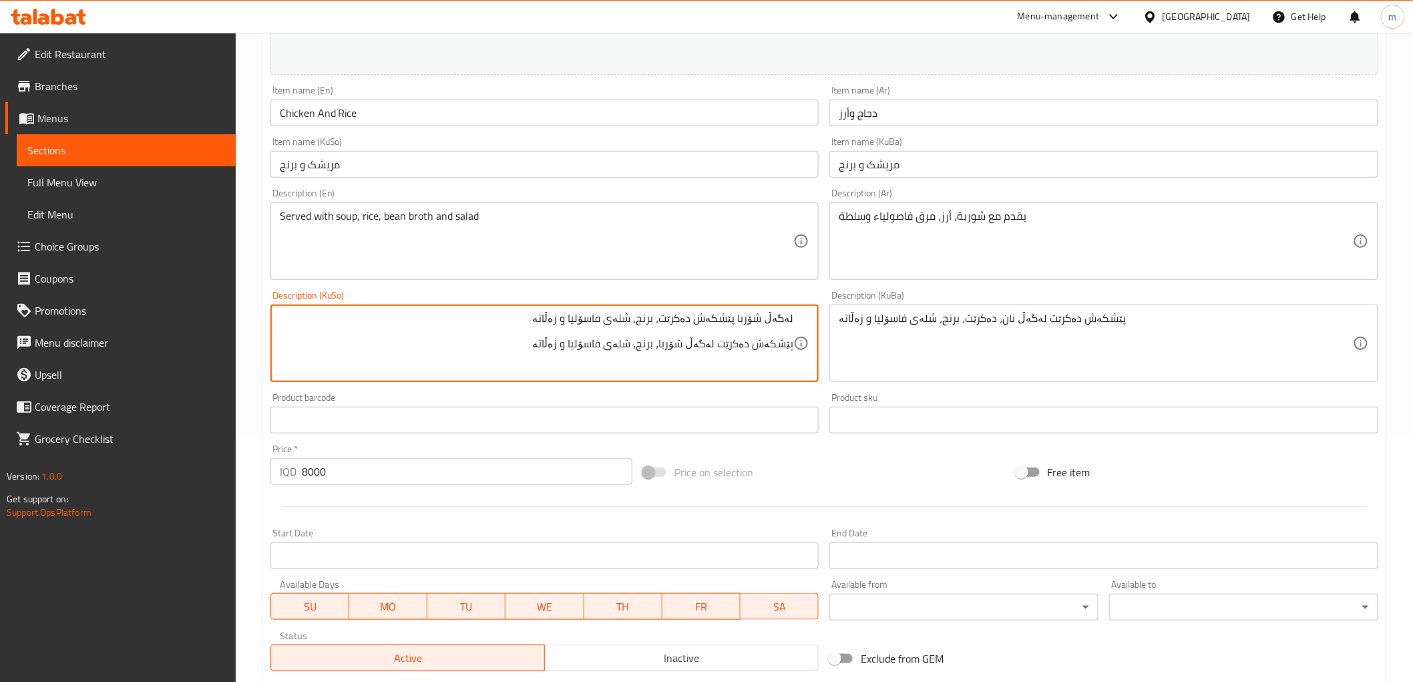
click at [635, 353] on textarea "لەگەڵ شۆربا پێشکەش دەکرێت، برنج، شلەی فاسۆلیا و زەڵاتە پێشکەش دەکرێت لەگەڵ شۆرب…" at bounding box center [537, 343] width 514 height 63
type textarea "لەگەڵ شۆربا پێشکەش دەکرێت، برنج، شلەی فاسۆلیا و زەڵاتە پێشکەش دەکرێت لەگەڵ شۆرب…"
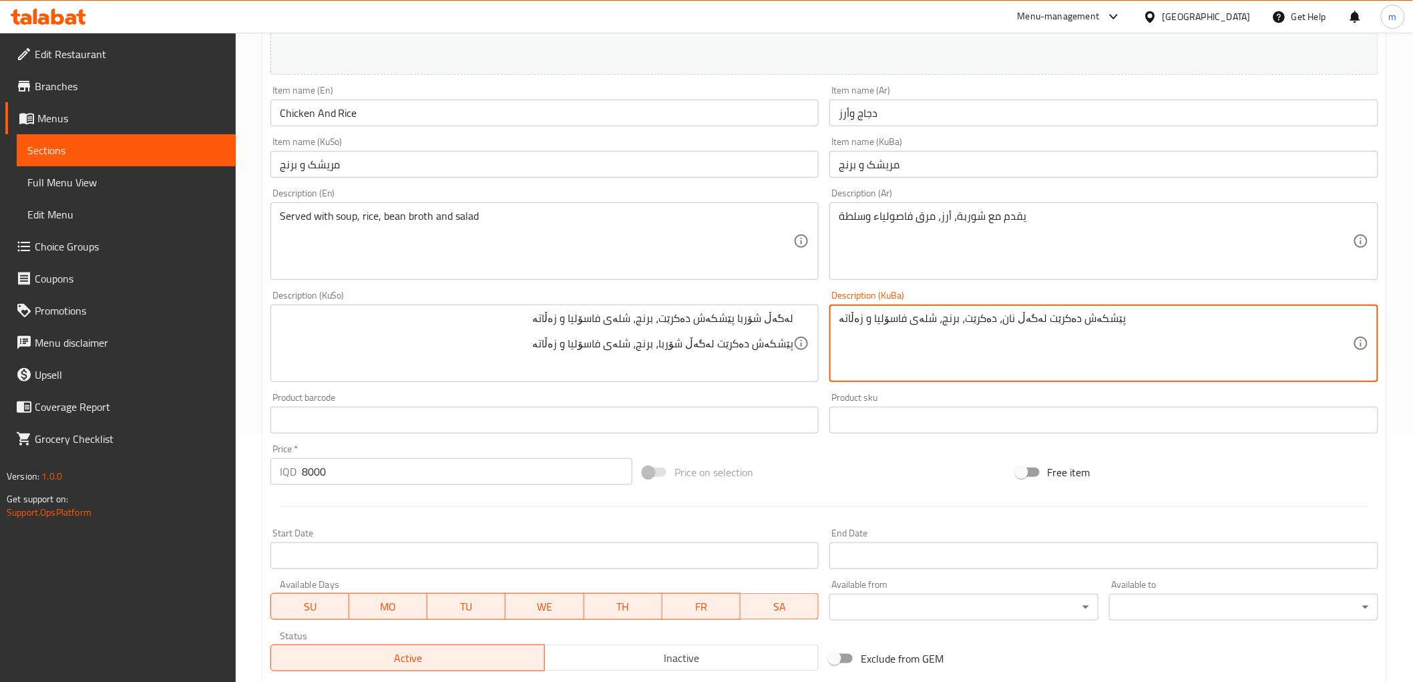
click at [895, 334] on textarea "پێشکەش دەکرێت لەگەڵ نان، دەکرێت، برنج، شلەی فاسۆلیا و زەڵاتە" at bounding box center [1096, 343] width 514 height 63
paste textarea "شۆربا"
type textarea "پێشکەش دەکرێت لەگەڵ شۆربا، برنج، شلەی فاسۆلیا و زەڵاتە"
click at [785, 357] on textarea "لەگەڵ شۆربا پێشکەش دەکرێت، برنج، شلەی فاسۆلیا و زەڵاتە پێشکەش دەکرێت لەگەڵ شۆرب…" at bounding box center [537, 343] width 514 height 63
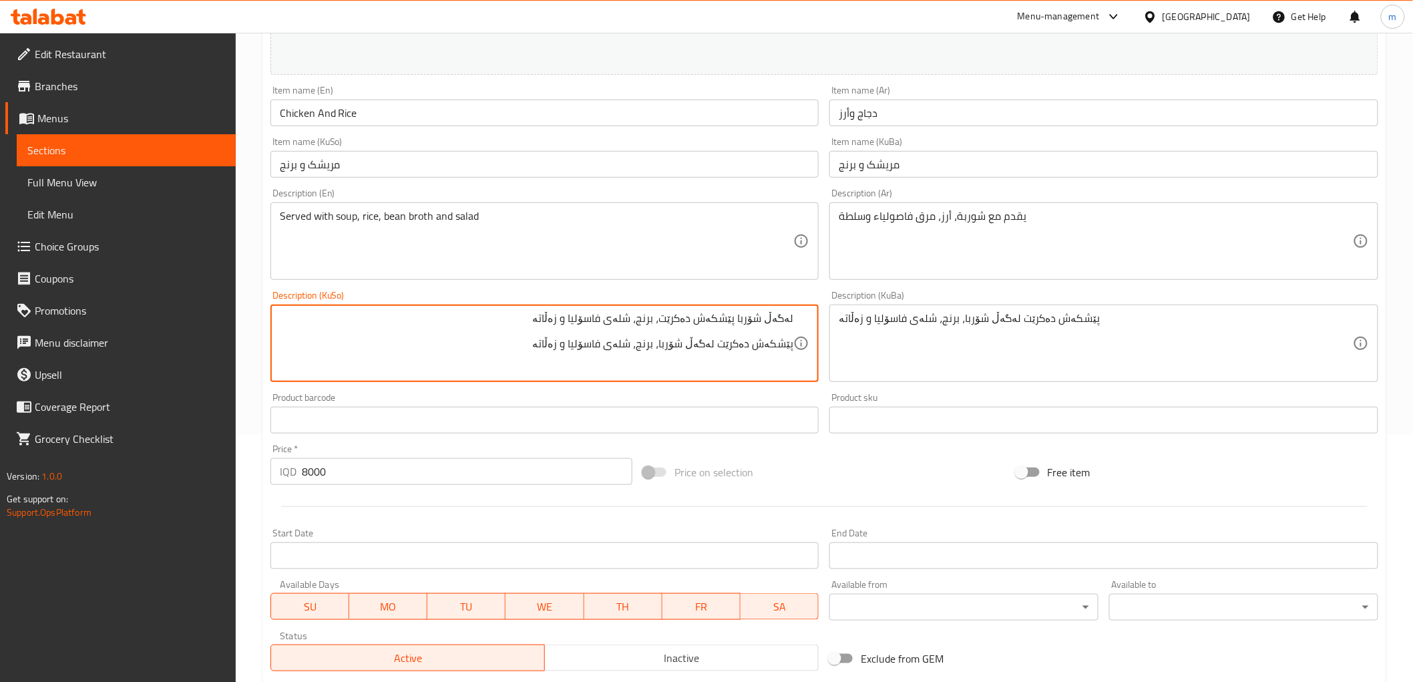
click at [785, 357] on textarea "لەگەڵ شۆربا پێشکەش دەکرێت، برنج، شلەی فاسۆلیا و زەڵاتە پێشکەش دەکرێت لەگەڵ شۆرب…" at bounding box center [537, 343] width 514 height 63
click at [926, 342] on textarea "پێشکەش دەکرێت لەگەڵ شۆربا، برنج، شلەی فاسۆلیا و زەڵاتە" at bounding box center [1096, 343] width 514 height 63
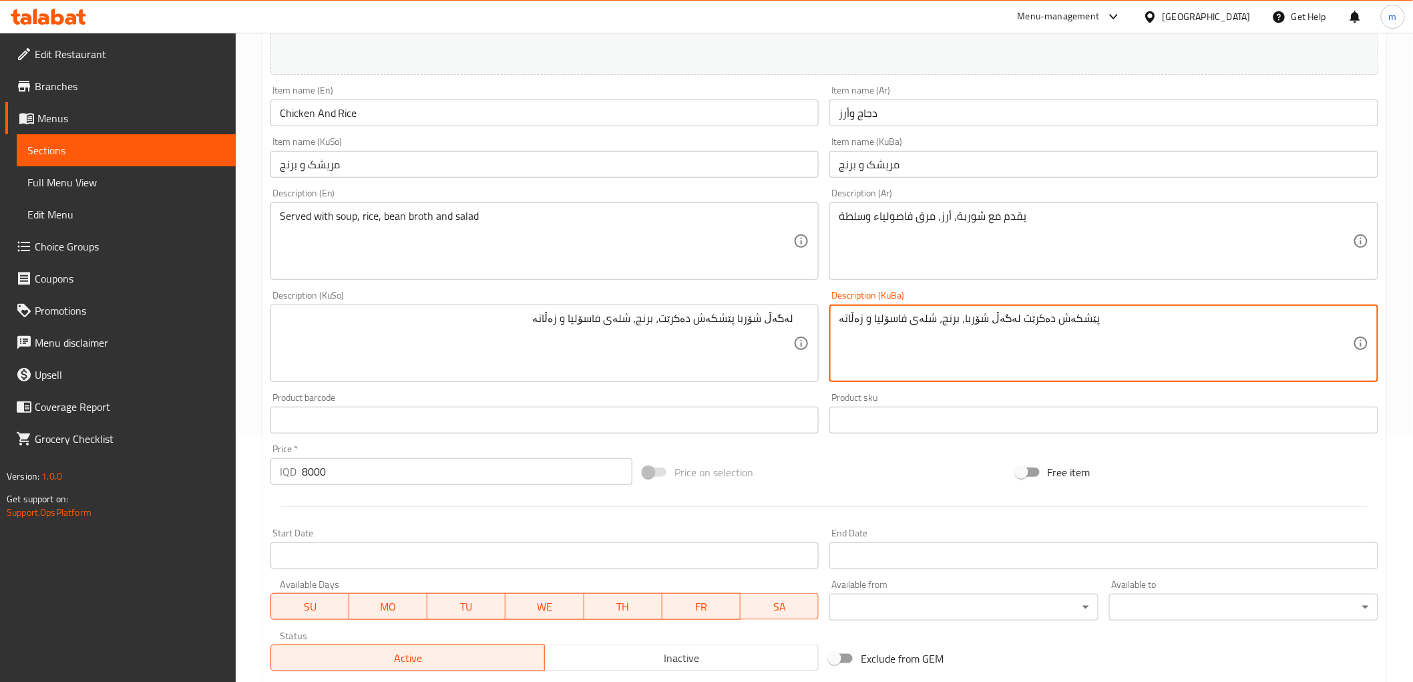
click at [926, 342] on textarea "پێشکەش دەکرێت لەگەڵ شۆربا، برنج، شلەی فاسۆلیا و زەڵاتە" at bounding box center [1096, 343] width 514 height 63
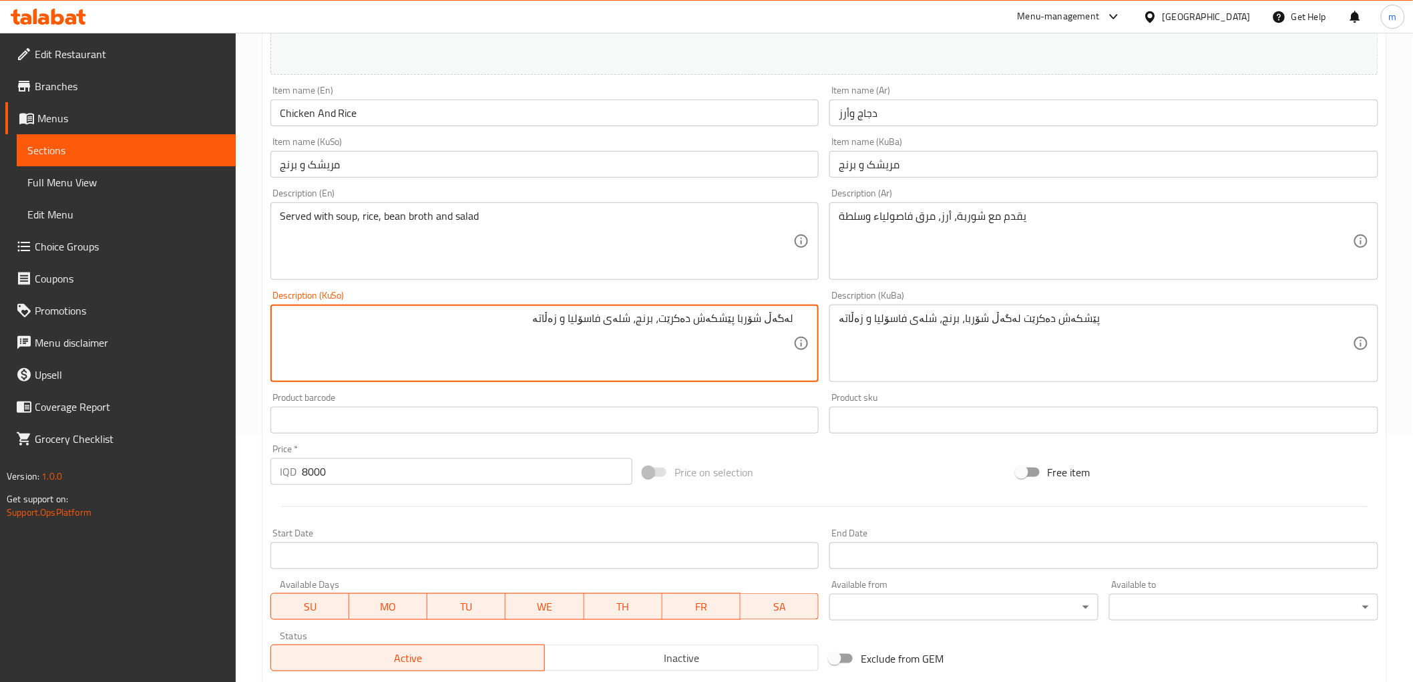
click at [663, 355] on textarea "لەگەڵ شۆربا پێشکەش دەکرێت، برنج، شلەی فاسۆلیا و زەڵاتە" at bounding box center [537, 343] width 514 height 63
paste textarea "ێشکەش دەکرێت لەگەڵ شۆربا، برنج، شلەی فاسۆلیا و زەڵاتە"
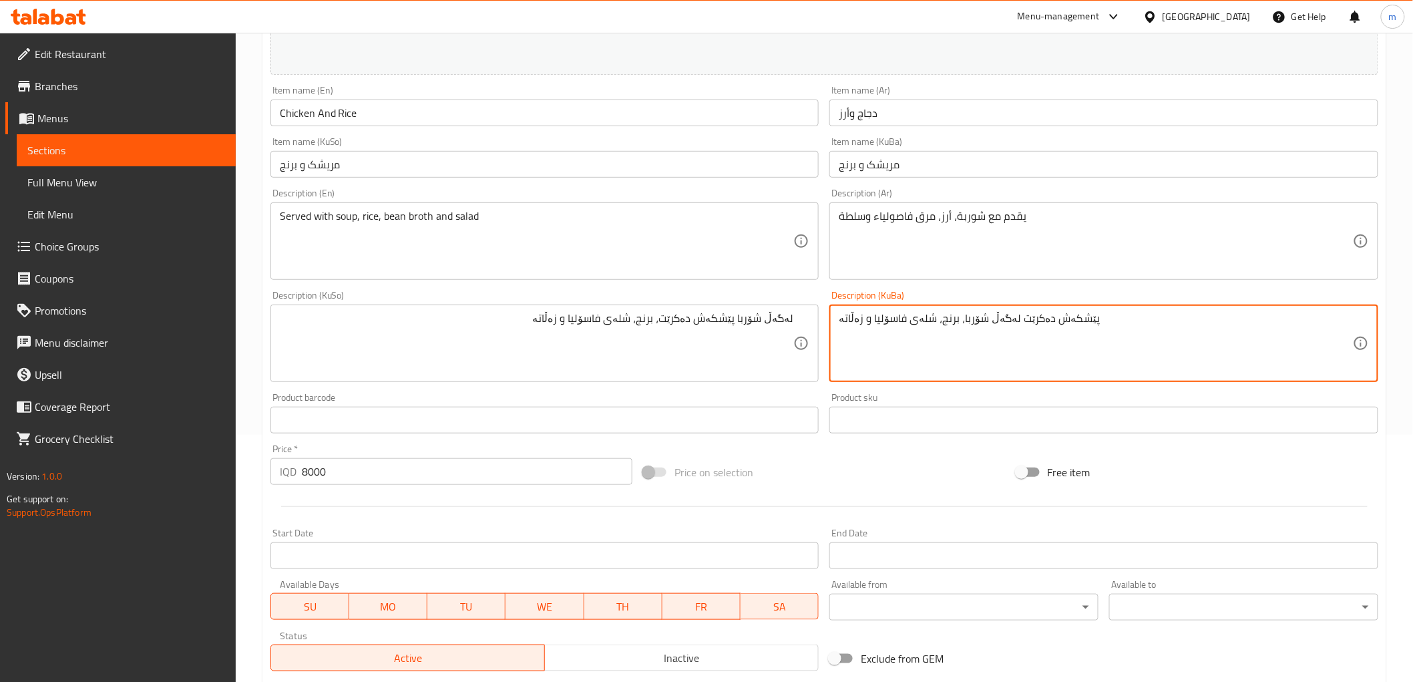
click at [897, 335] on textarea "پێشکەش دەکرێت لەگەڵ شۆربا، برنج، شلەی فاسۆلیا و زەڵاتە" at bounding box center [1096, 343] width 514 height 63
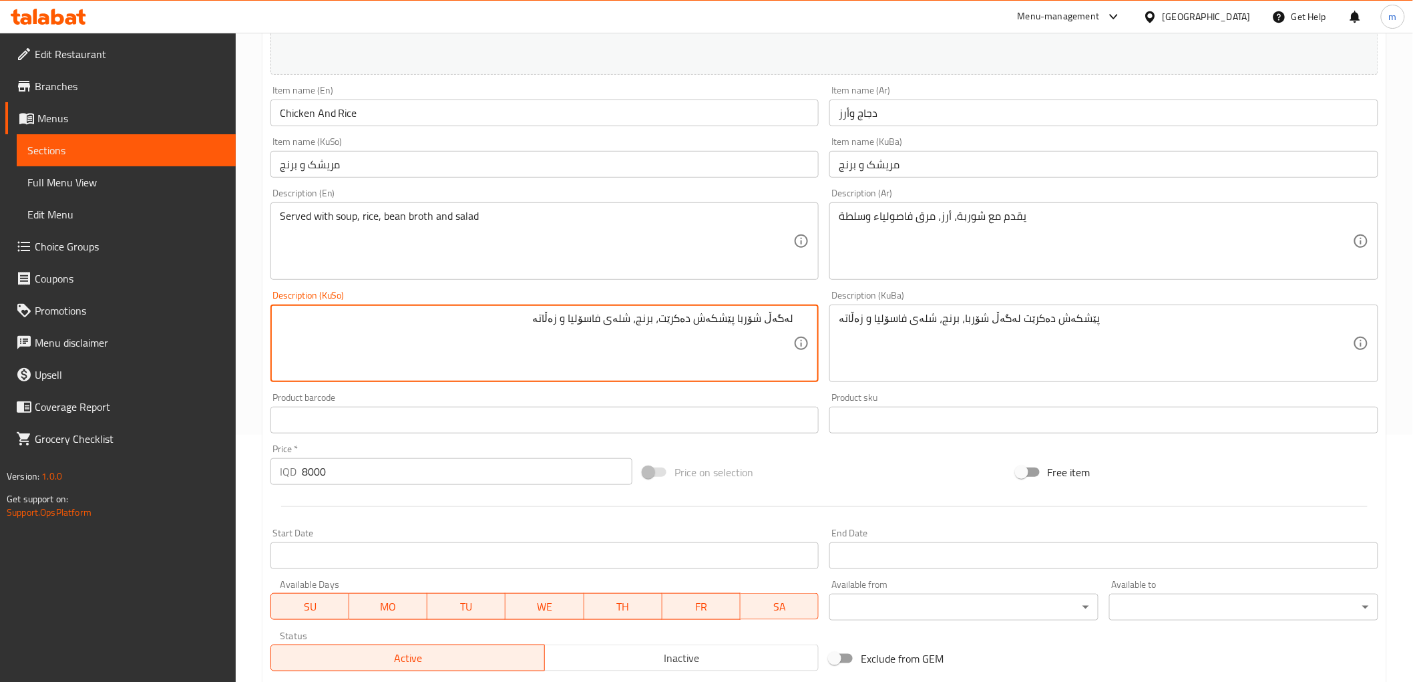
click at [644, 351] on textarea "لەگەڵ شۆربا پێشکەش دەکرێت، برنج، شلەی فاسۆلیا و زەڵاتە" at bounding box center [537, 343] width 514 height 63
paste textarea "ێشکەش دەکرێت لەگەڵ شۆربا، برنج، شلەی فاسۆلیا و زەڵاتە"
type textarea "پێشکەش دەکرێت لەگەڵ شۆربا، برنج، شلەی فاسۆلیا و زەڵاتە"
click at [480, 174] on input "مریشک و برنج" at bounding box center [544, 164] width 549 height 27
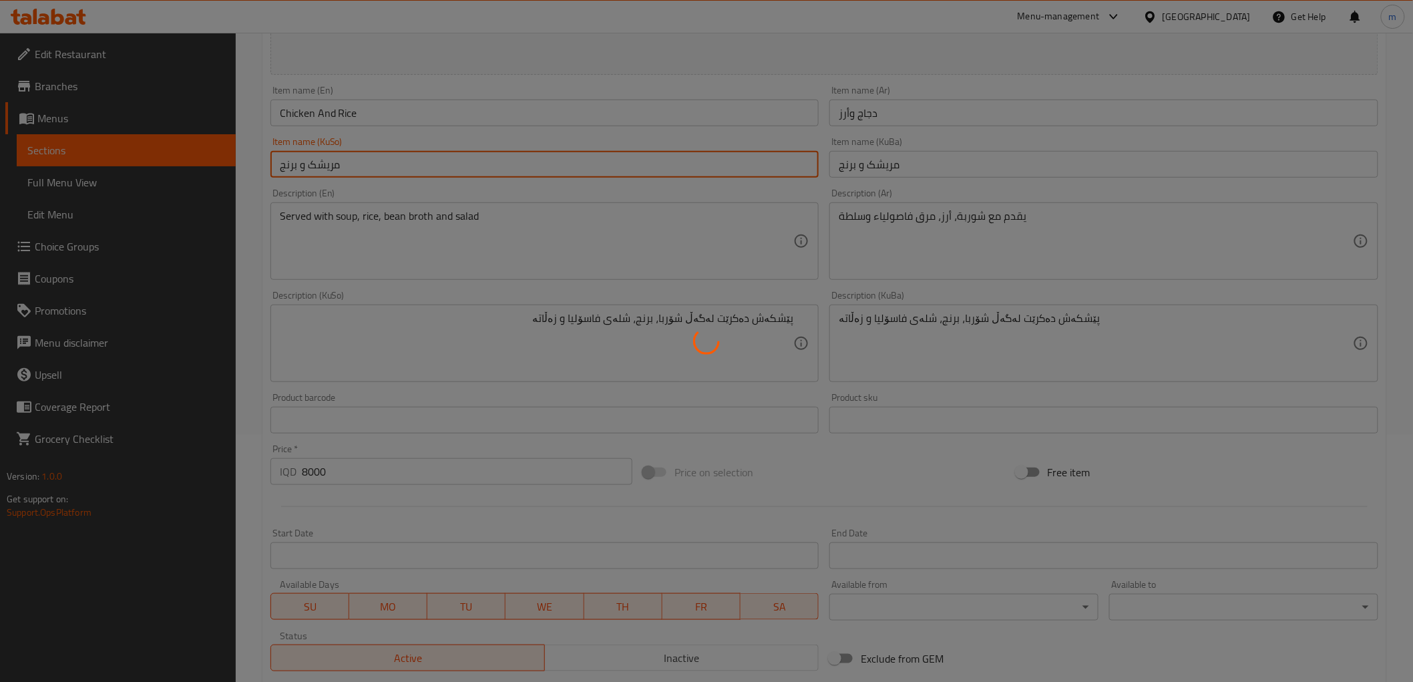
click at [371, 114] on div at bounding box center [706, 341] width 1413 height 682
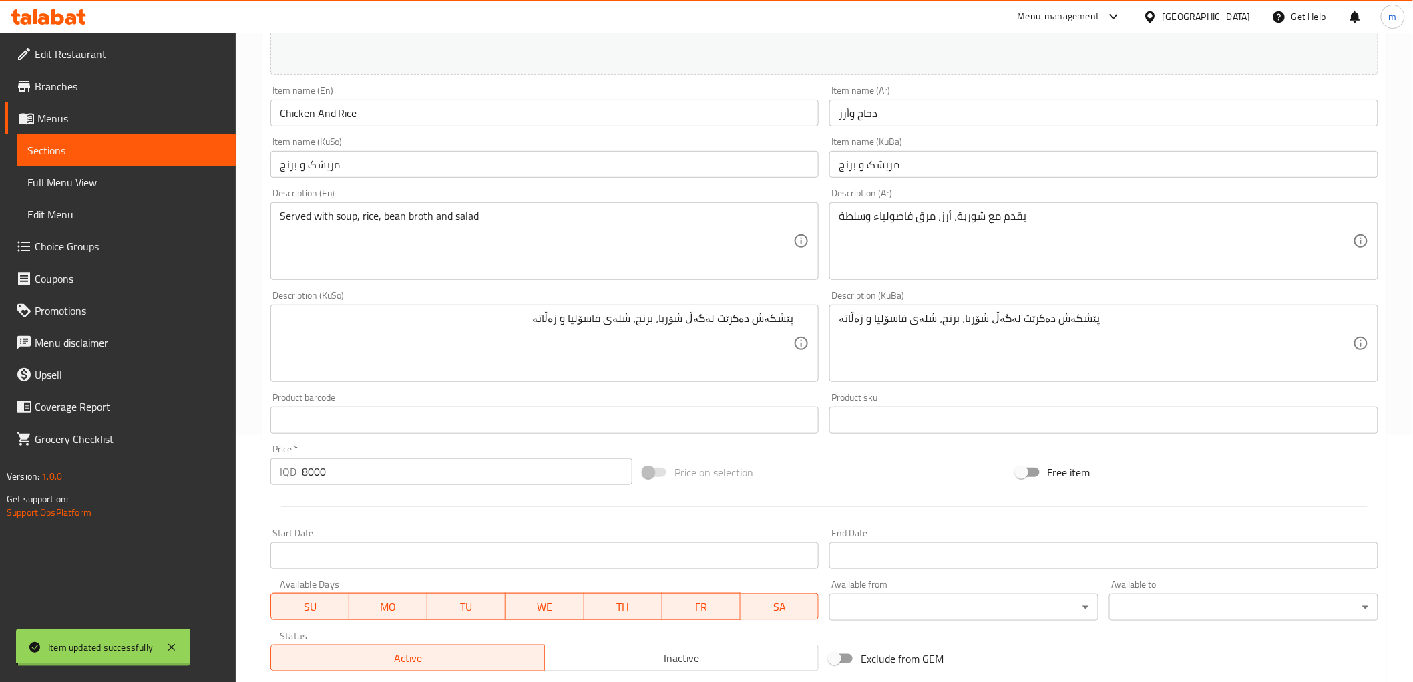
click at [371, 114] on input "Chicken And Rice" at bounding box center [544, 113] width 549 height 27
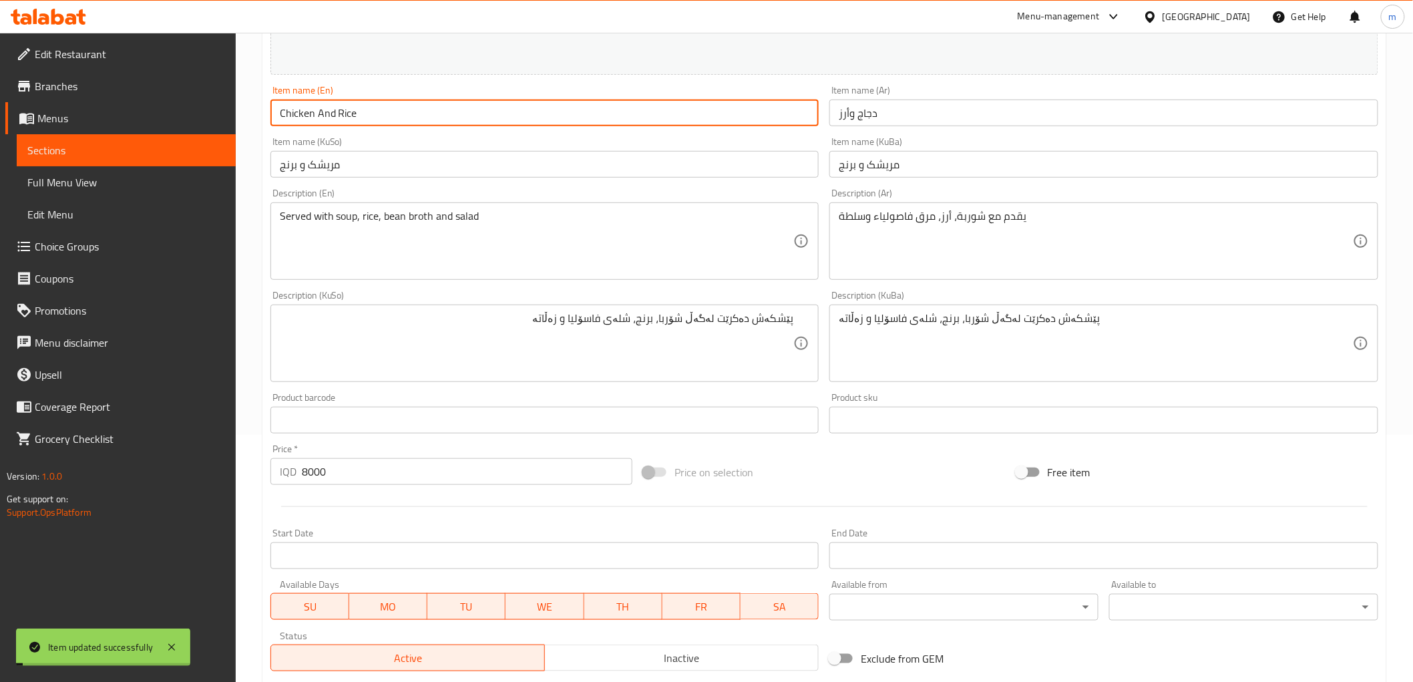
click at [371, 114] on input "Chicken And Rice" at bounding box center [544, 113] width 549 height 27
click at [128, 180] on span "Full Menu View" at bounding box center [126, 182] width 198 height 16
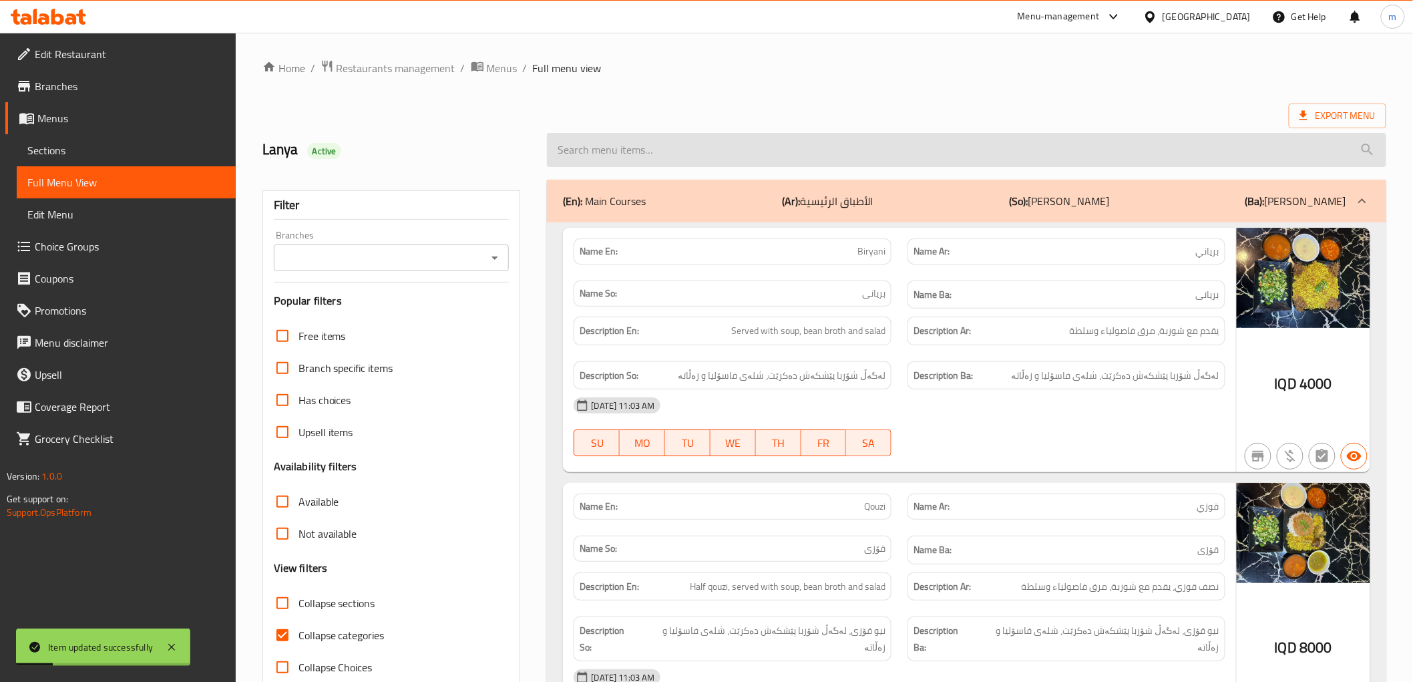
click at [673, 158] on input "search" at bounding box center [966, 150] width 839 height 34
paste input "Chicken And Rice"
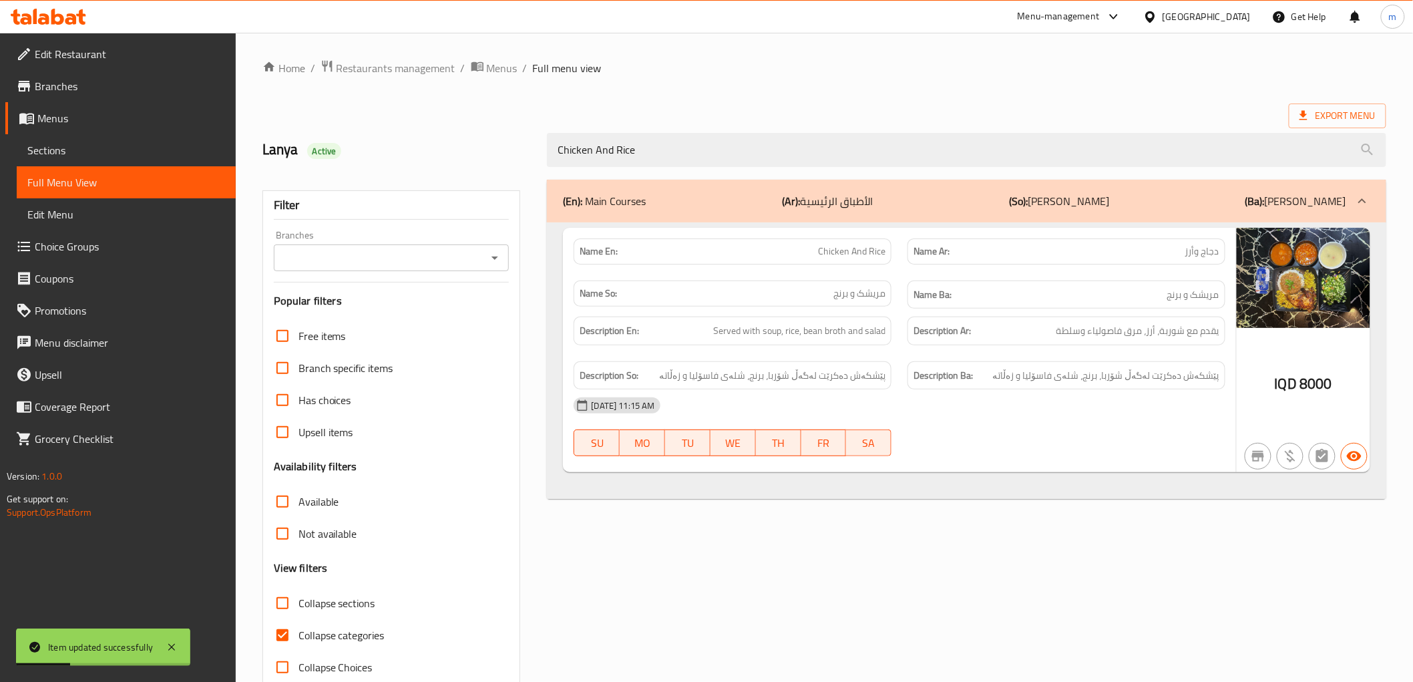
click at [492, 258] on icon "Open" at bounding box center [495, 258] width 16 height 16
type input "Chicken And Rice"
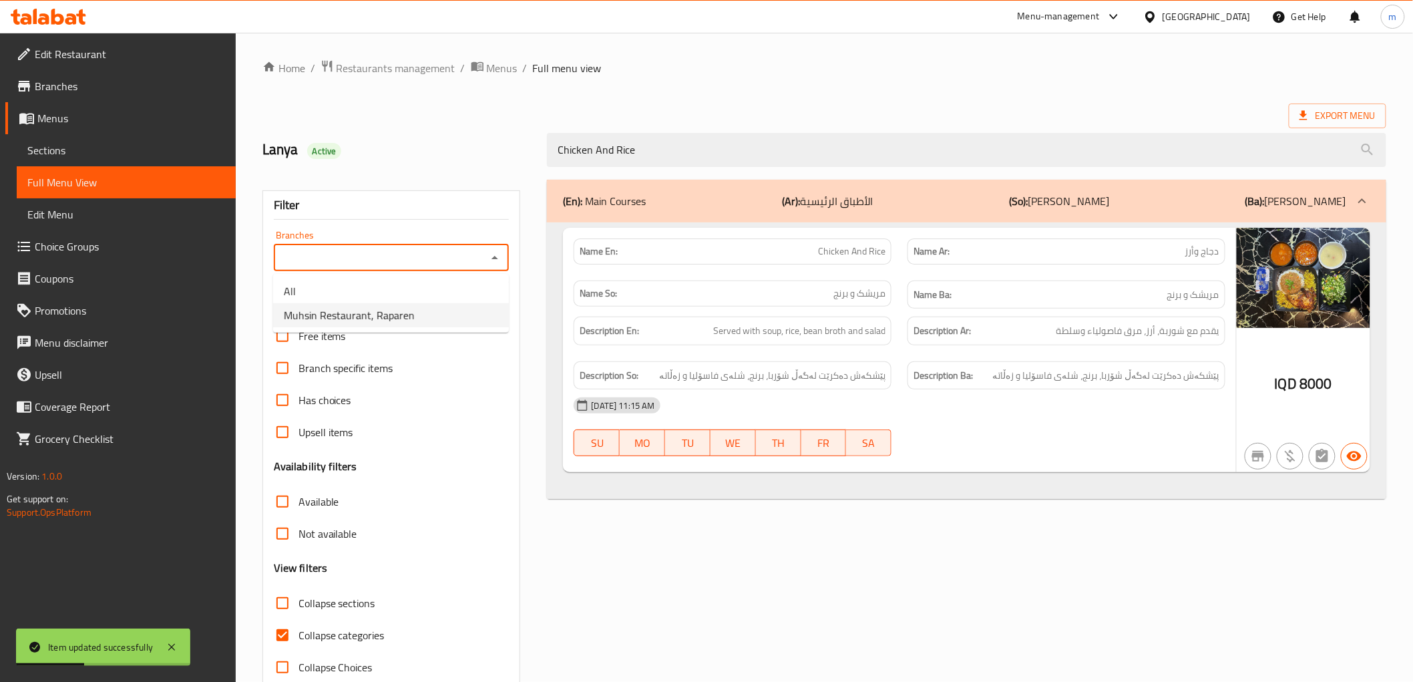
click at [399, 323] on span "Muhsin Restaurant, Raparen" at bounding box center [349, 315] width 131 height 16
type input "Muhsin Restaurant, Raparen"
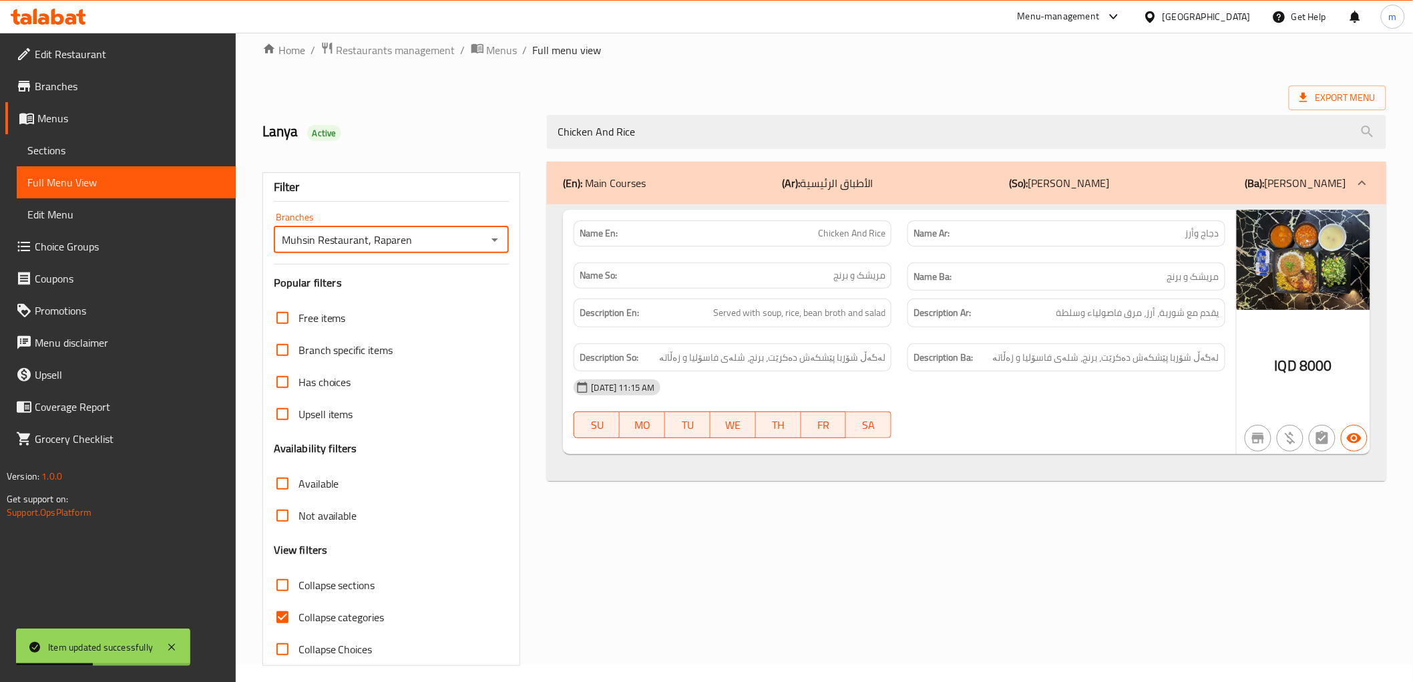
scroll to position [29, 0]
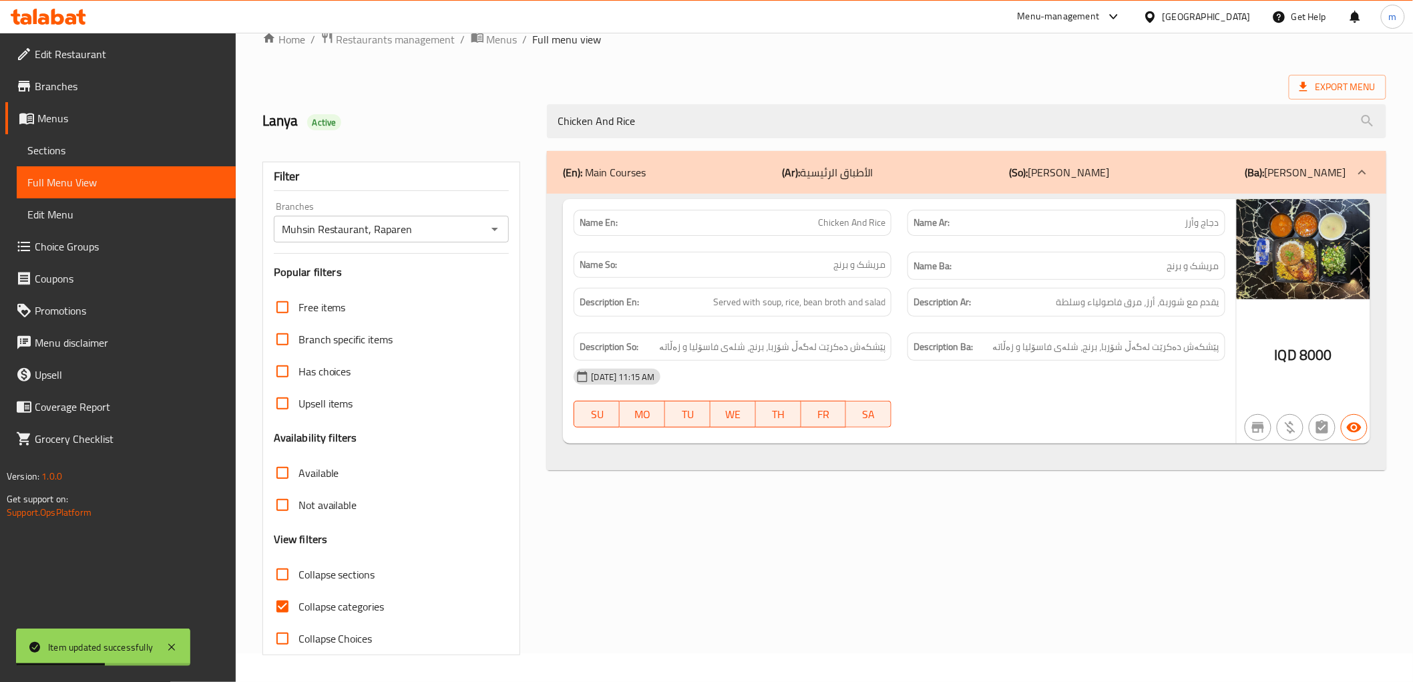
click at [354, 603] on span "Collapse categories" at bounding box center [342, 606] width 86 height 16
click at [299, 603] on input "Collapse categories" at bounding box center [282, 606] width 32 height 32
checkbox input "false"
click at [172, 638] on div "Item updated successfully" at bounding box center [103, 646] width 174 height 37
click at [180, 648] on div "Item updated successfully" at bounding box center [103, 646] width 174 height 37
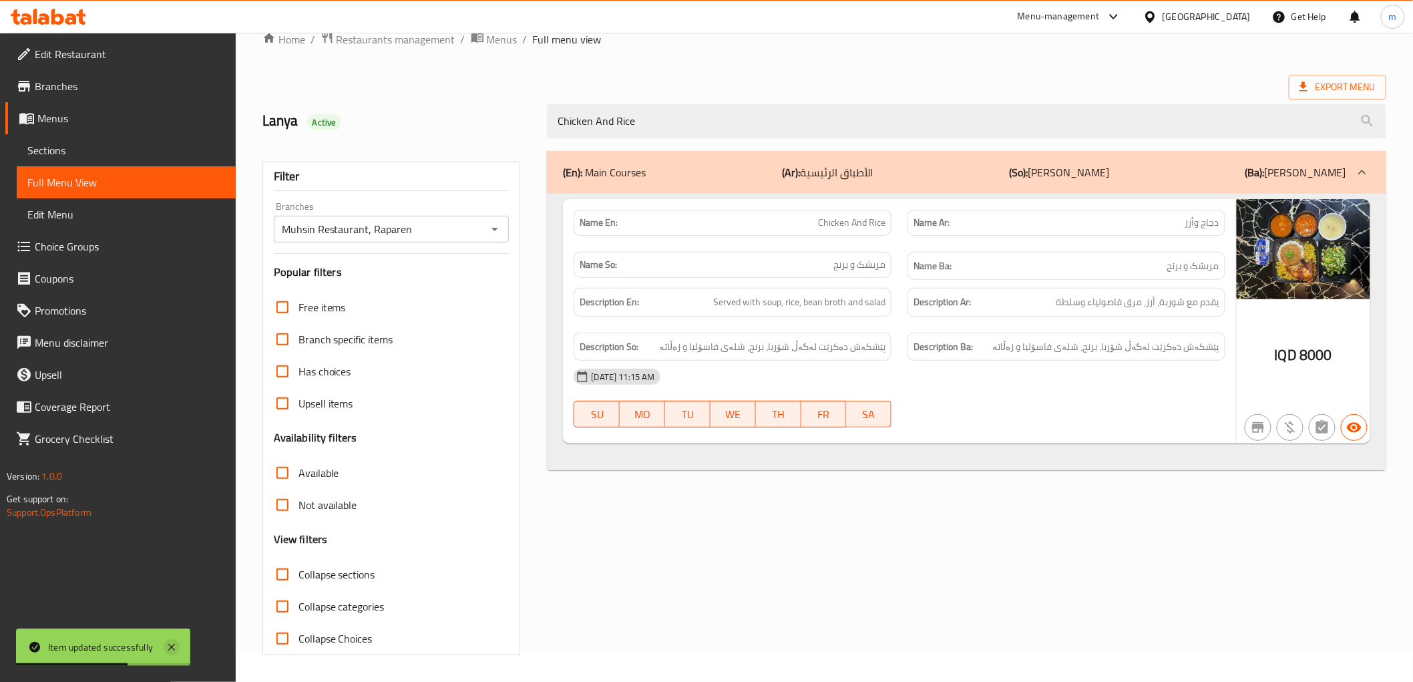
click at [166, 645] on icon at bounding box center [172, 647] width 16 height 16
drag, startPoint x: 1117, startPoint y: 403, endPoint x: 1140, endPoint y: 323, distance: 83.5
click at [1117, 403] on div "10-09-2025 11:15 AM SU MO TU WE TH FR SA" at bounding box center [899, 398] width 667 height 75
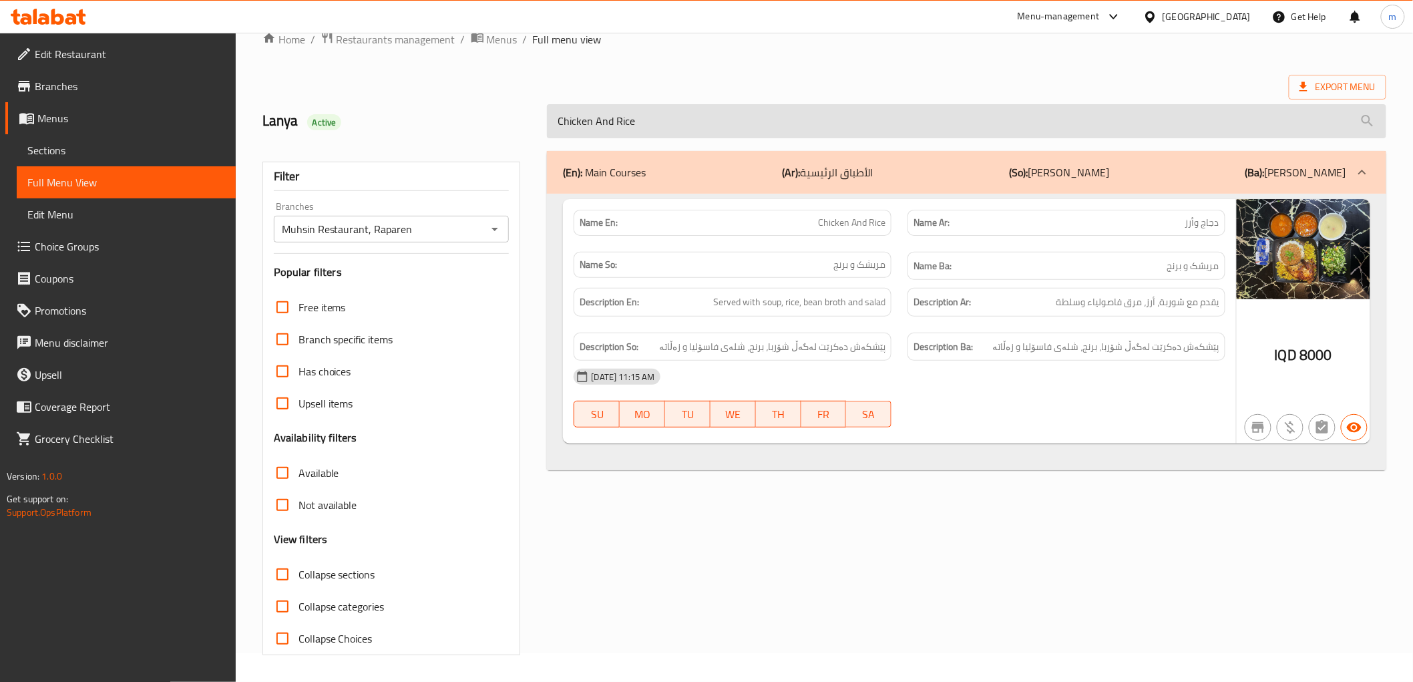
click at [633, 136] on input "Chicken And Rice" at bounding box center [966, 121] width 839 height 34
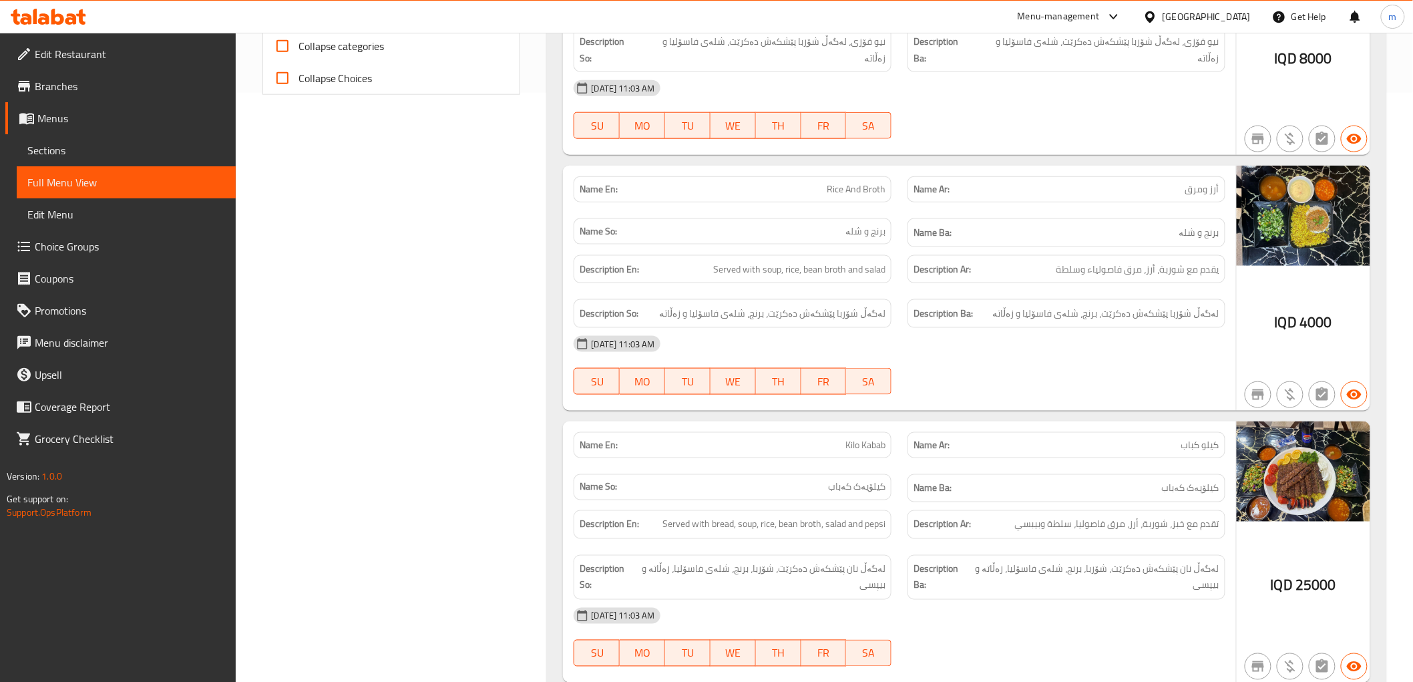
scroll to position [0, 0]
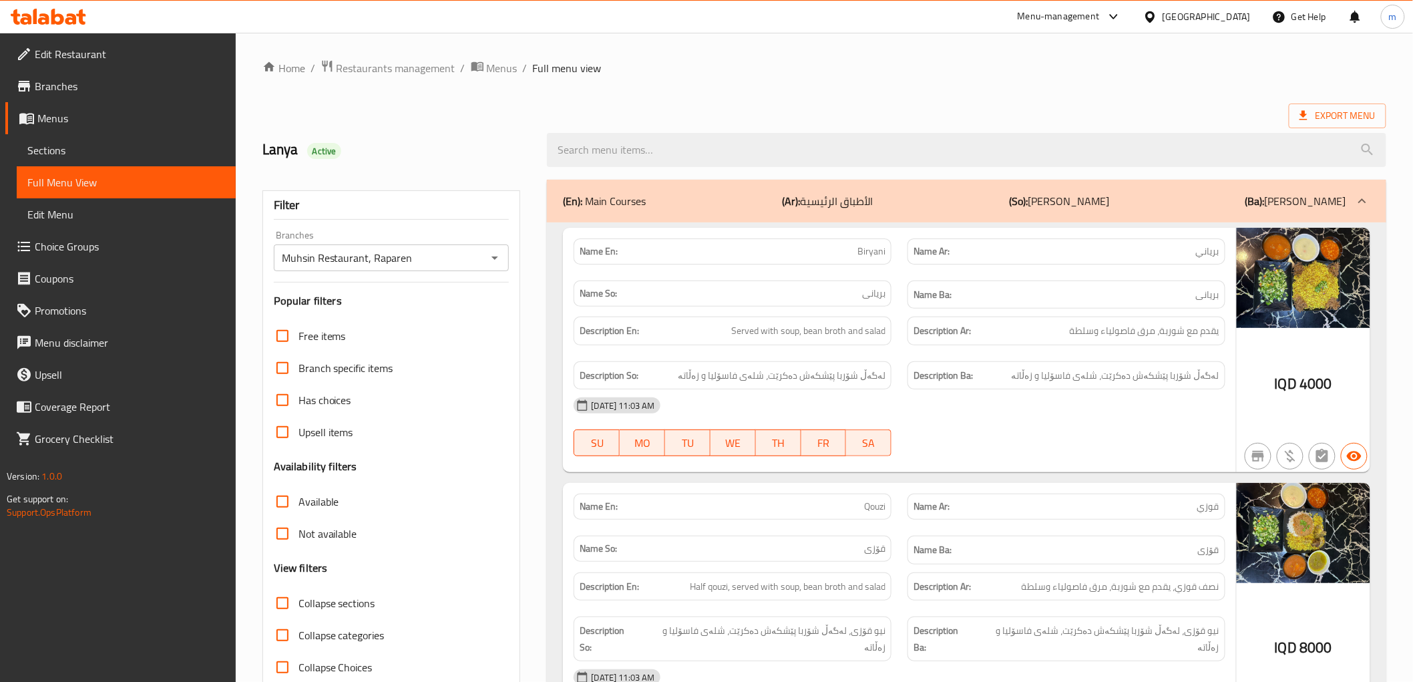
click at [69, 25] on div at bounding box center [48, 16] width 97 height 27
click at [45, 17] on icon at bounding box center [43, 18] width 11 height 11
